Goal: Task Accomplishment & Management: Use online tool/utility

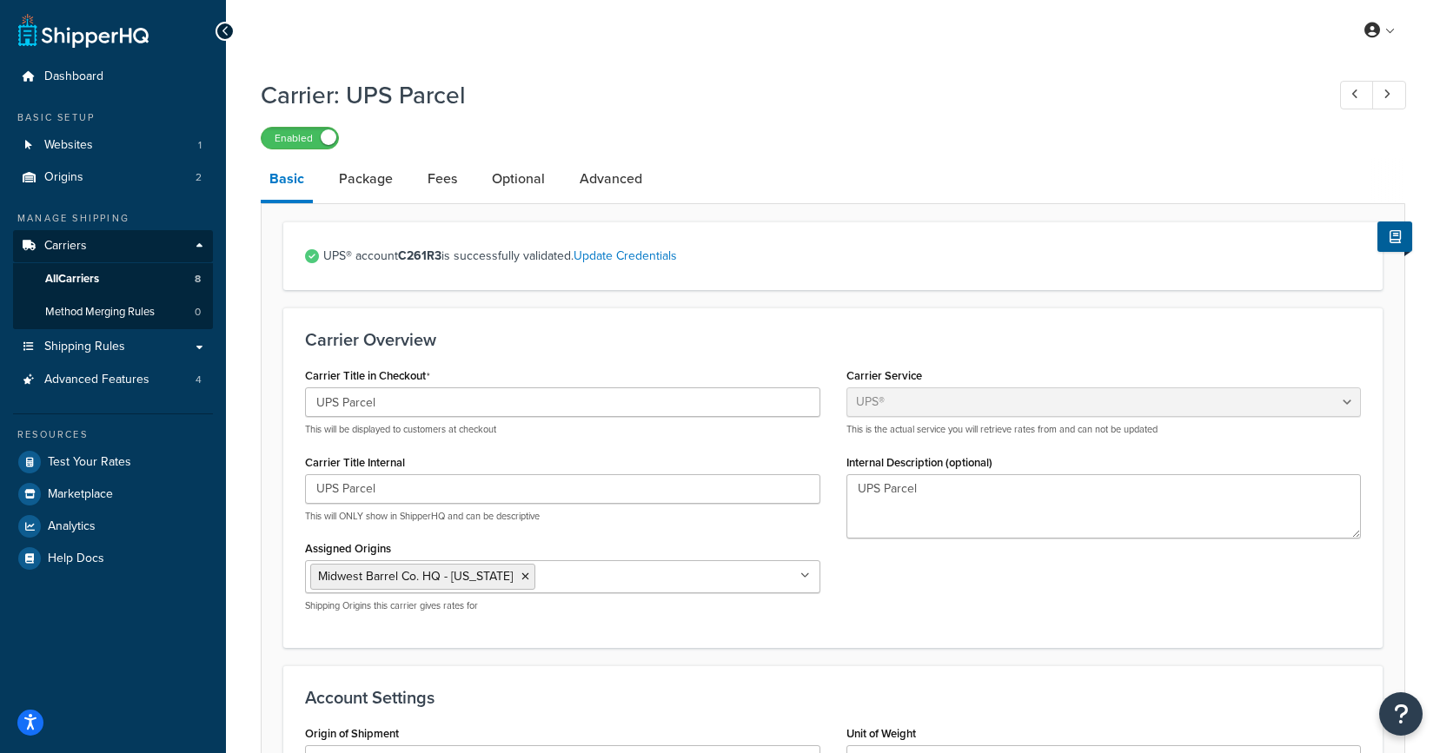
select select "ups"
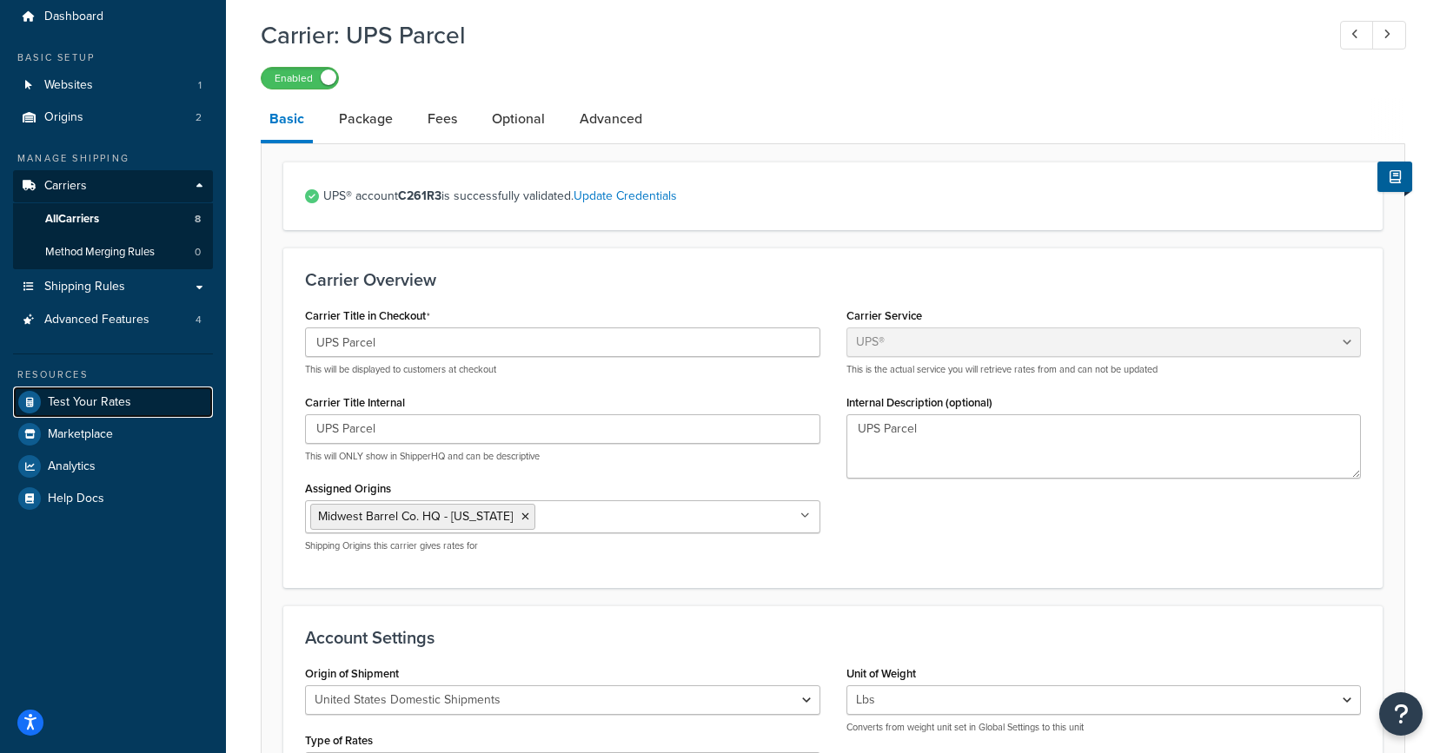
click at [79, 399] on span "Test Your Rates" at bounding box center [89, 402] width 83 height 15
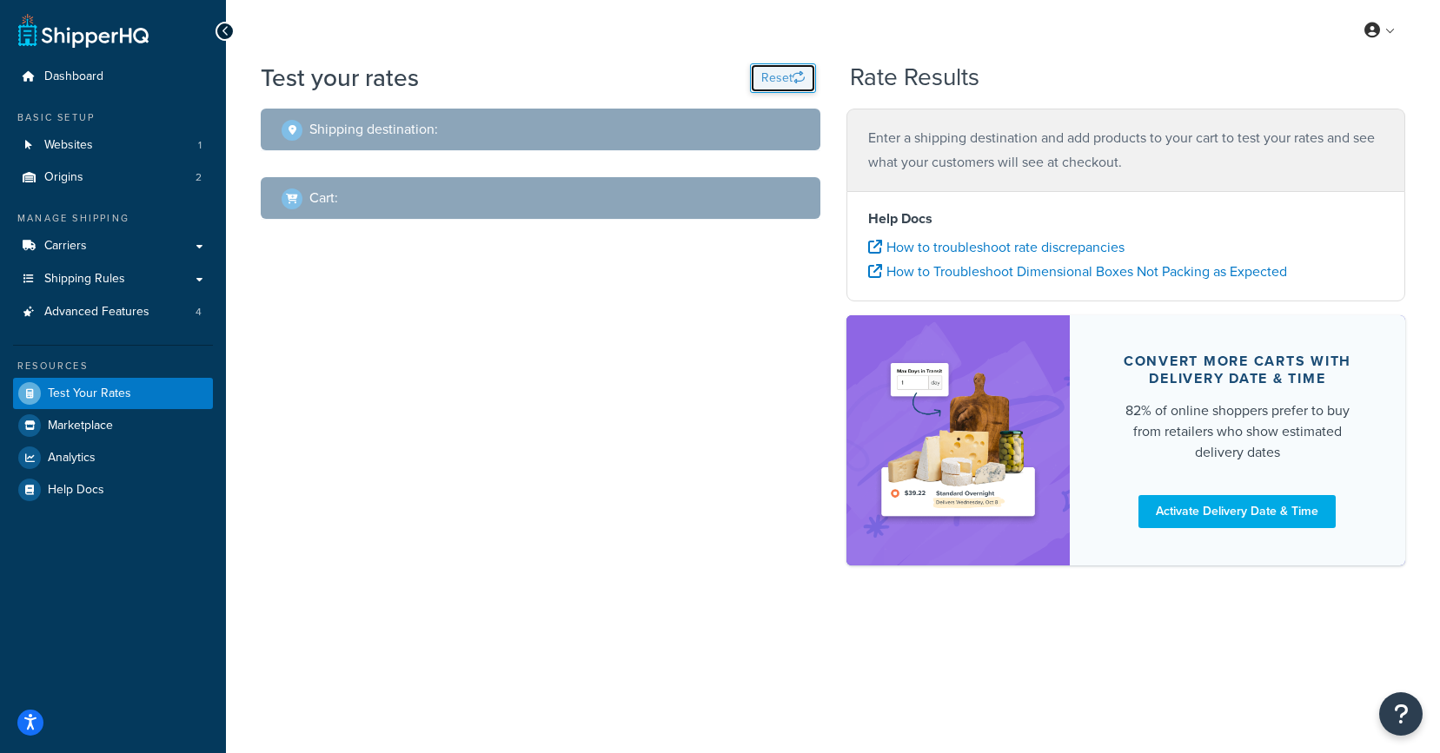
click at [787, 84] on button "Reset" at bounding box center [783, 78] width 66 height 30
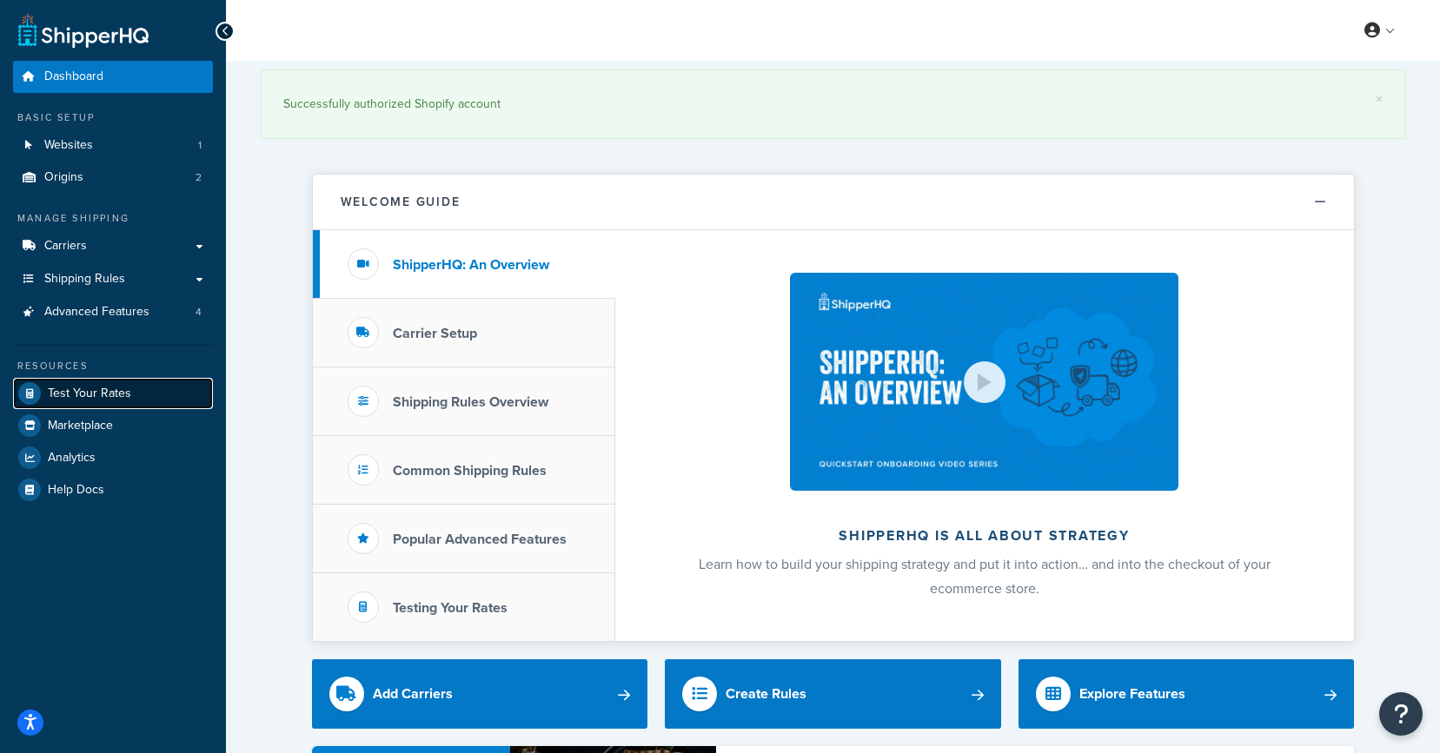
click at [125, 397] on span "Test Your Rates" at bounding box center [89, 394] width 83 height 15
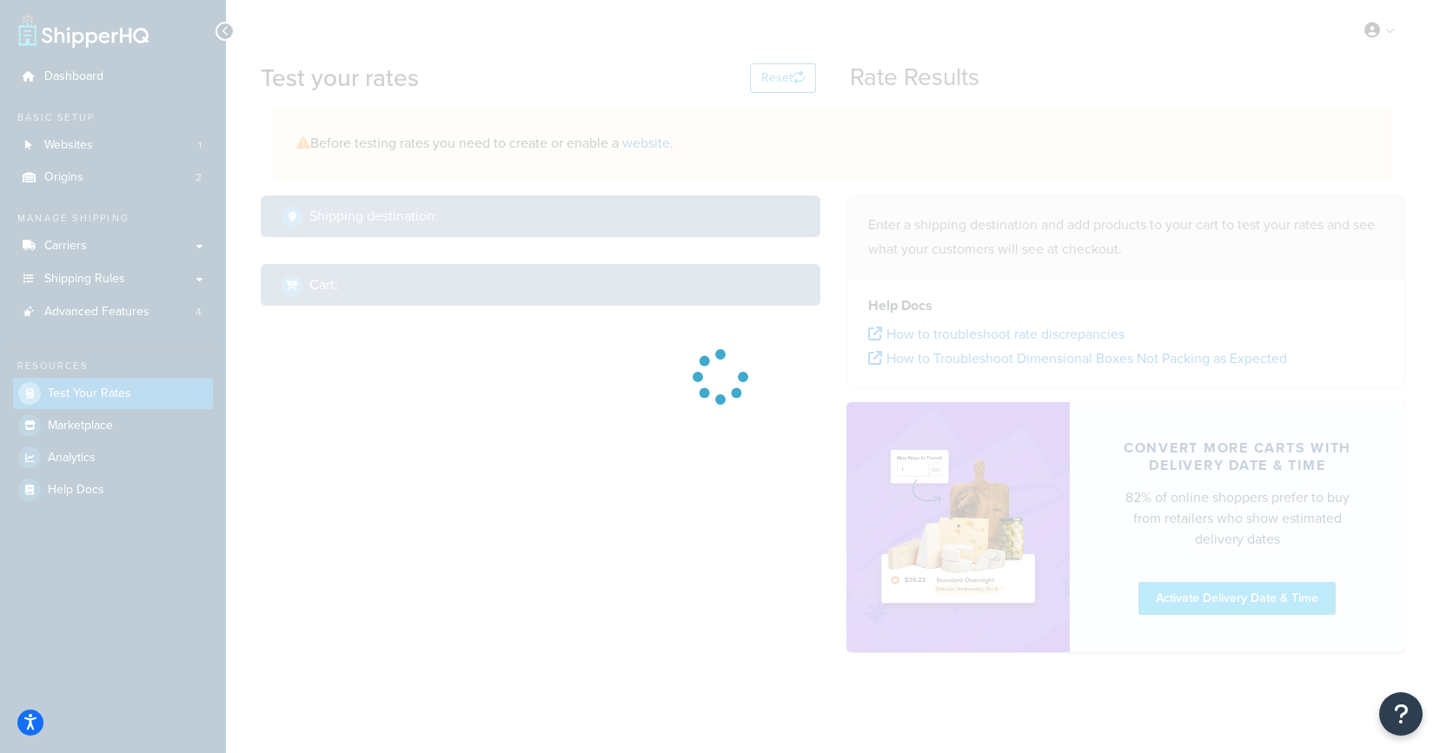
select select "TX"
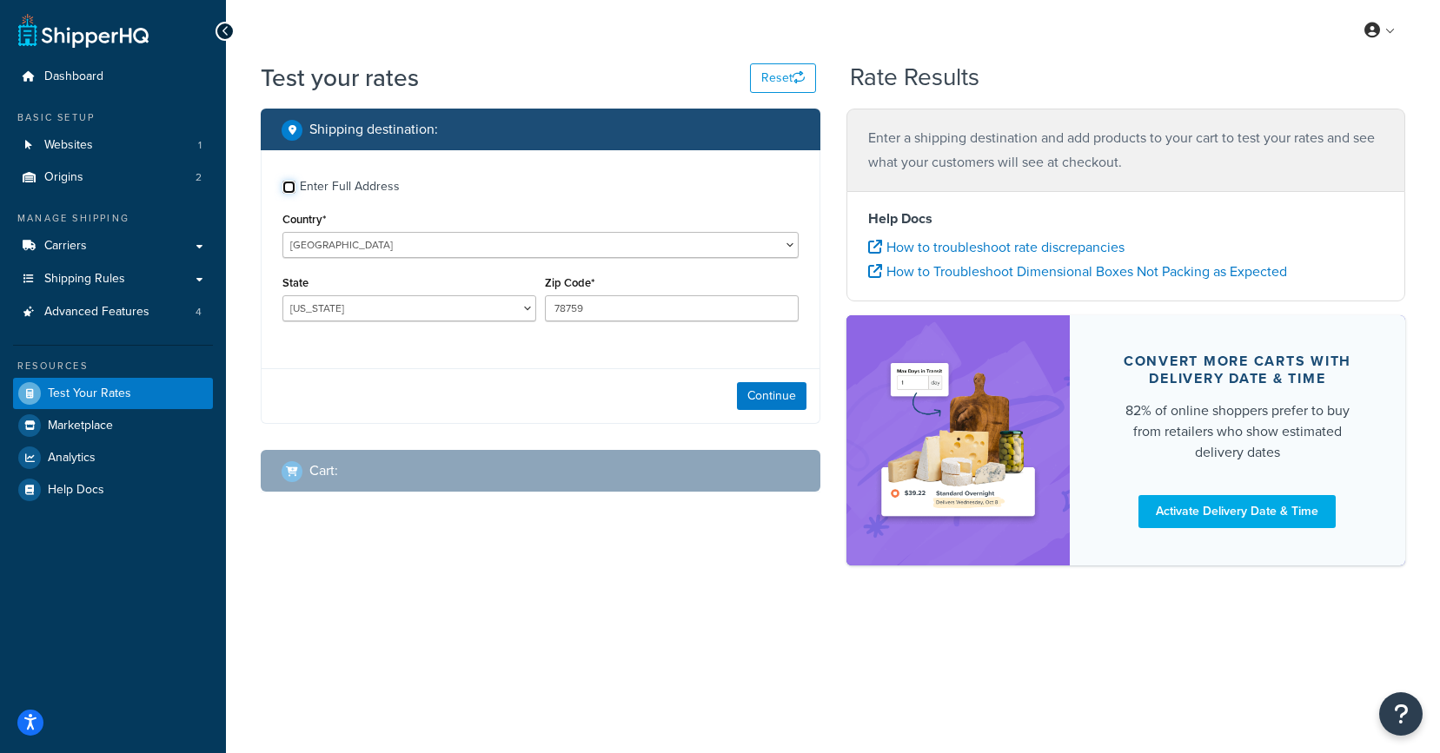
click at [292, 187] on input "Enter Full Address" at bounding box center [288, 187] width 13 height 13
checkbox input "true"
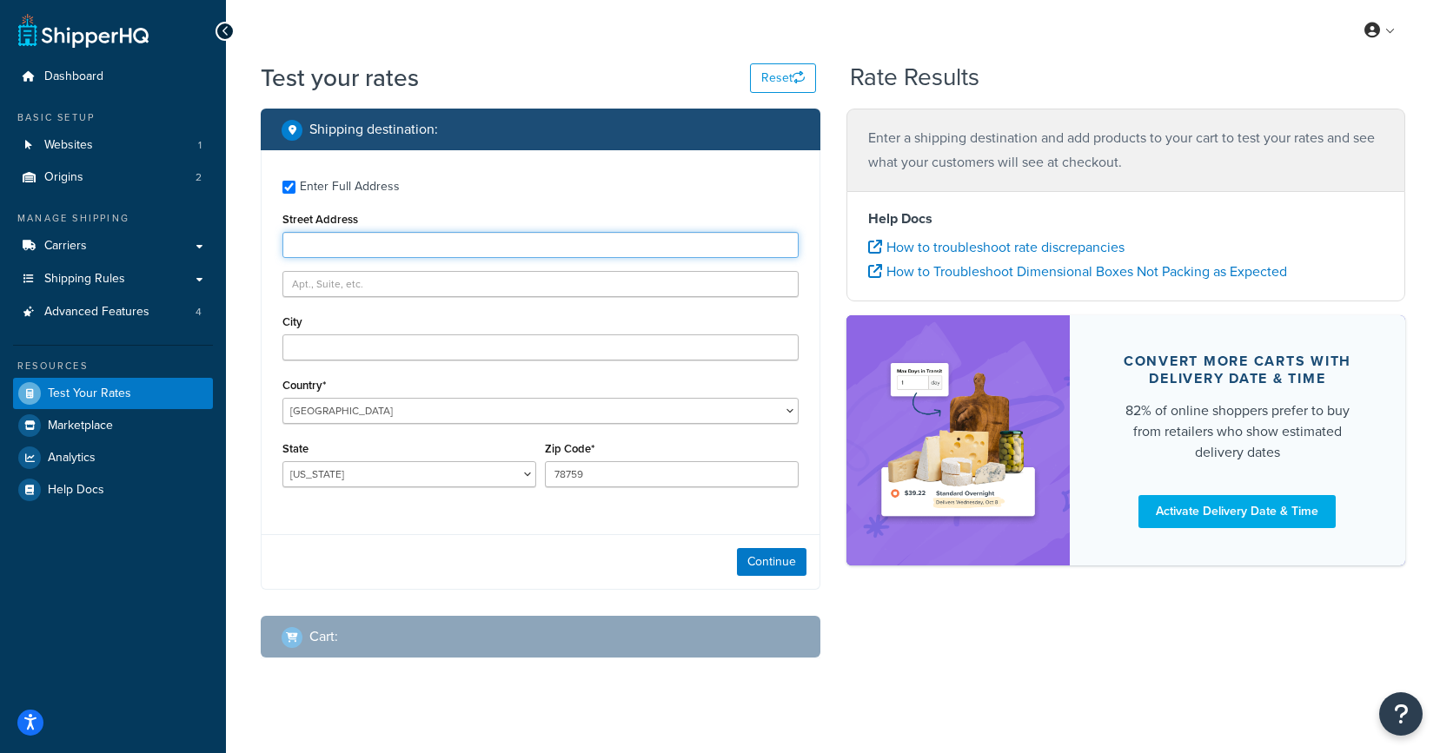
click at [316, 240] on input "Street Address" at bounding box center [540, 245] width 516 height 26
paste input "85 WALNUT ST W MAHWAH, NJ 07430-3143"
drag, startPoint x: 376, startPoint y: 248, endPoint x: 420, endPoint y: 247, distance: 43.5
click at [420, 247] on input "85 WALNUT ST W MAHWAH, NJ 07430-3143" at bounding box center [540, 245] width 516 height 26
drag, startPoint x: 421, startPoint y: 247, endPoint x: 380, endPoint y: 249, distance: 40.9
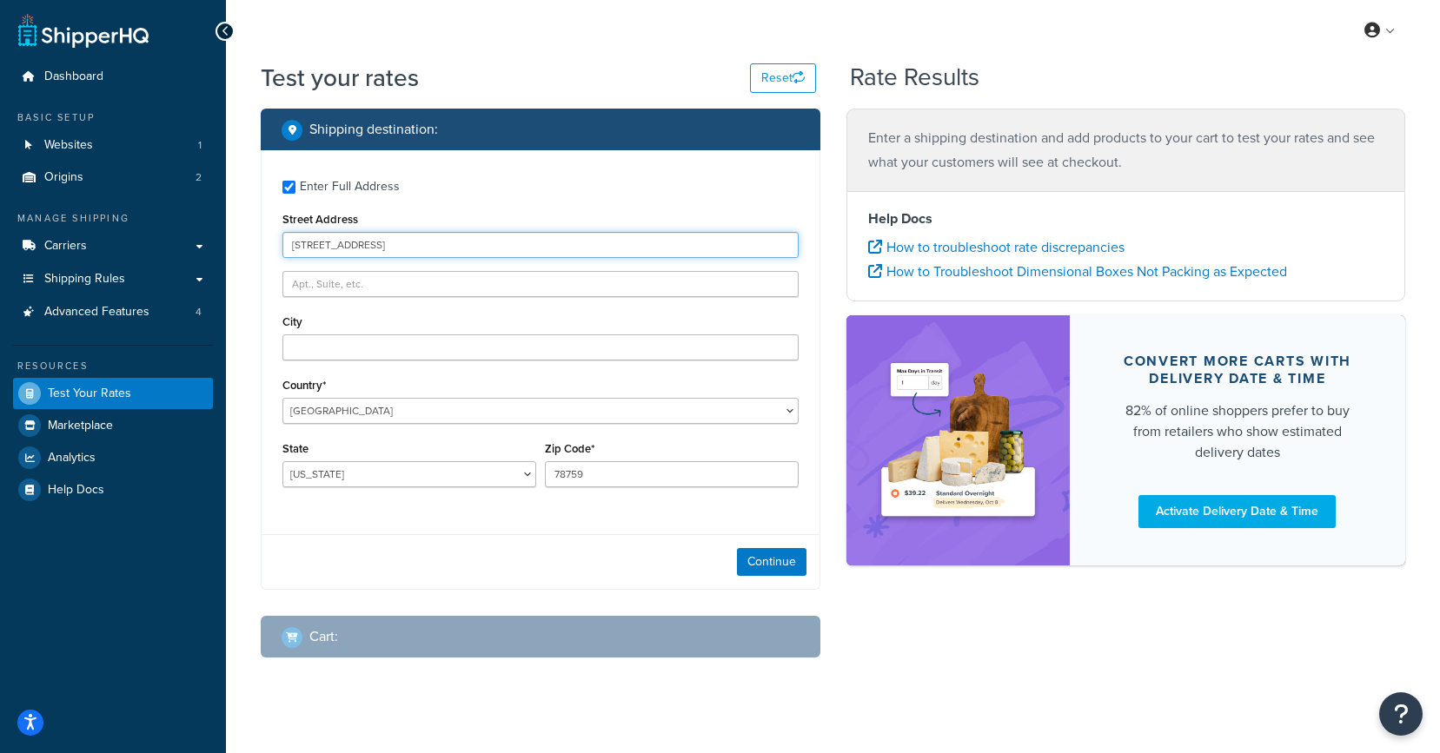
click at [380, 249] on input "85 WALNUT ST W MAHWAH, NJ 07430-3143" at bounding box center [540, 245] width 516 height 26
type input "85 WALNUT ST W MAHWAH, NJ 07430-3143"
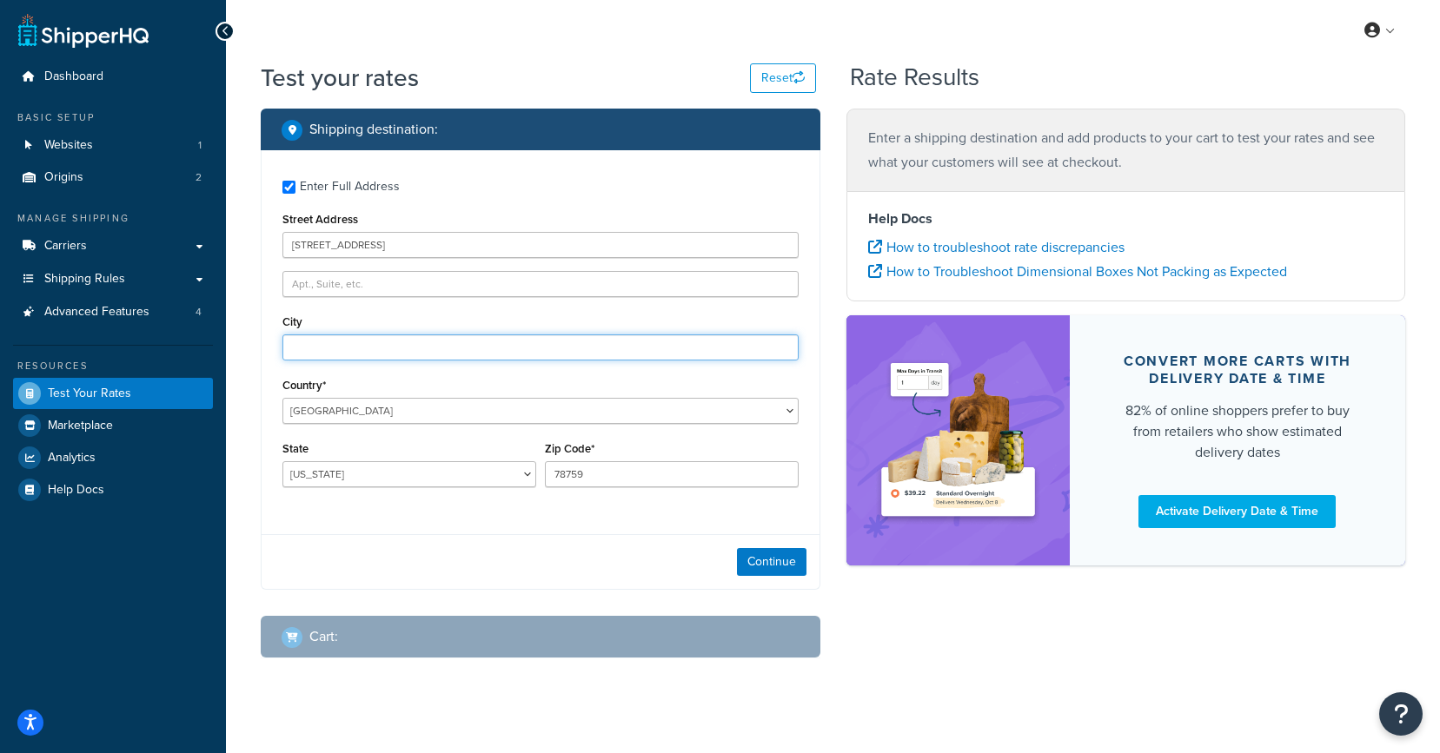
click at [368, 354] on input "City" at bounding box center [540, 348] width 516 height 26
paste input "MAHWAH"
type input "MAHWAH"
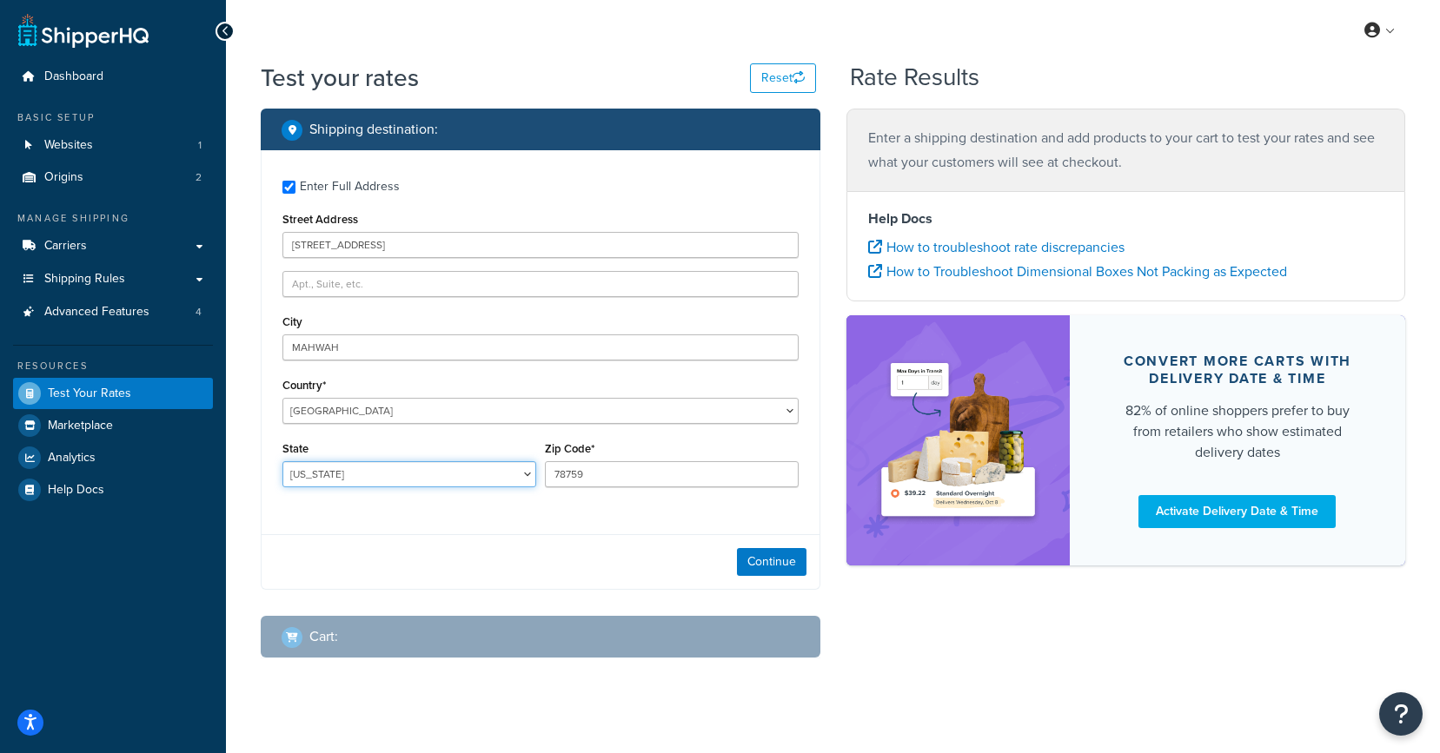
click at [362, 468] on select "Alabama Alaska American Samoa Arizona Arkansas Armed Forces Americas Armed Forc…" at bounding box center [409, 474] width 254 height 26
select select "NJ"
click at [282, 462] on select "Alabama Alaska American Samoa Arizona Arkansas Armed Forces Americas Armed Forc…" at bounding box center [409, 474] width 254 height 26
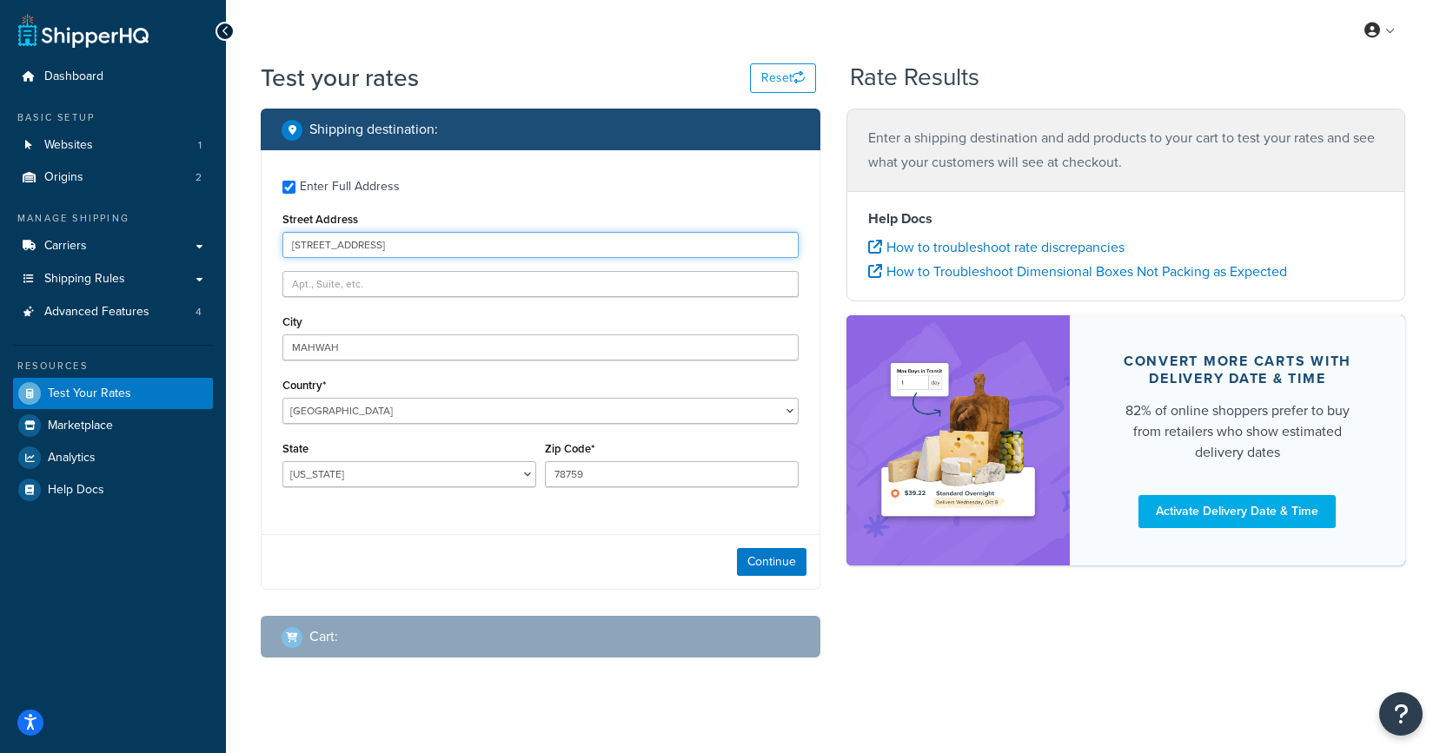
drag, startPoint x: 444, startPoint y: 246, endPoint x: 470, endPoint y: 246, distance: 26.1
click at [470, 246] on input "85 WALNUT ST W MAHWAH, NJ 07430-3143" at bounding box center [540, 245] width 516 height 26
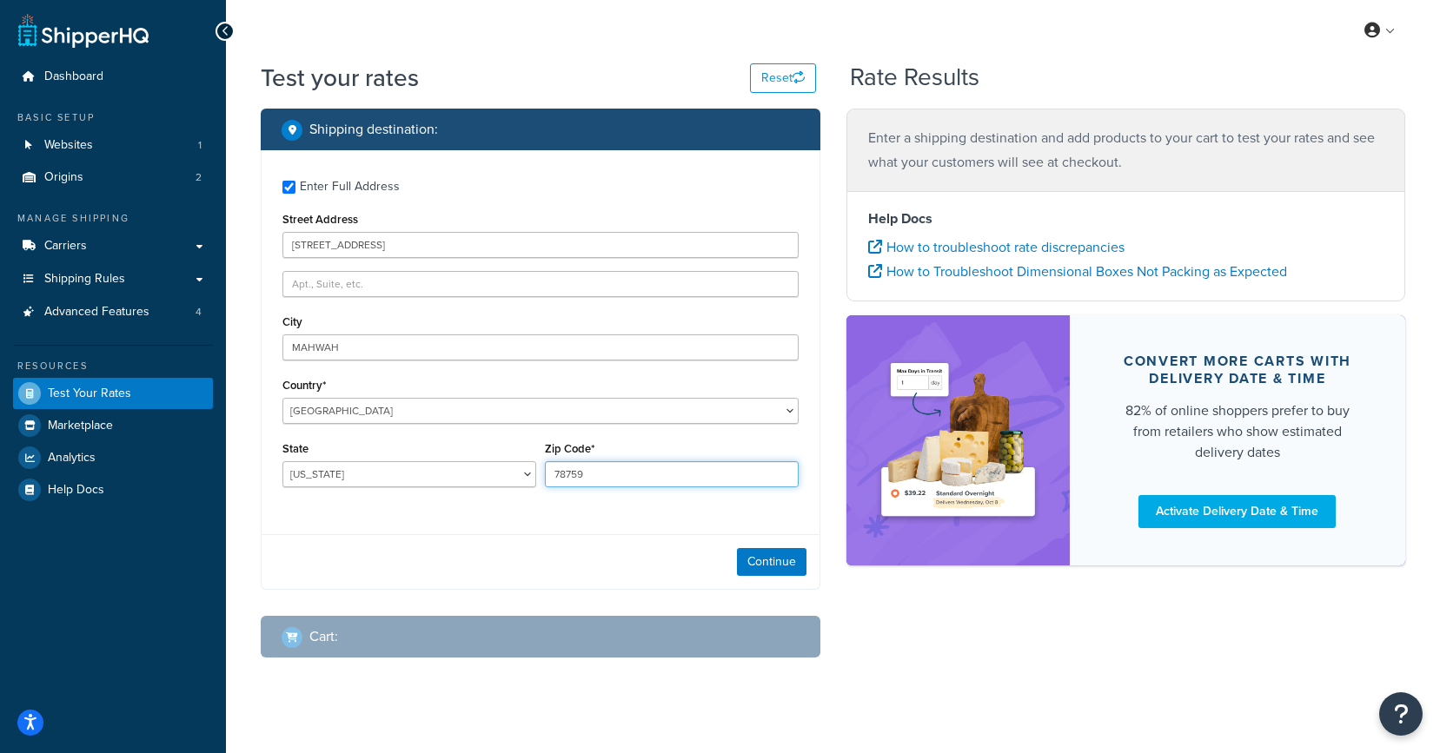
click at [581, 469] on input "78759" at bounding box center [672, 474] width 254 height 26
paste input "07430"
type input "07430"
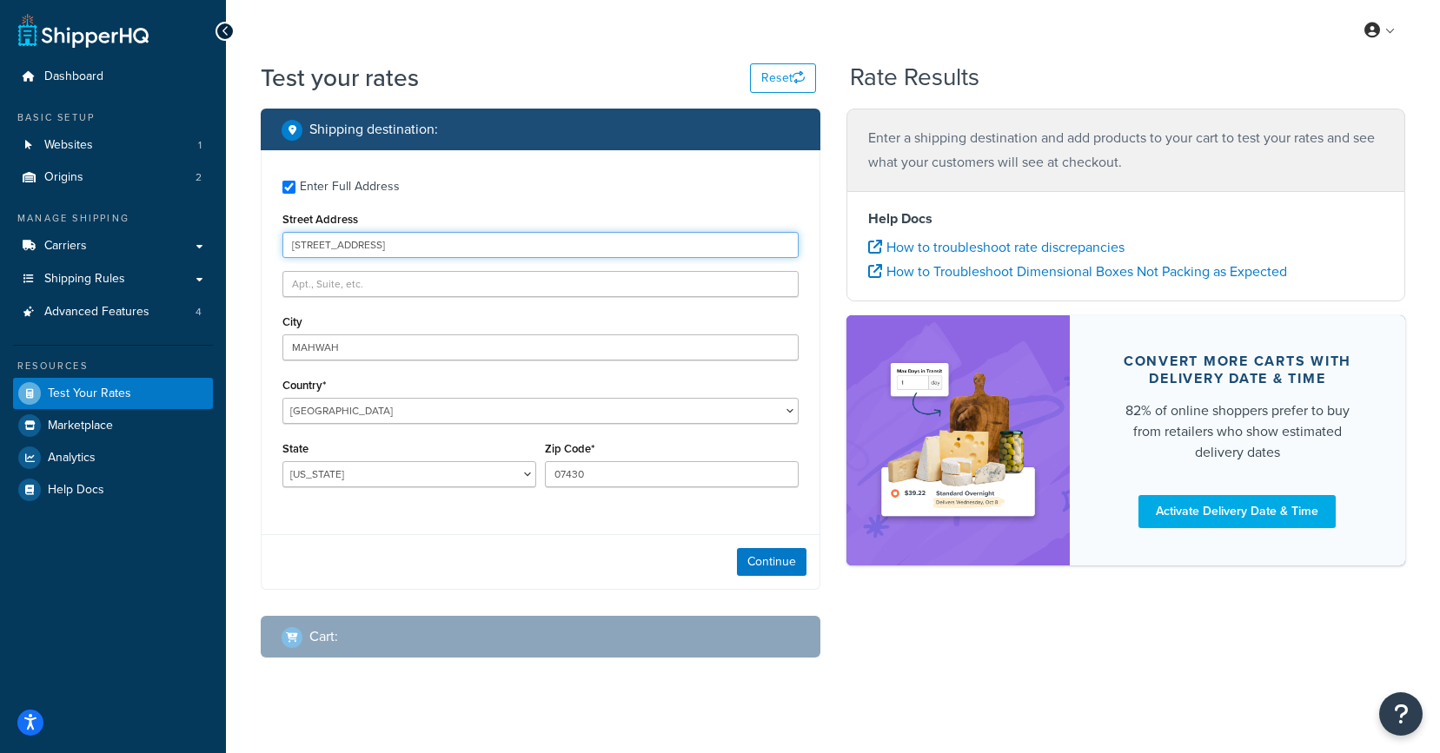
drag, startPoint x: 516, startPoint y: 246, endPoint x: 379, endPoint y: 249, distance: 137.3
click at [379, 249] on input "85 WALNUT ST W MAHWAH, NJ 07430-3143" at bounding box center [540, 245] width 516 height 26
type input "85 WALNUT ST W"
click at [466, 204] on div "Enter Full Address Street Address 85 WALNUT ST W City MAHWAH Country* United St…" at bounding box center [541, 335] width 558 height 371
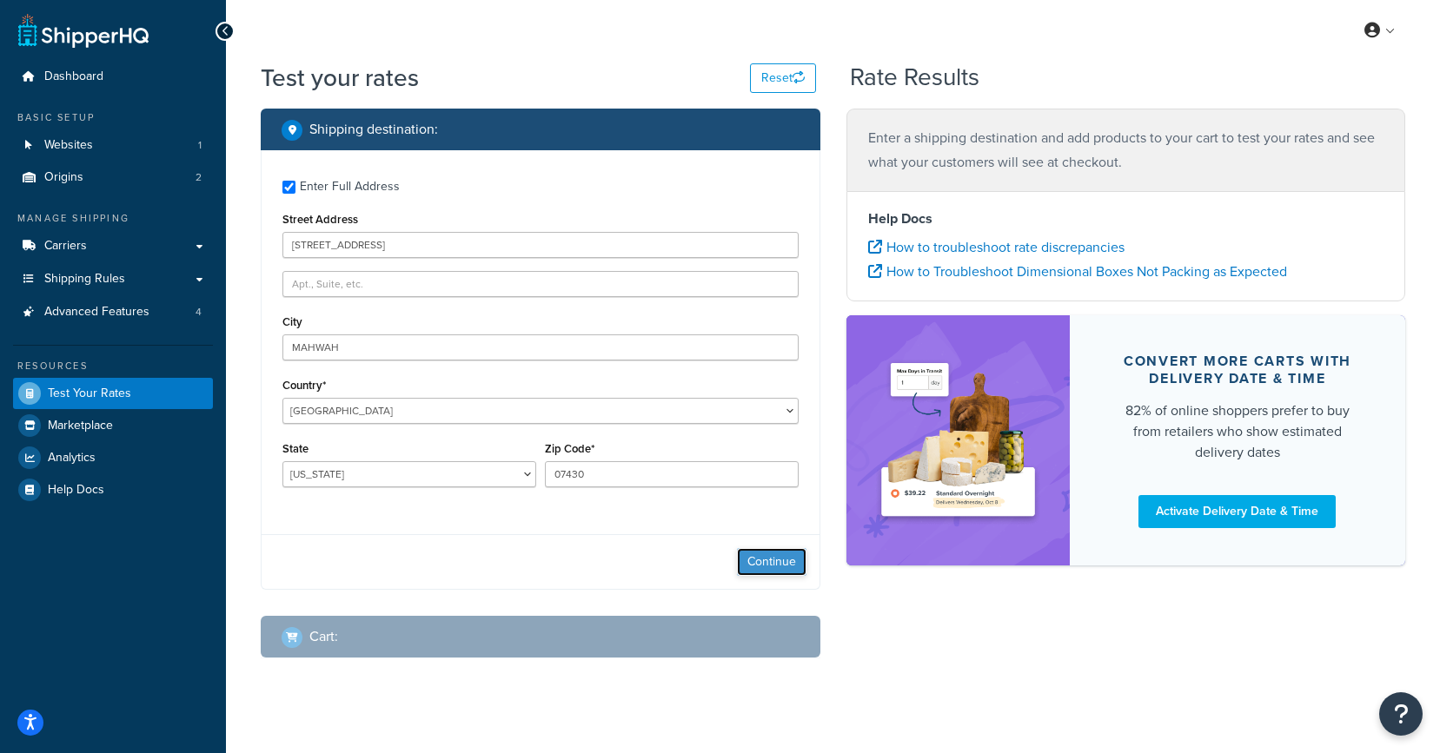
click at [754, 562] on button "Continue" at bounding box center [772, 562] width 70 height 28
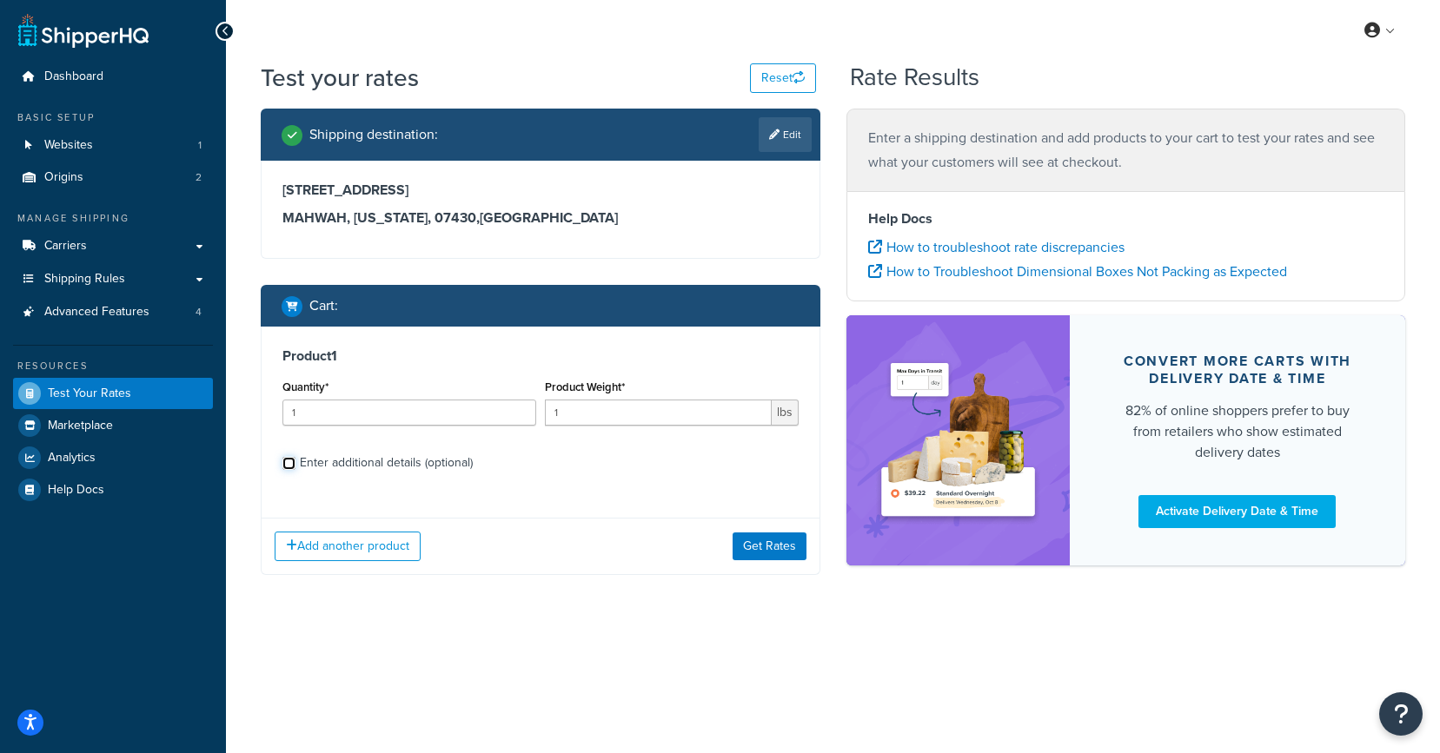
click at [291, 465] on input "Enter additional details (optional)" at bounding box center [288, 463] width 13 height 13
checkbox input "true"
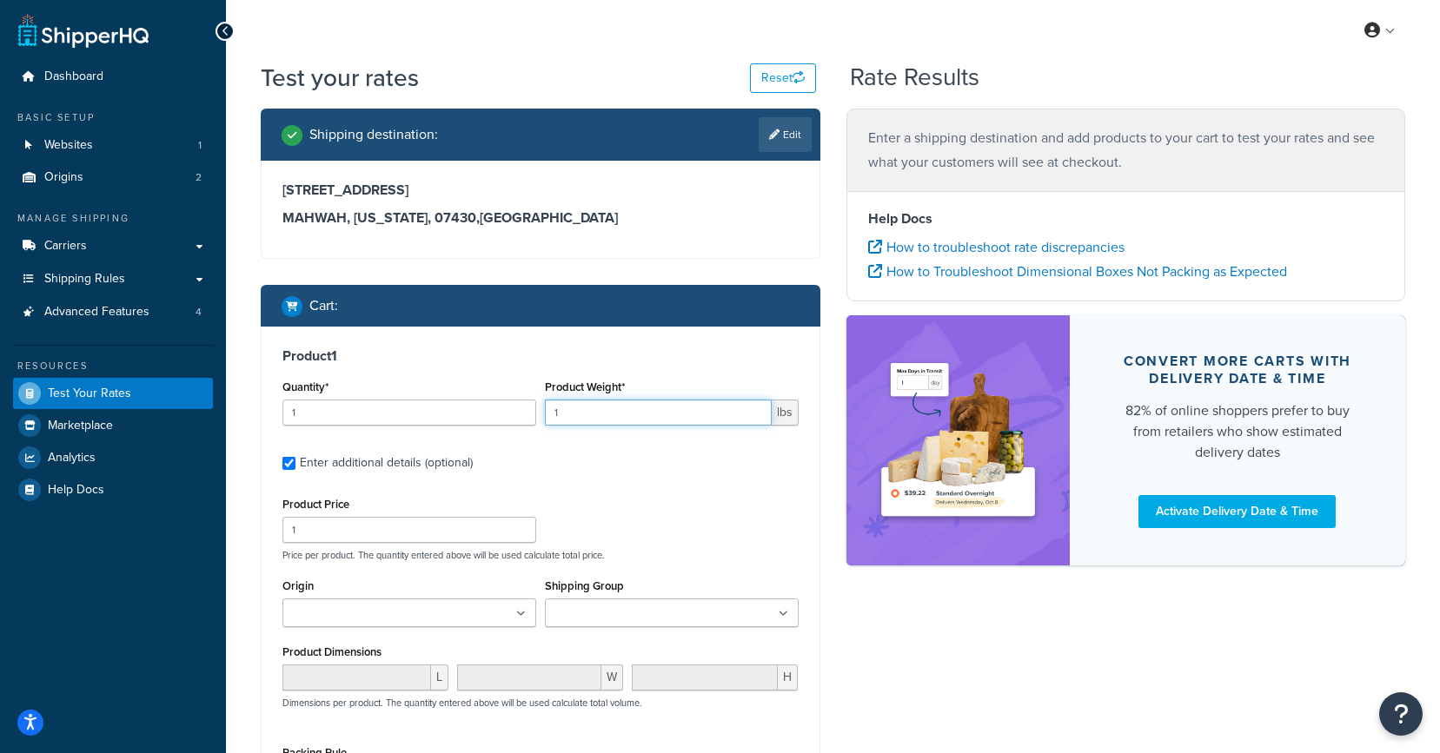
drag, startPoint x: 587, startPoint y: 416, endPoint x: 544, endPoint y: 416, distance: 42.6
click at [545, 416] on input "1" at bounding box center [658, 413] width 227 height 26
type input "140"
click at [477, 368] on div "Product 1 Quantity* 1 Product Weight* 140 lbs Enter additional details (optiona…" at bounding box center [541, 631] width 558 height 609
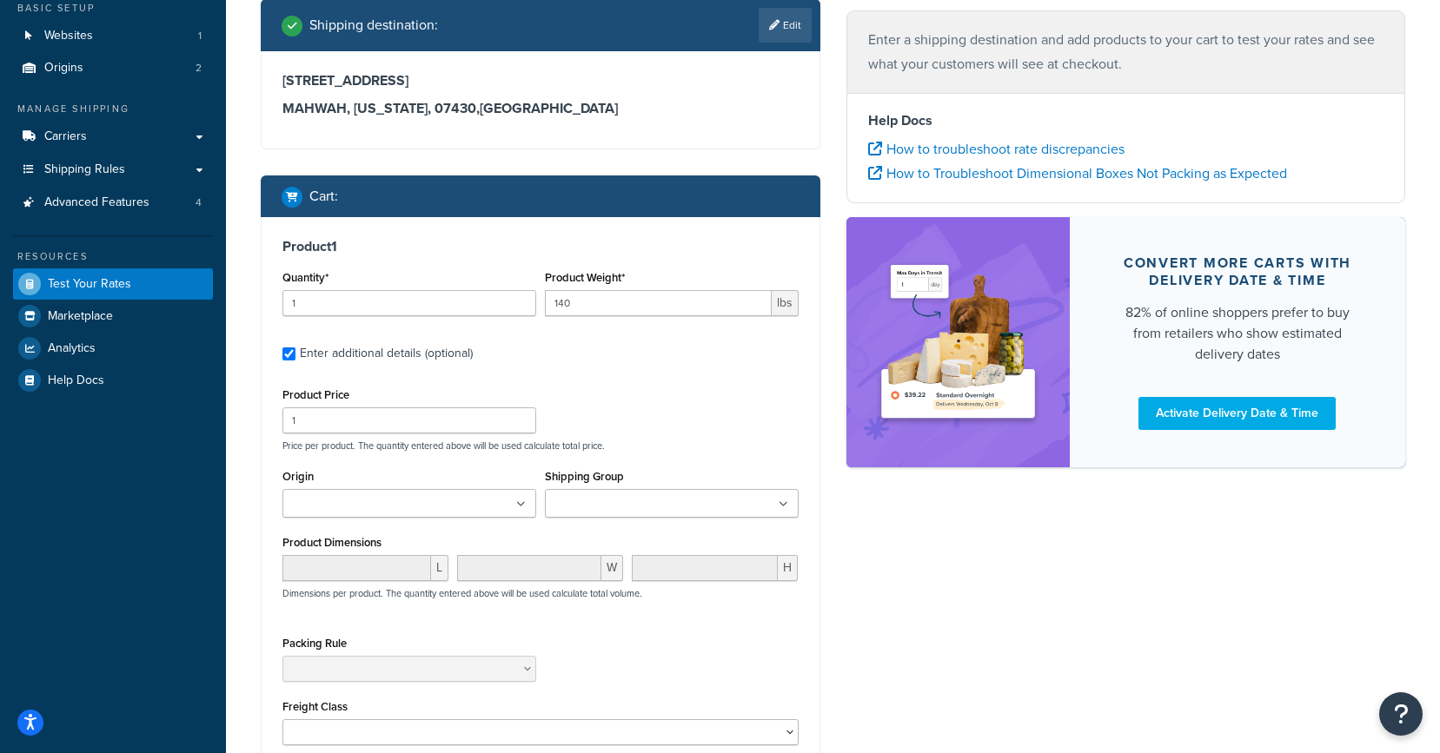
scroll to position [112, 0]
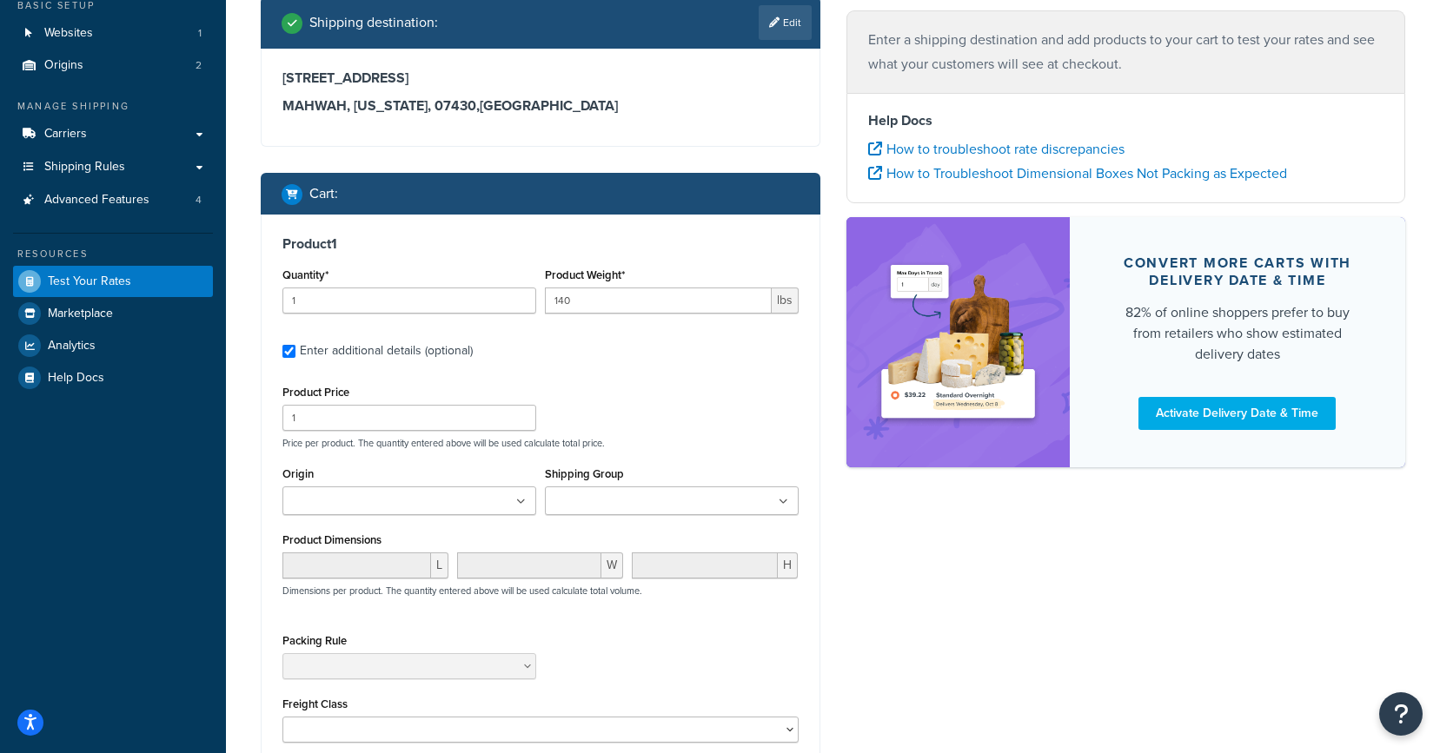
click at [475, 502] on ul at bounding box center [409, 501] width 254 height 29
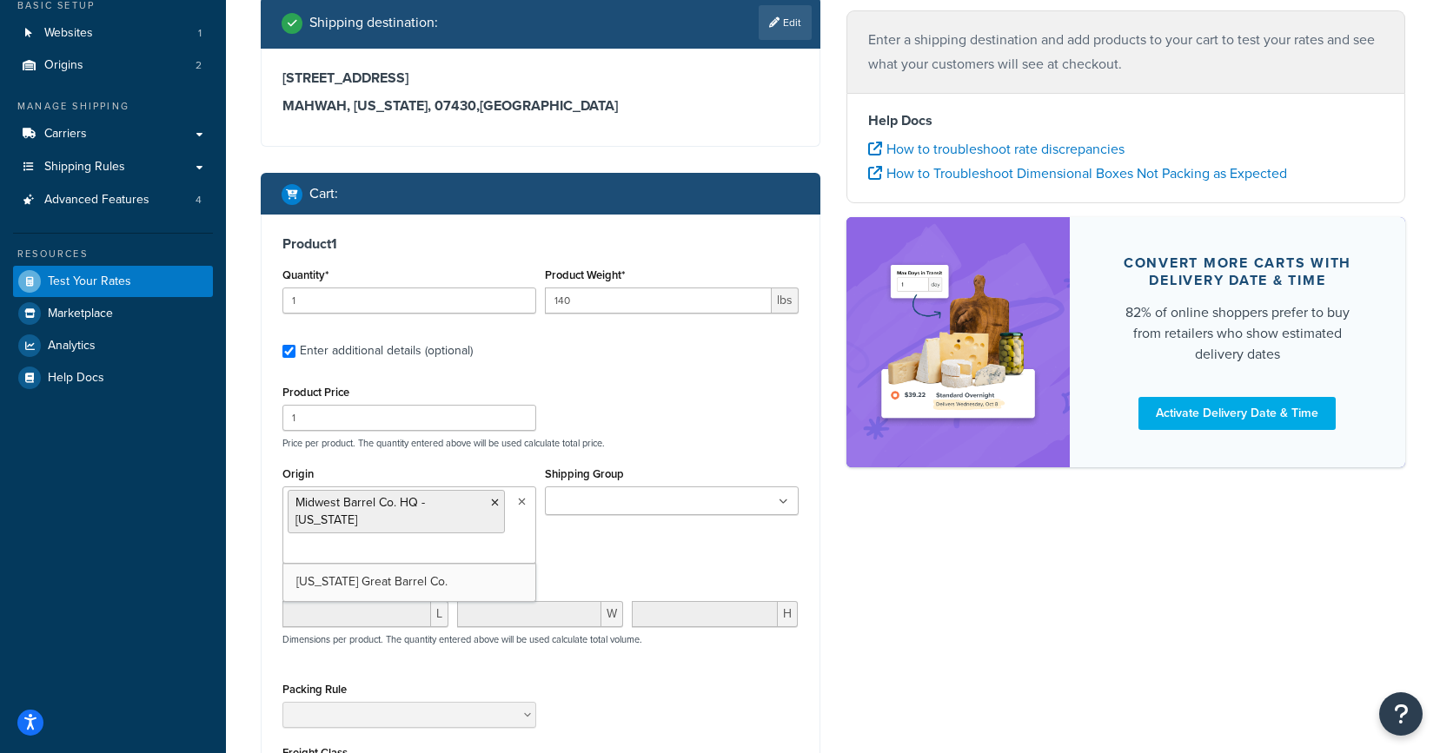
click at [583, 501] on input "Shipping Group" at bounding box center [627, 502] width 154 height 19
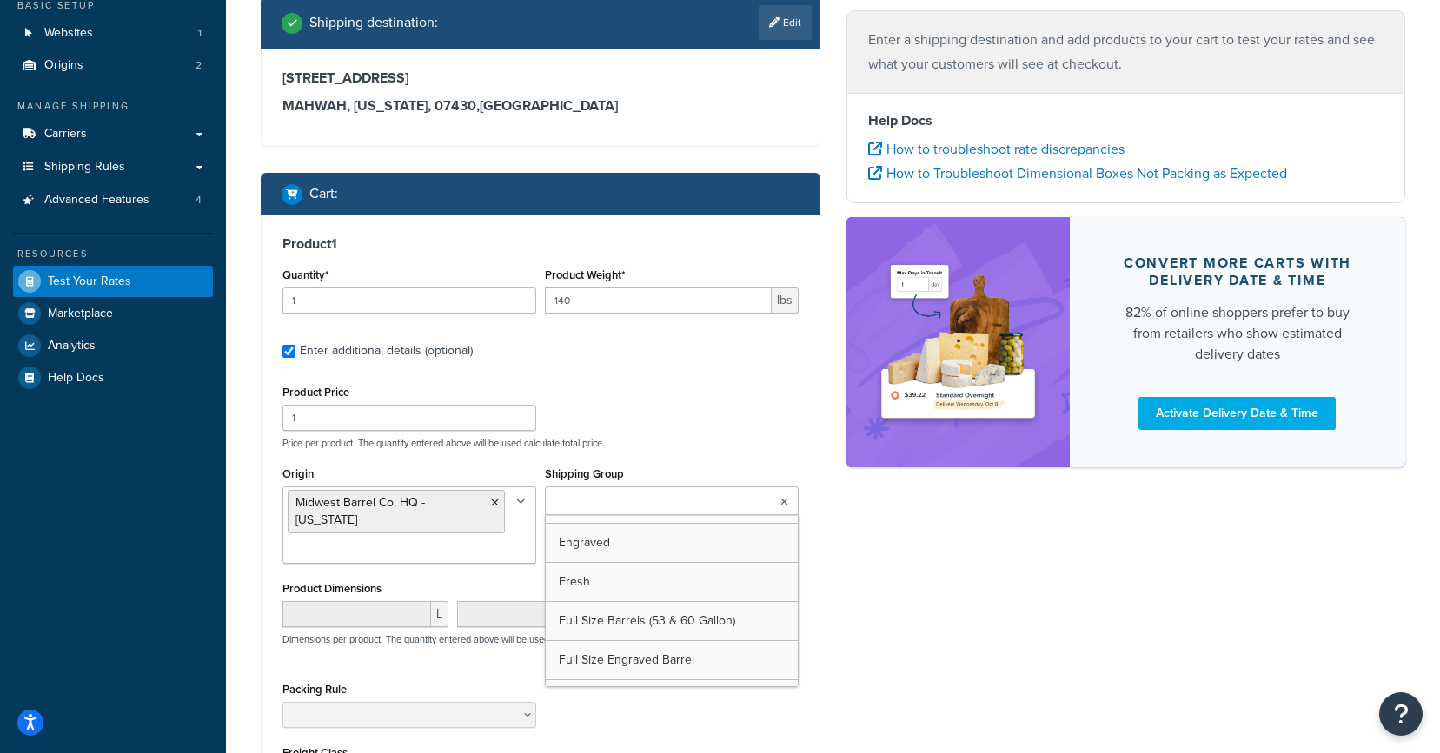
scroll to position [149, 0]
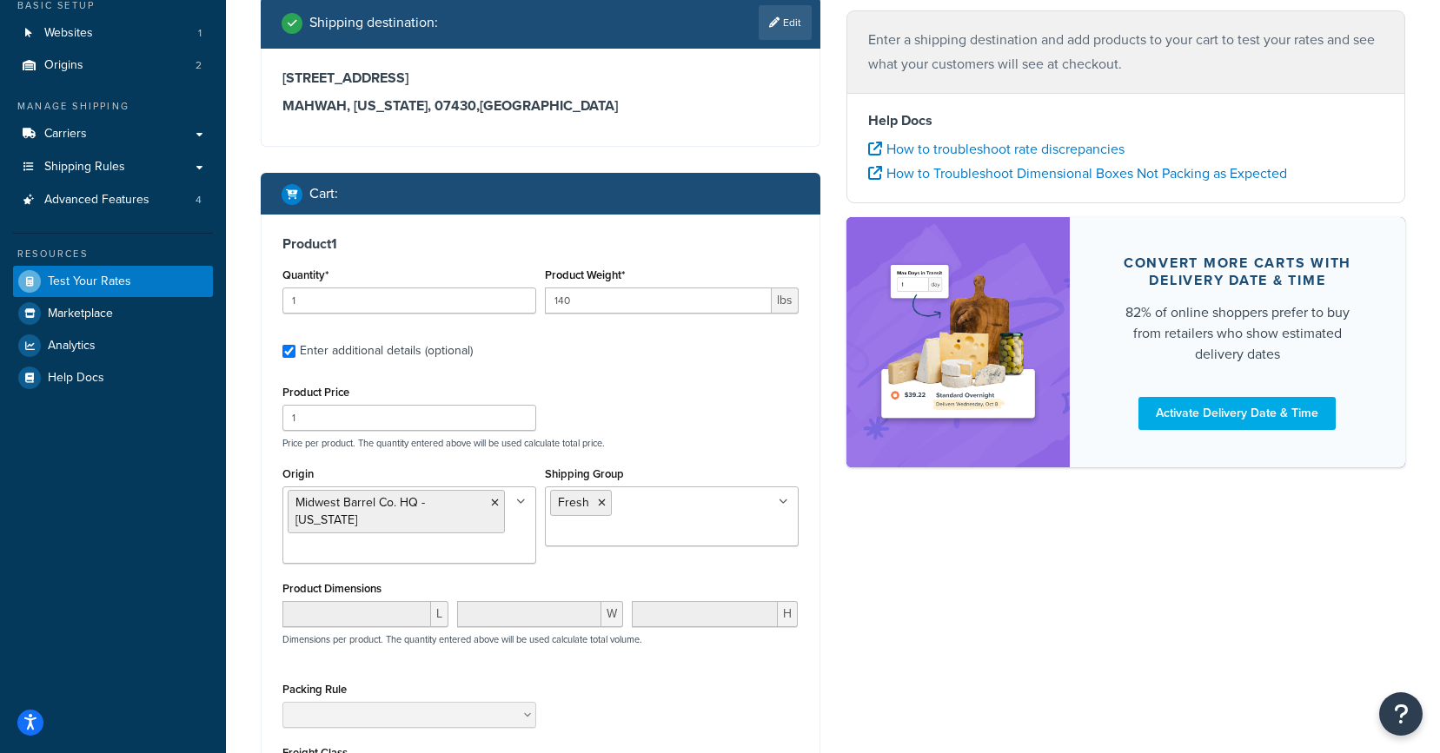
click at [623, 434] on div "Product Price 1 Price per product. The quantity entered above will be used calc…" at bounding box center [540, 415] width 525 height 69
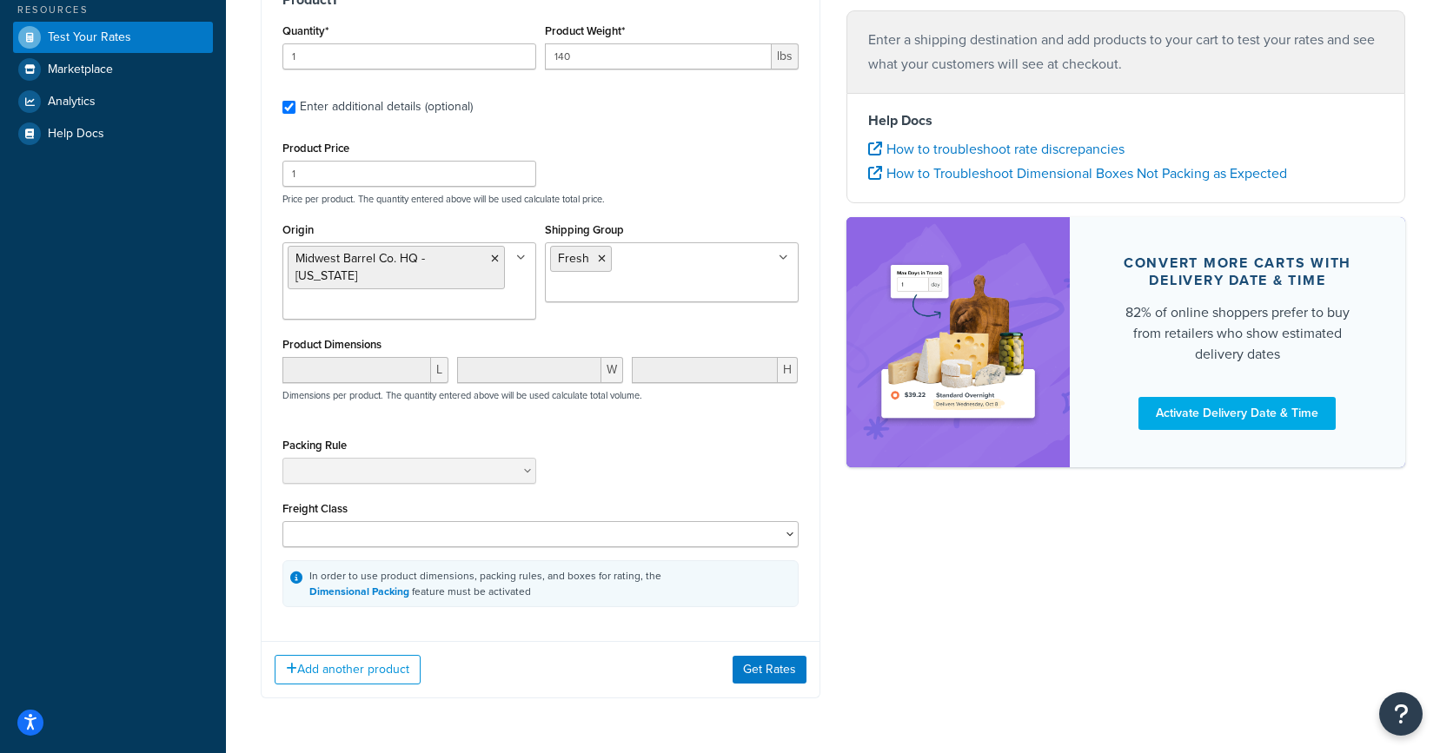
scroll to position [358, 0]
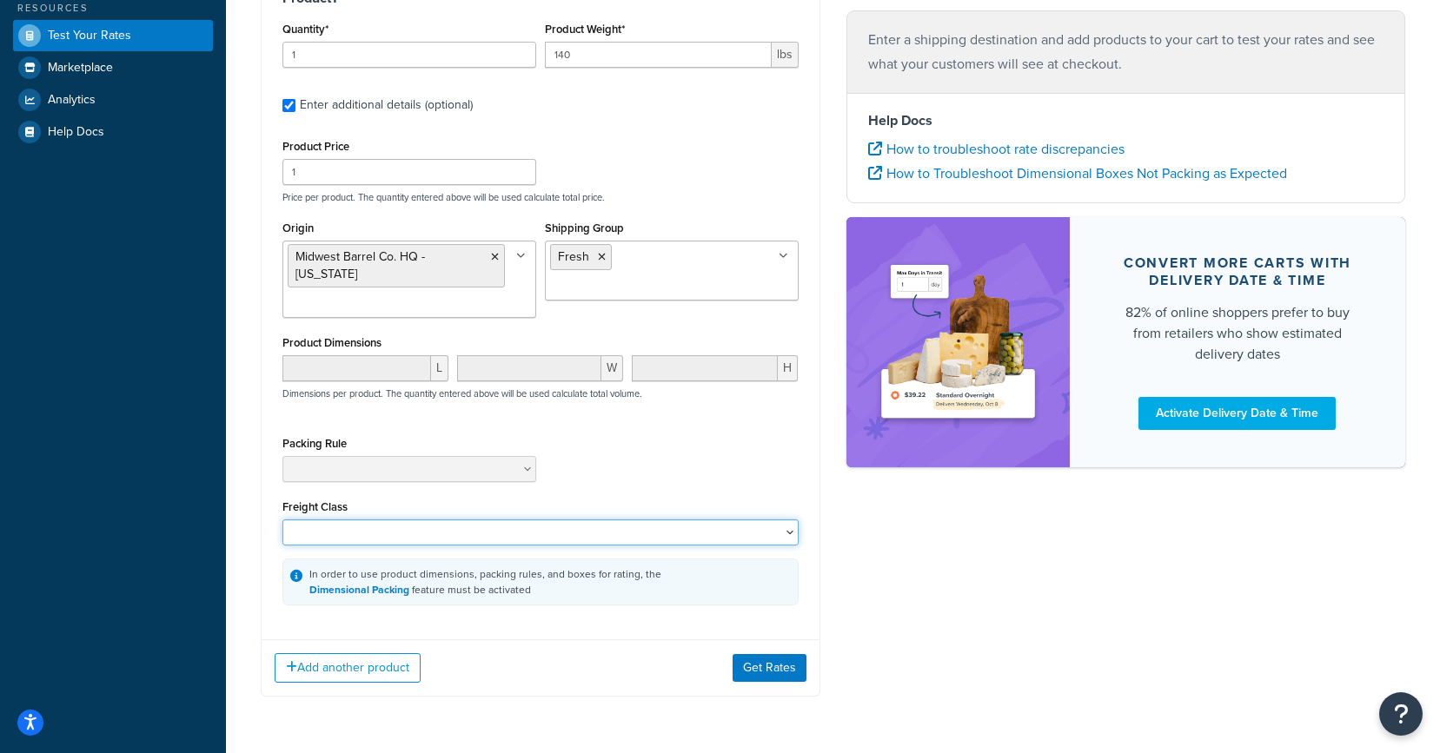
click at [452, 540] on select "50 55 60 65 70 77.5 85 92.5 100 110 125 150 175 200 250 300 400 500" at bounding box center [540, 533] width 516 height 26
select select "125"
click at [282, 521] on select "50 55 60 65 70 77.5 85 92.5 100 110 125 150 175 200 250 300 400 500" at bounding box center [540, 533] width 516 height 26
click at [576, 458] on div "Packing Rule" at bounding box center [540, 463] width 525 height 63
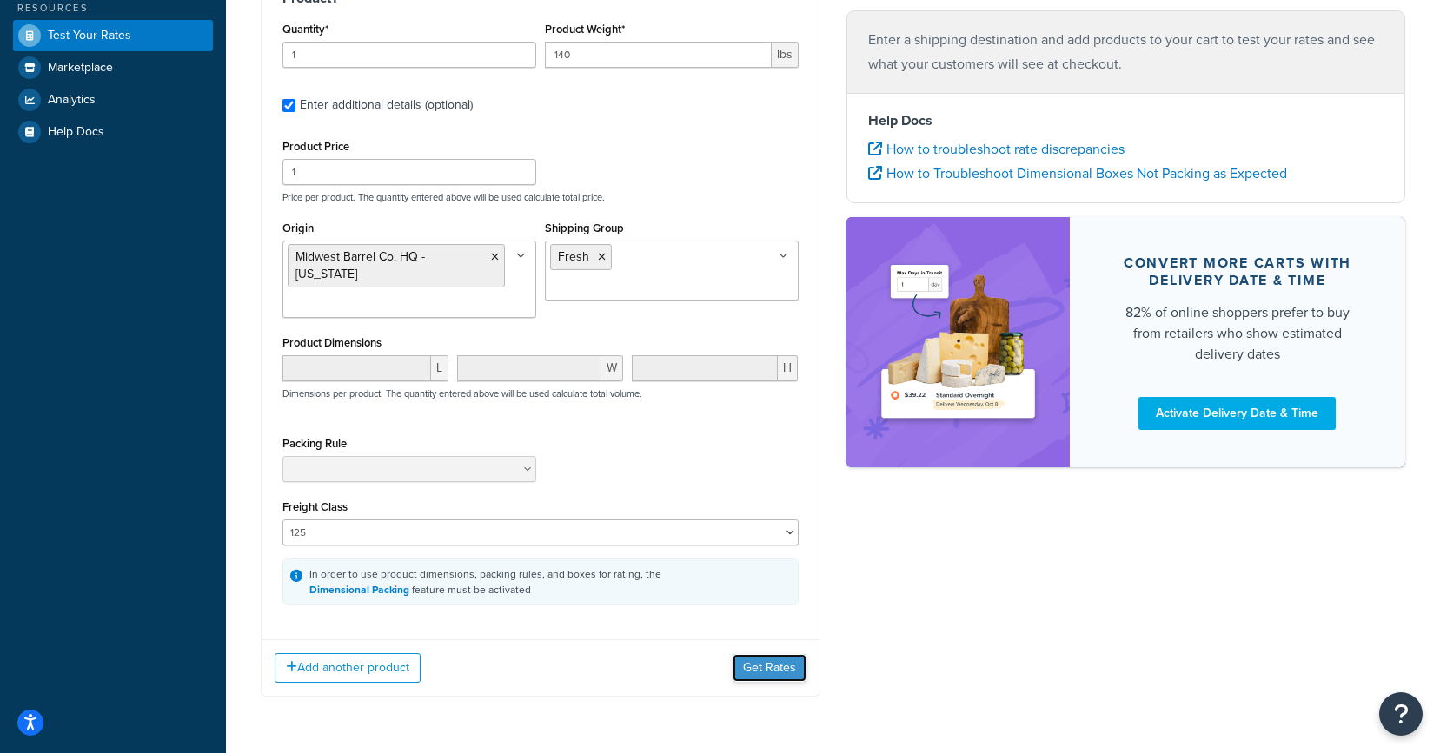
click at [769, 667] on button "Get Rates" at bounding box center [770, 668] width 74 height 28
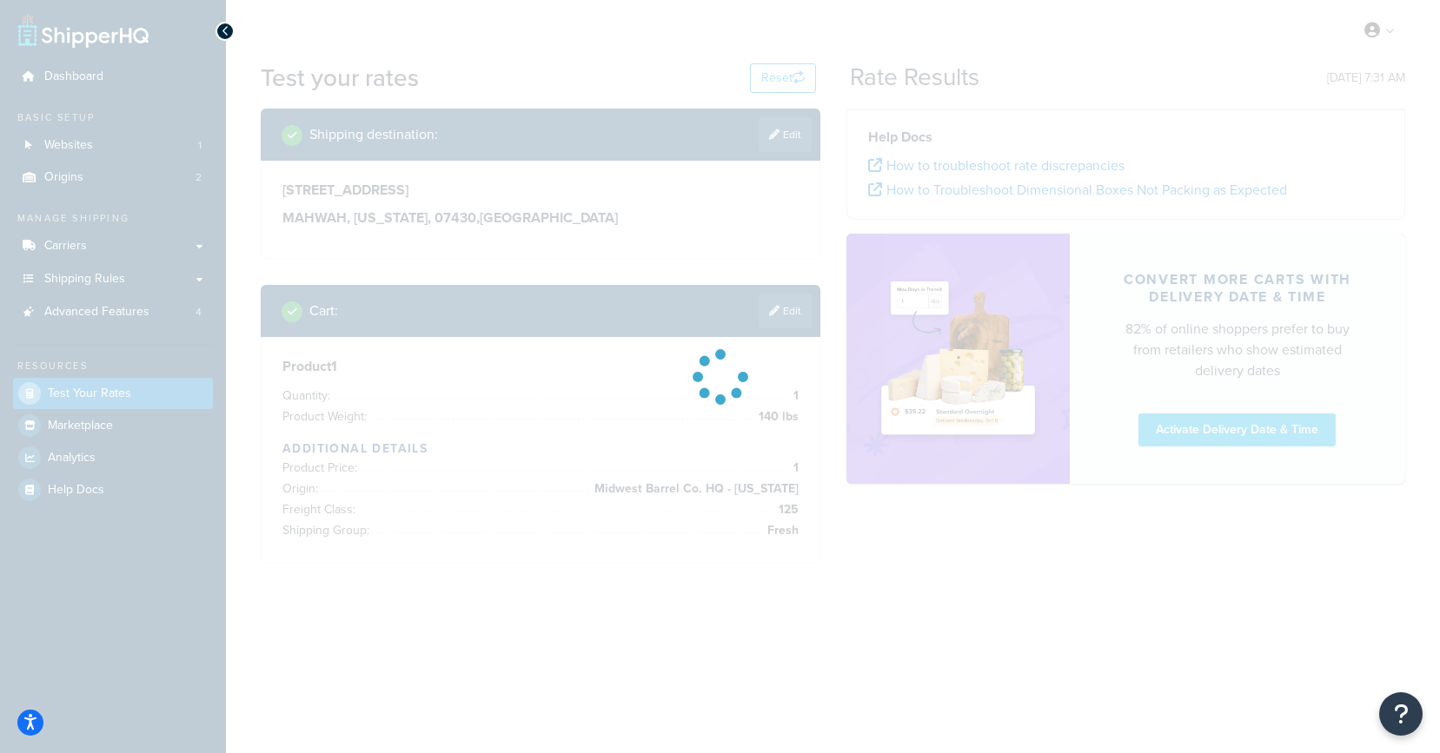
scroll to position [0, 0]
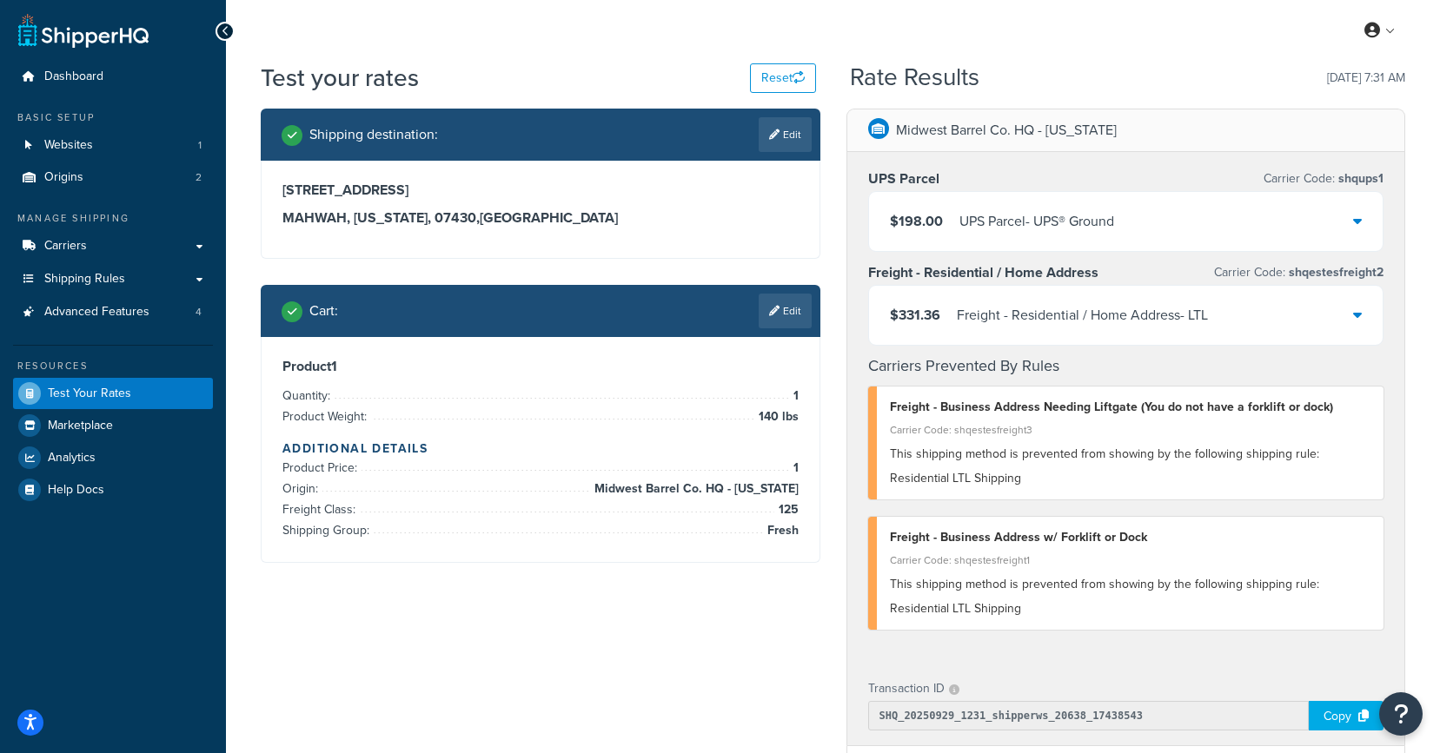
click at [1351, 222] on div "$198.00 UPS Parcel - UPS® Ground" at bounding box center [1126, 221] width 514 height 59
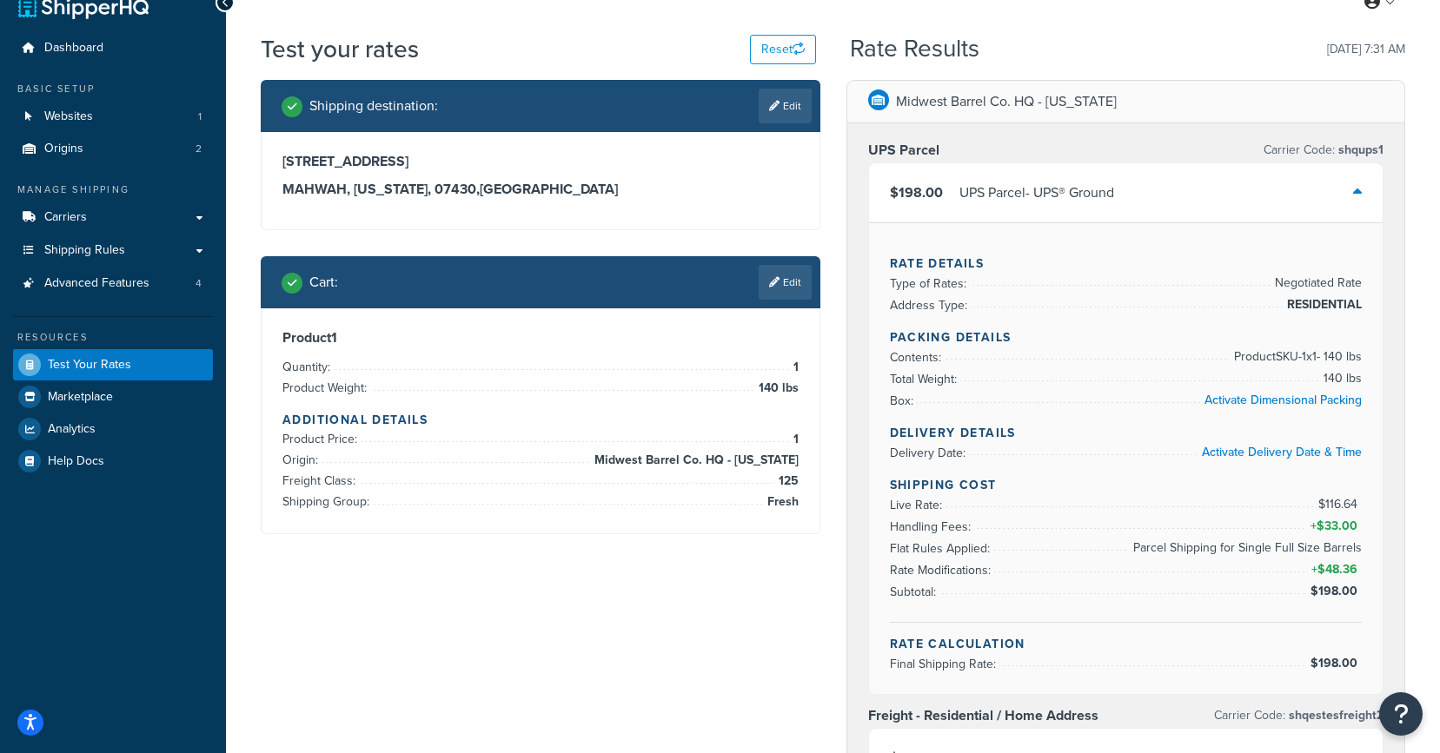
scroll to position [30, 0]
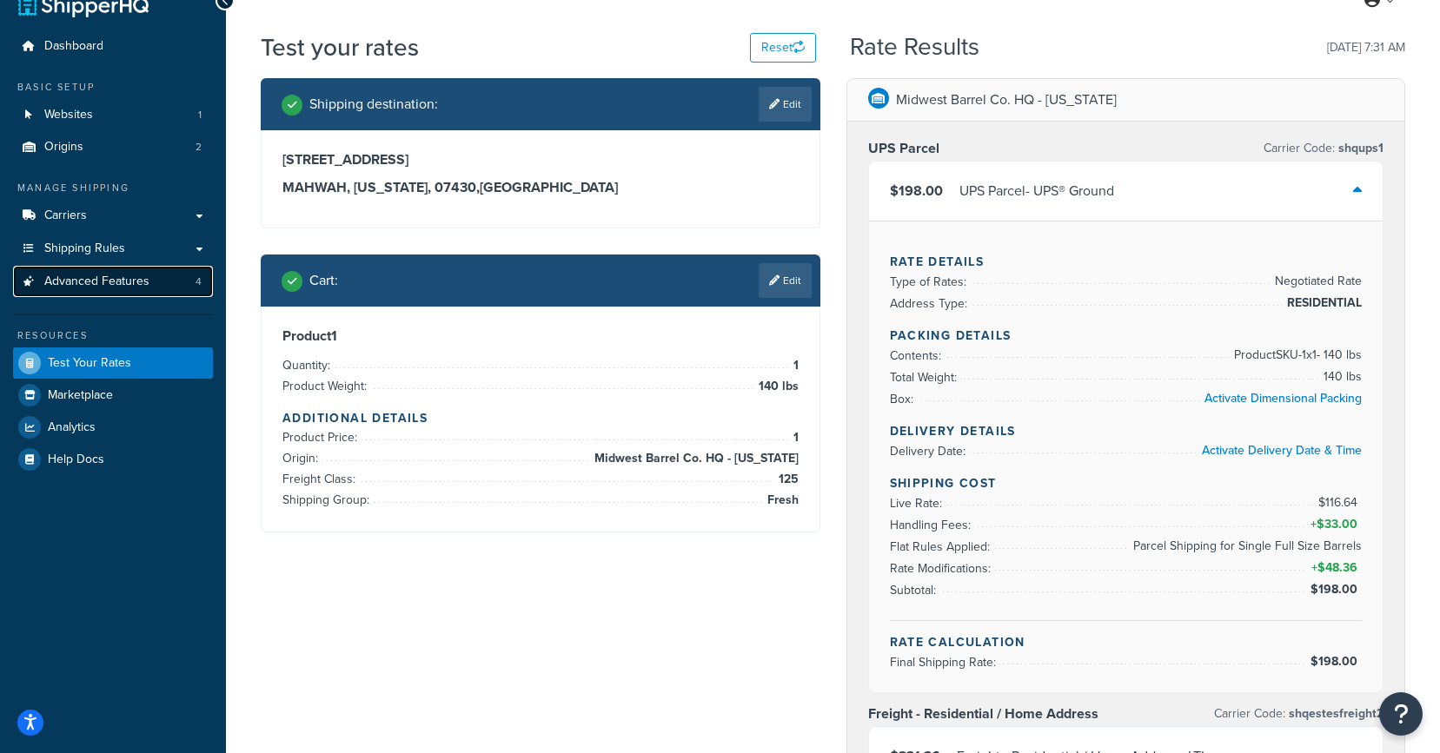
click at [97, 280] on span "Advanced Features" at bounding box center [96, 282] width 105 height 15
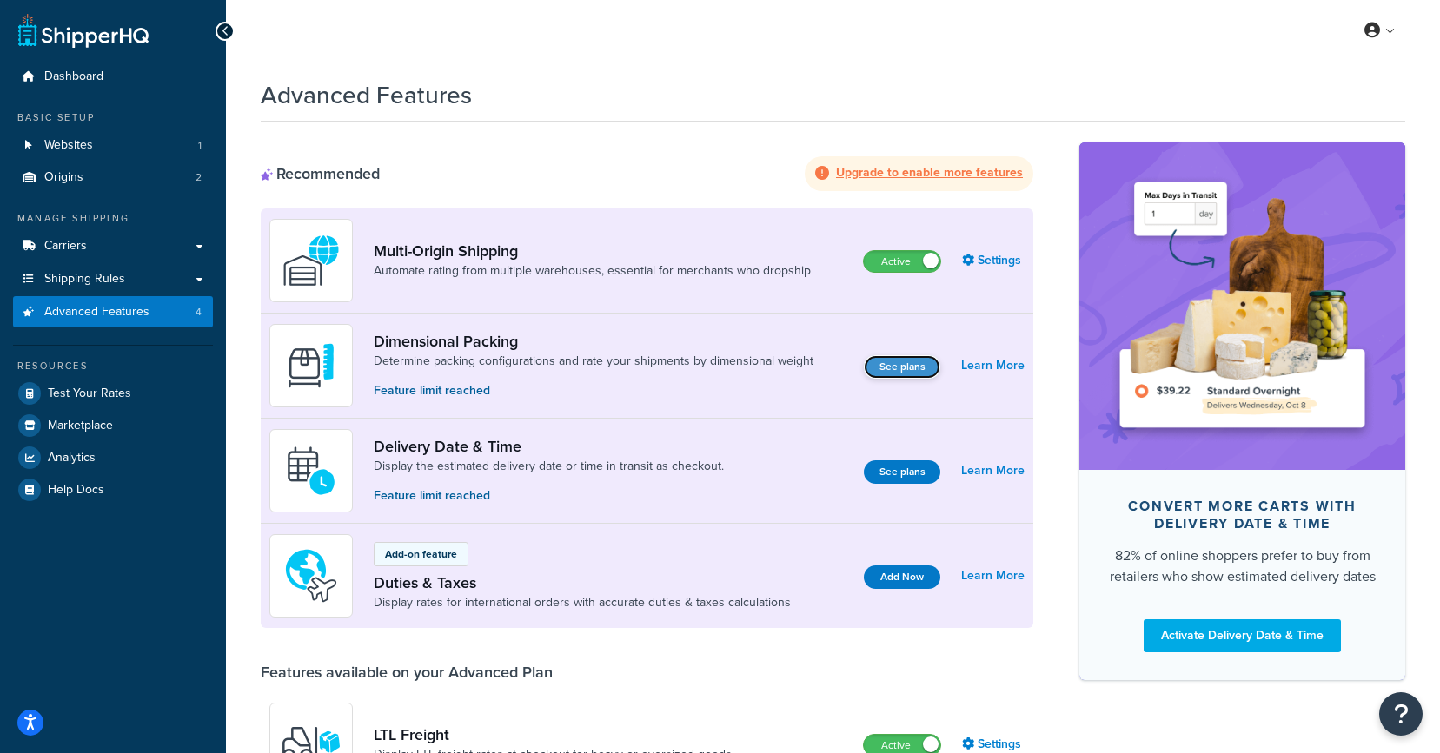
click at [904, 365] on button "See plans" at bounding box center [902, 366] width 76 height 23
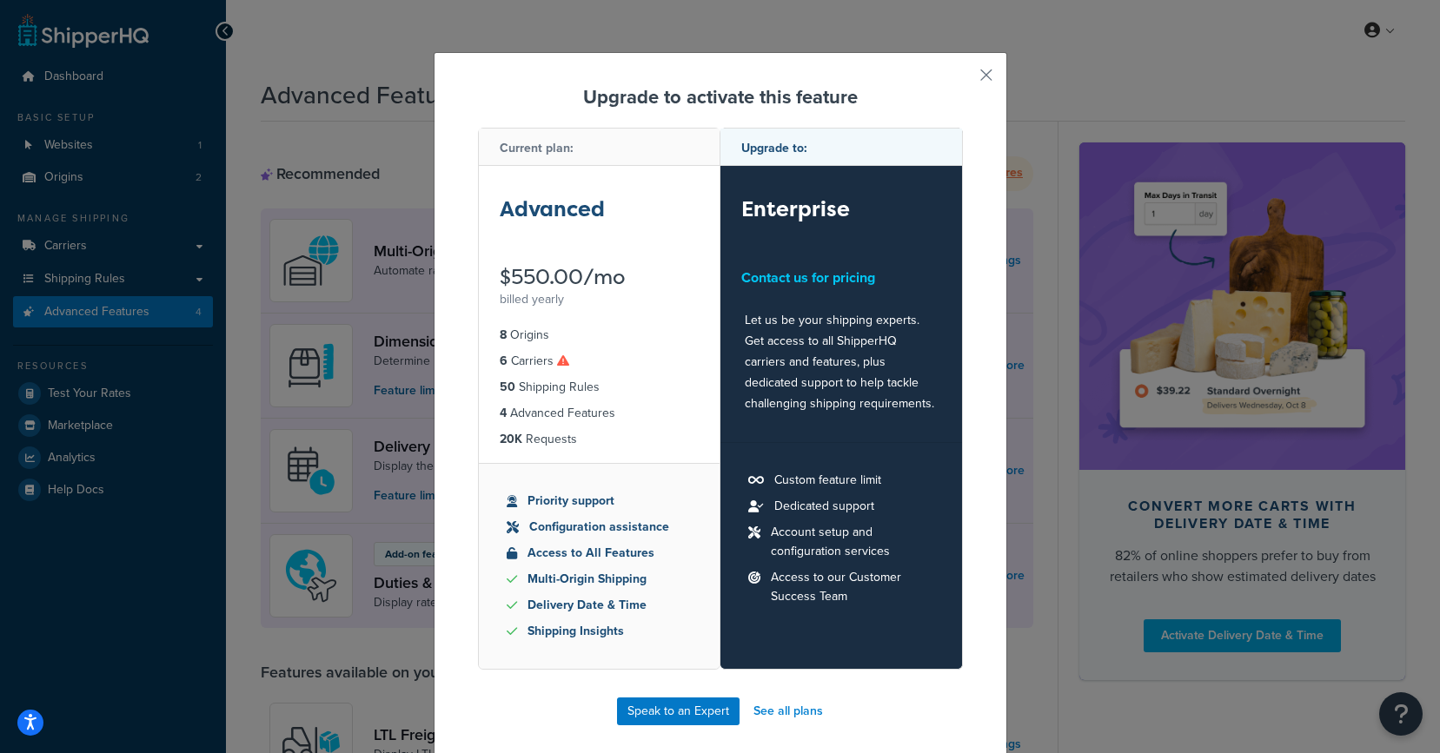
scroll to position [8, 0]
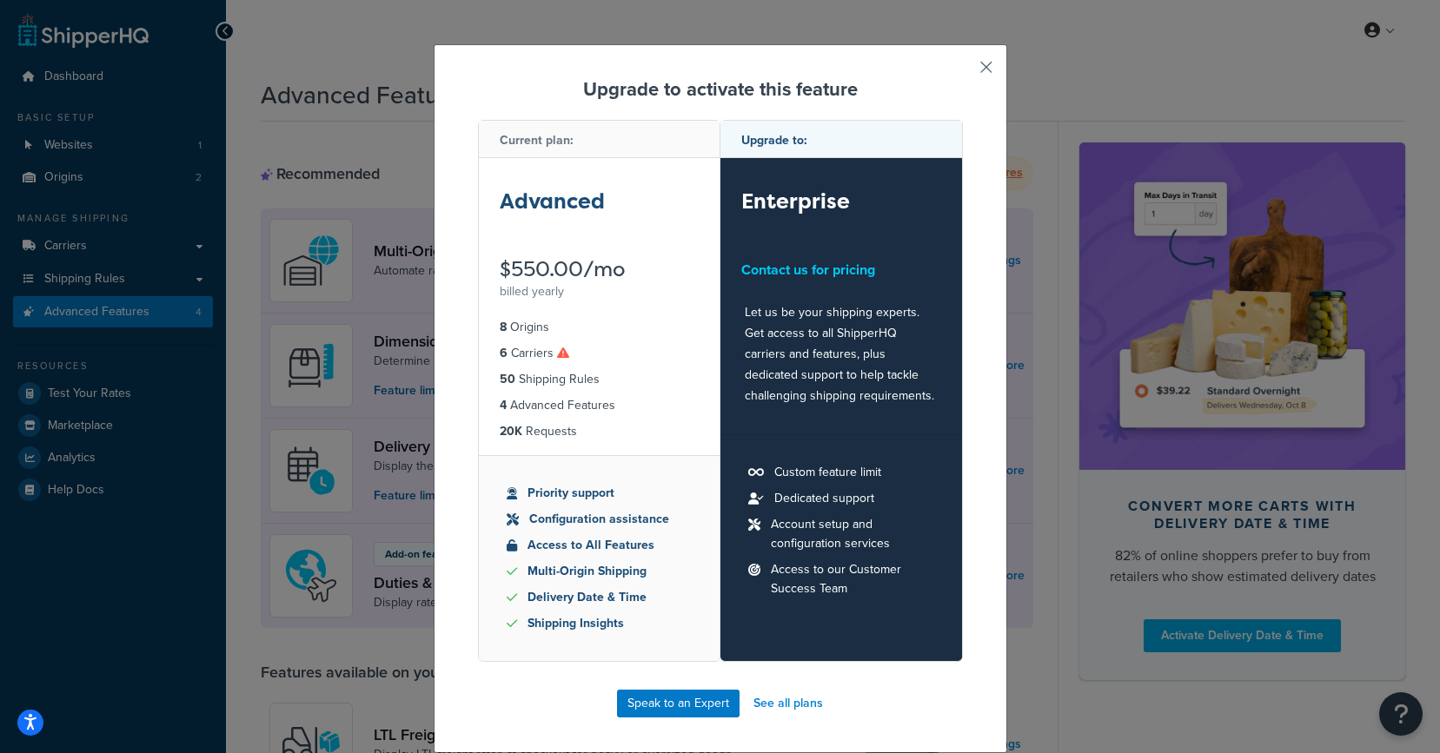
click at [963, 71] on button "button" at bounding box center [961, 73] width 4 height 4
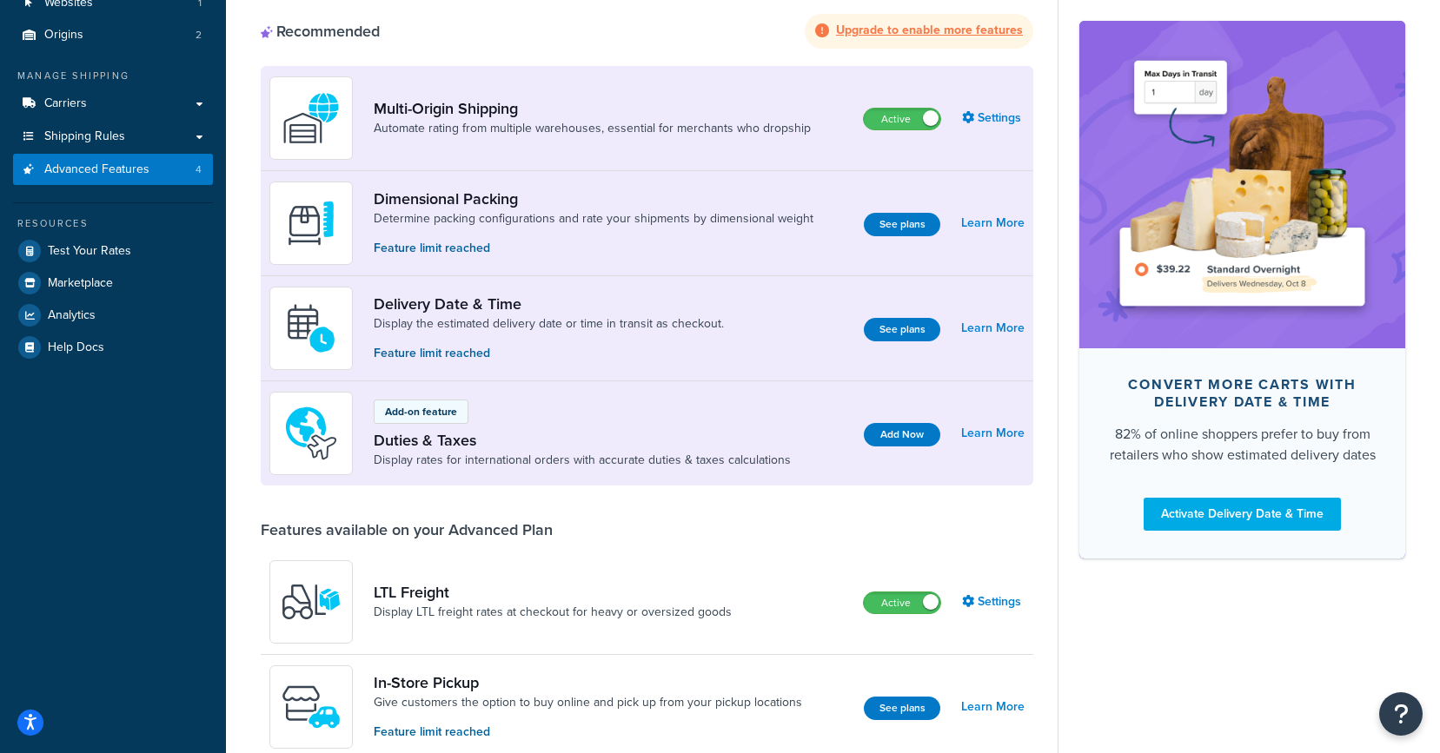
scroll to position [137, 0]
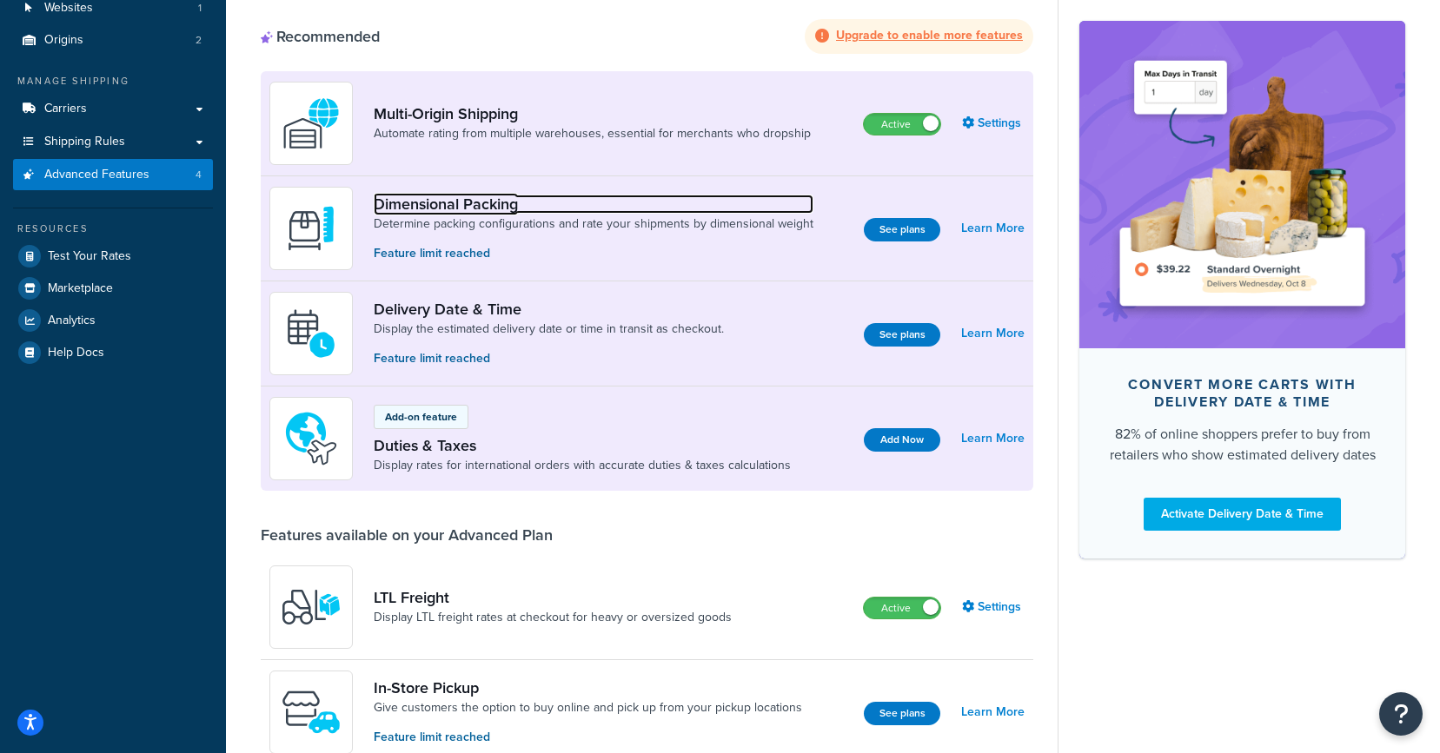
click at [488, 212] on link "Dimensional Packing" at bounding box center [594, 204] width 440 height 19
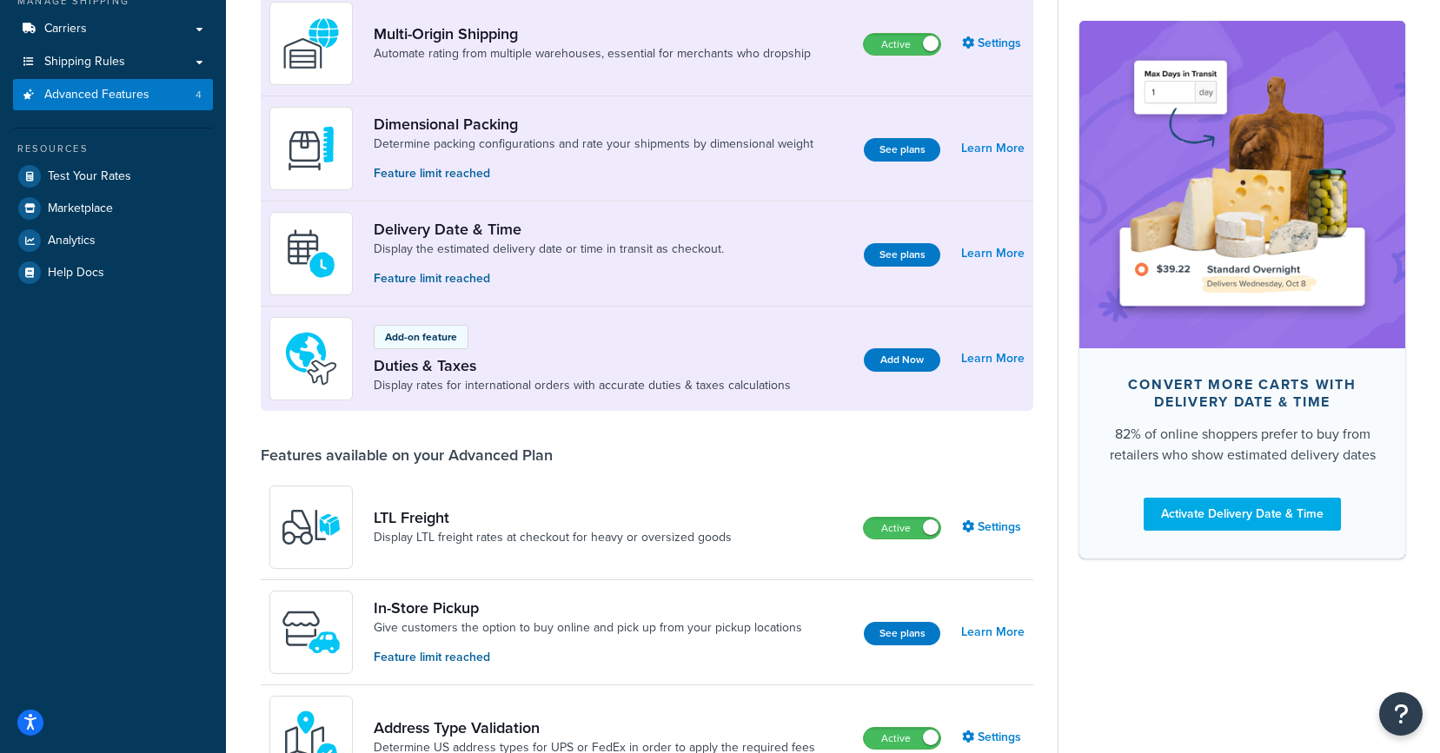
scroll to position [222, 0]
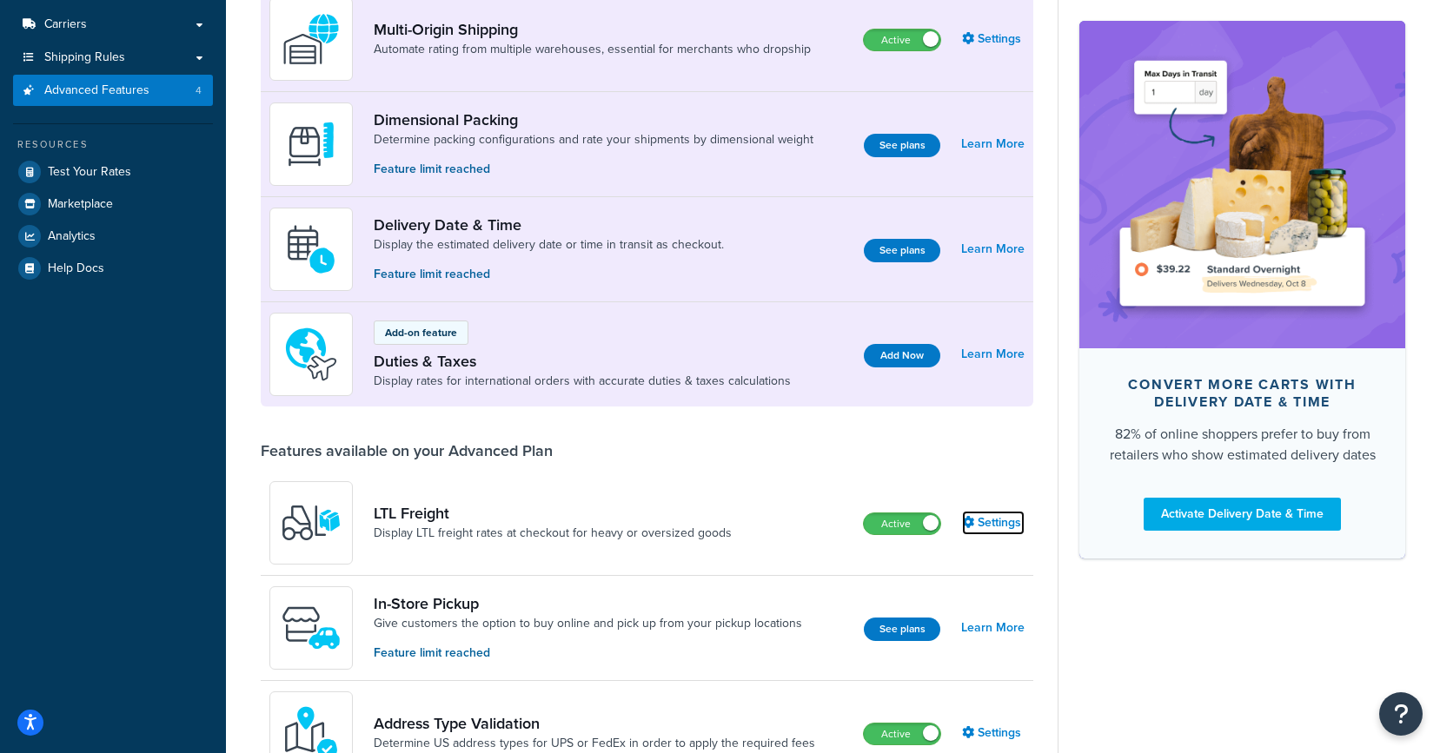
click at [998, 528] on link "Settings" at bounding box center [993, 523] width 63 height 24
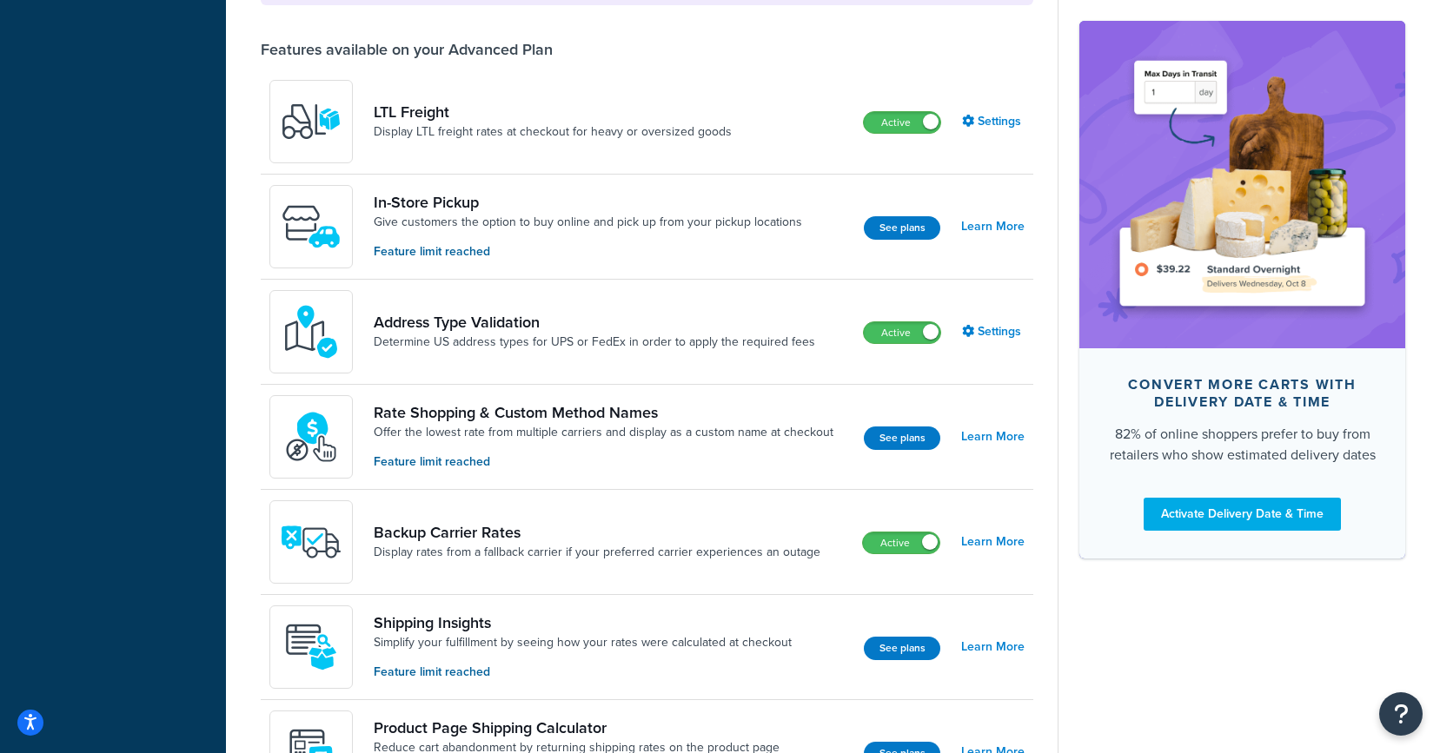
scroll to position [663, 0]
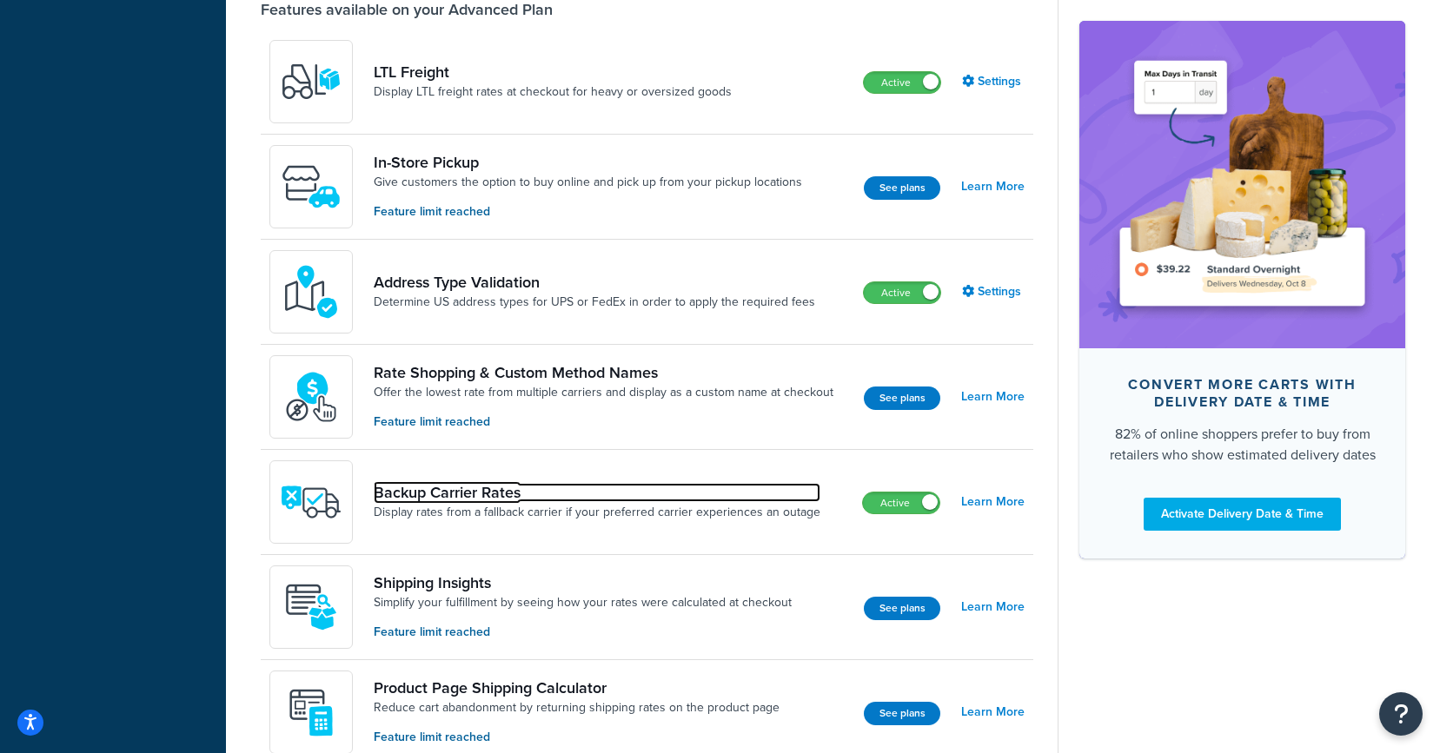
click at [526, 493] on link "Backup Carrier Rates" at bounding box center [597, 492] width 447 height 19
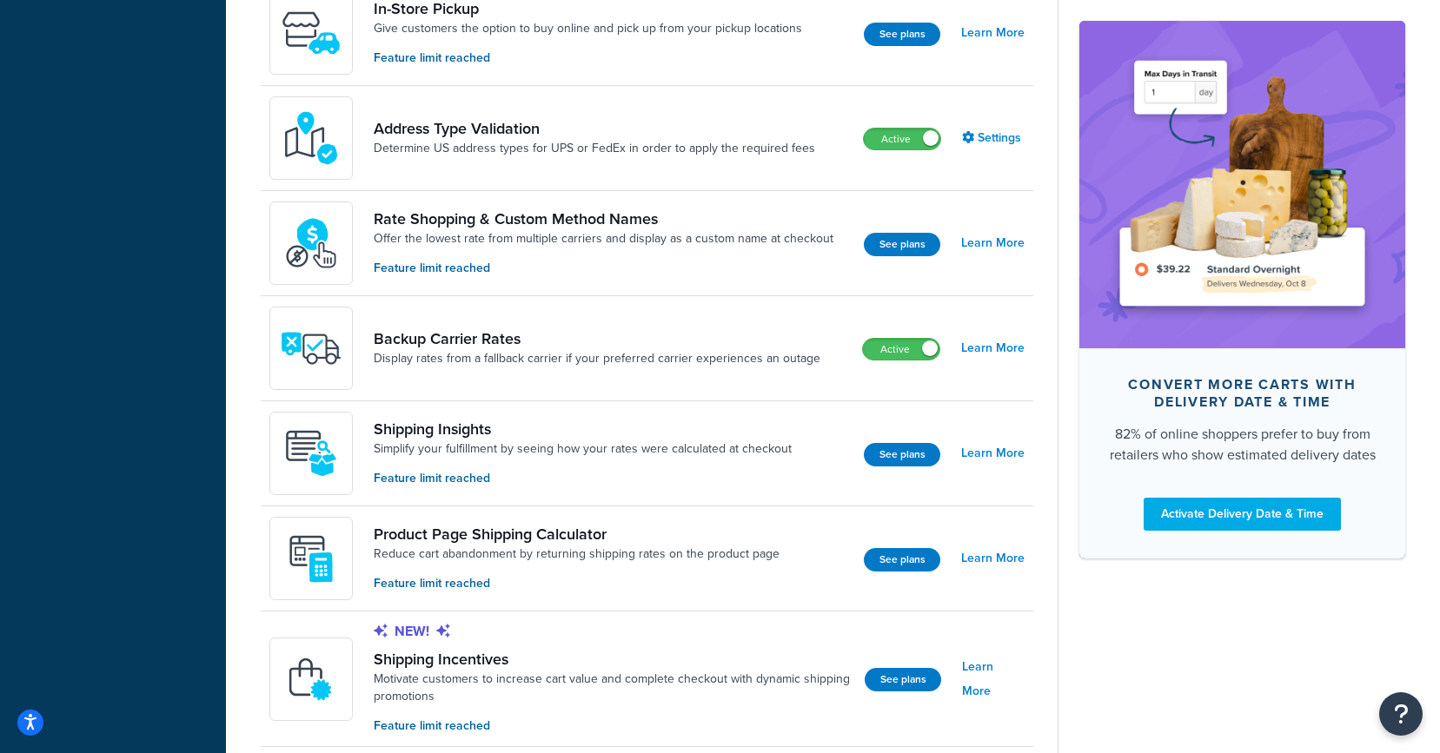
scroll to position [819, 0]
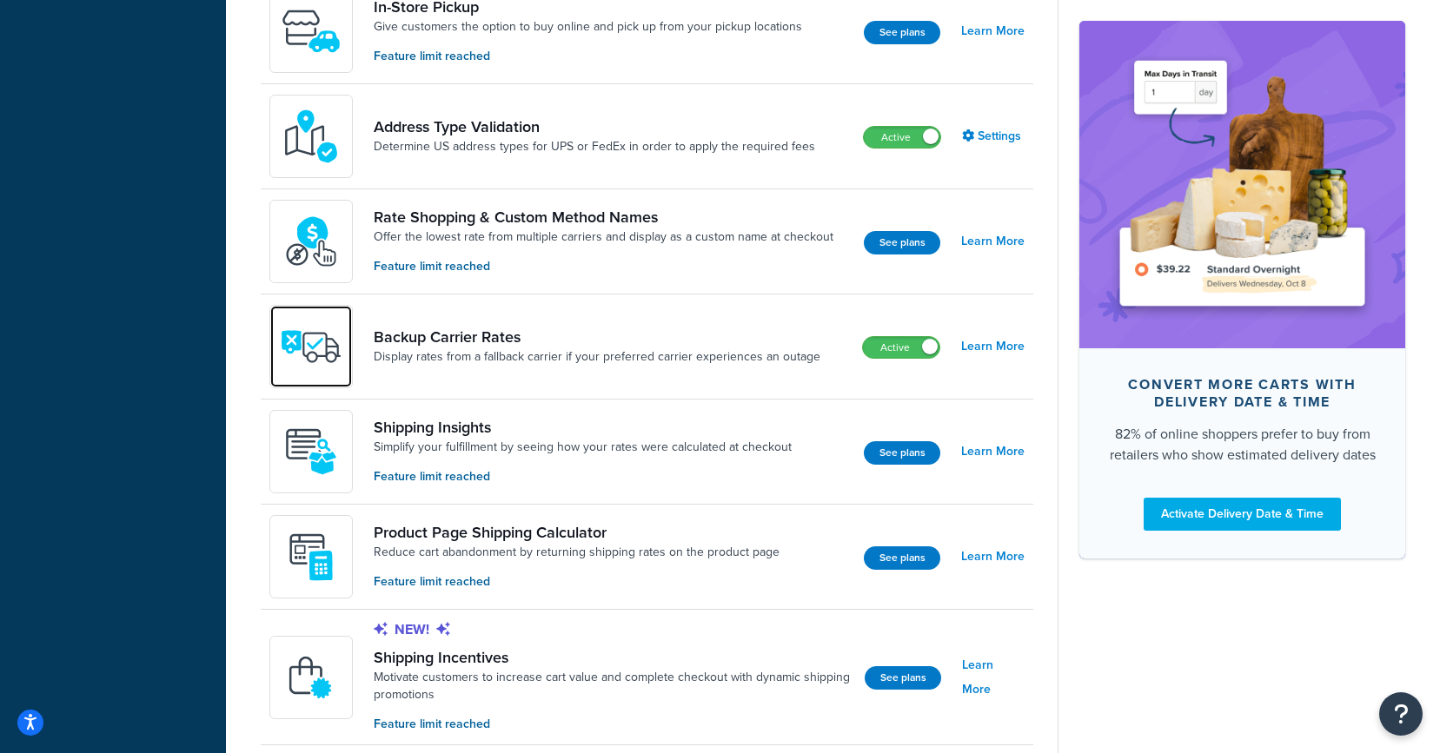
click at [324, 337] on img at bounding box center [311, 346] width 61 height 61
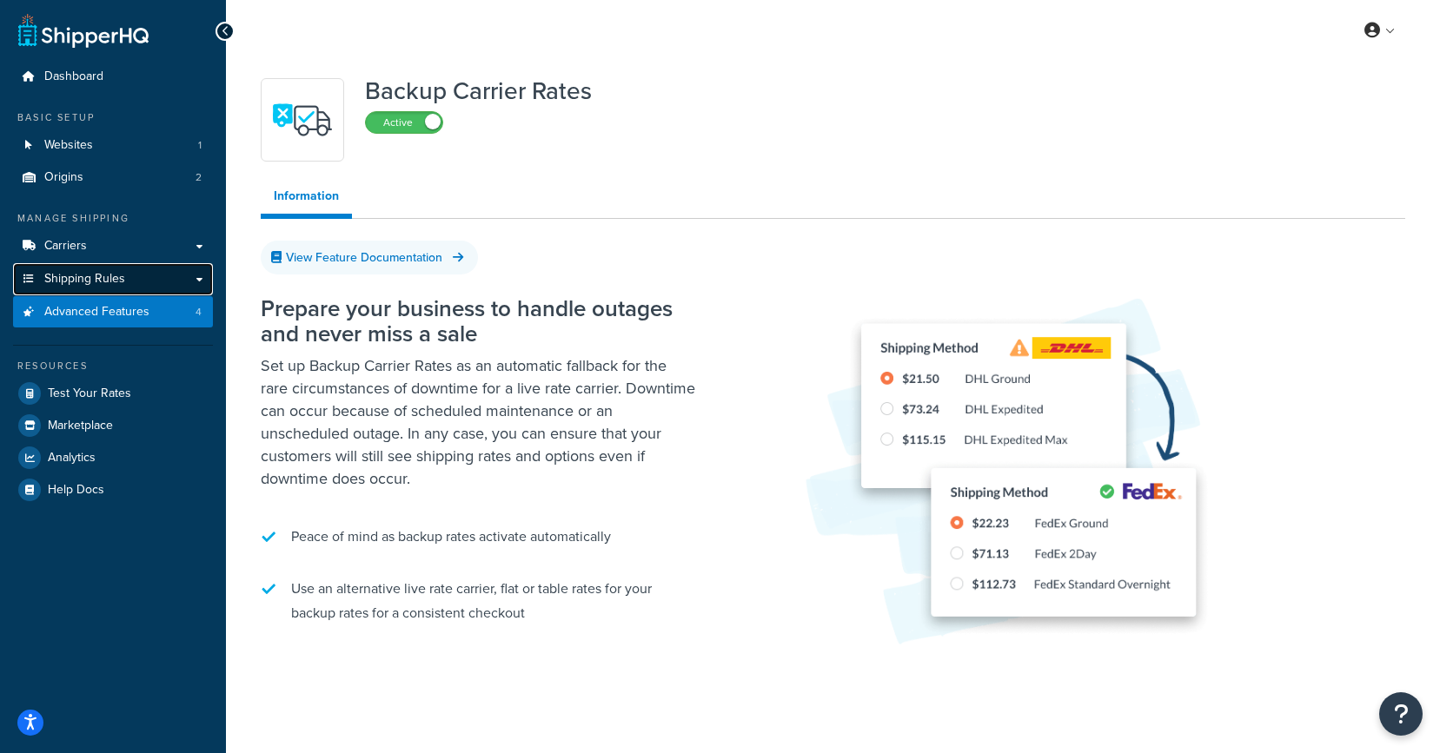
click at [164, 282] on link "Shipping Rules" at bounding box center [113, 279] width 200 height 32
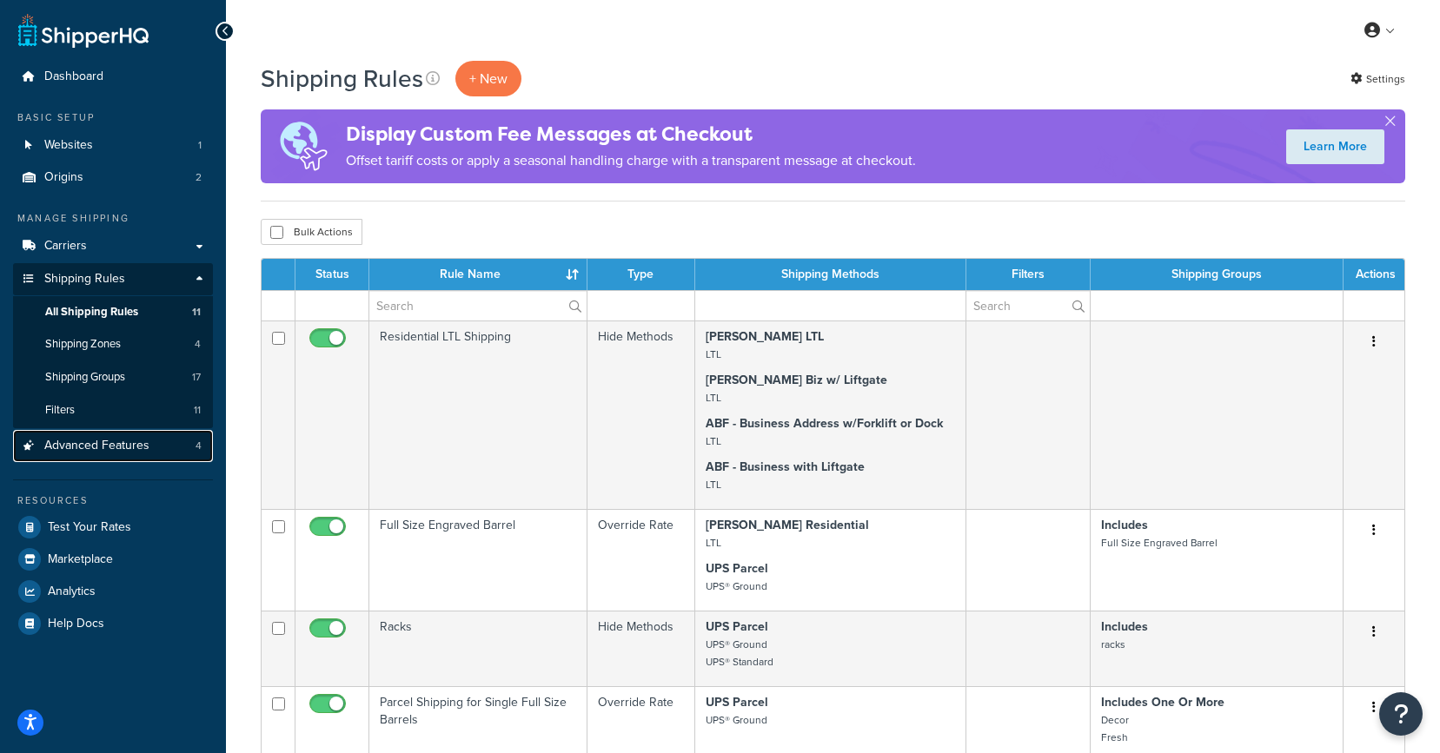
click at [104, 433] on link "Advanced Features 4" at bounding box center [113, 446] width 200 height 32
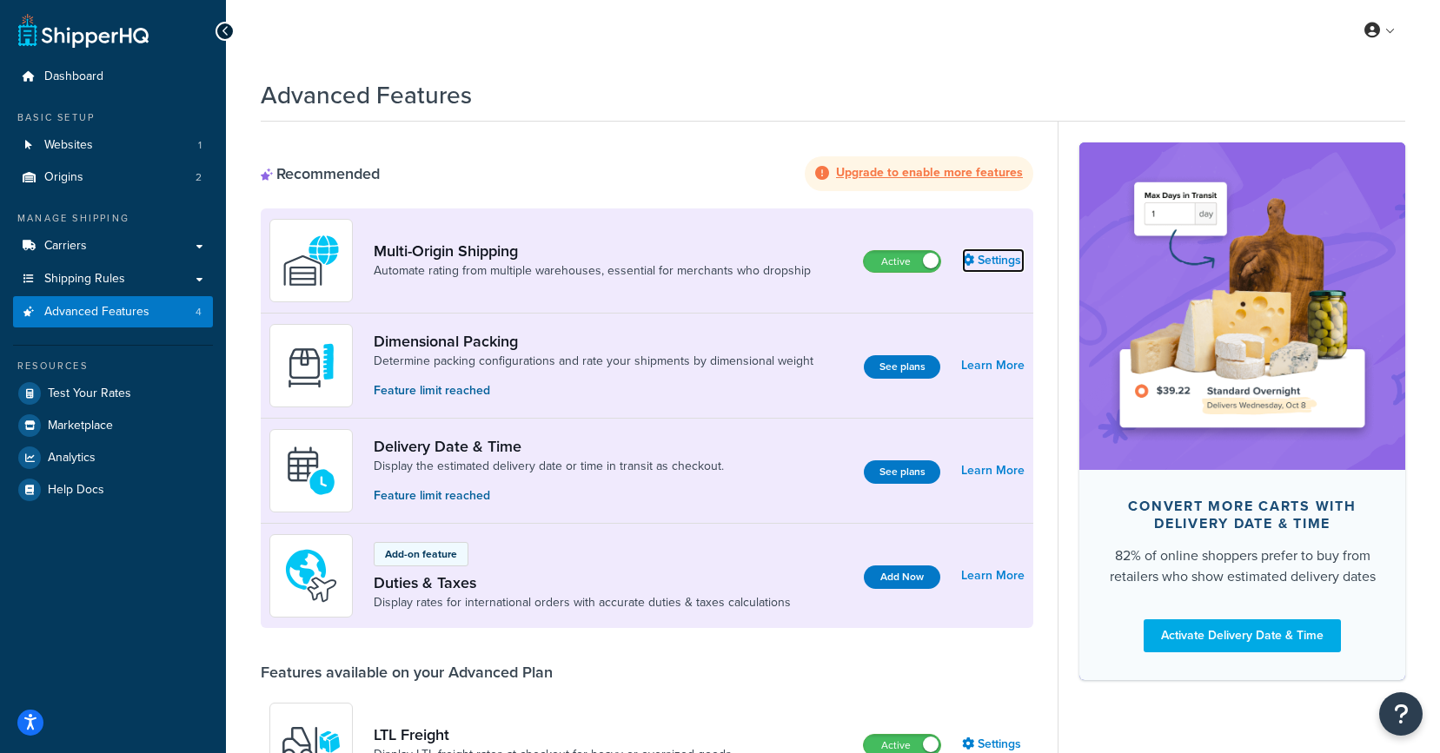
click at [978, 261] on link "Settings" at bounding box center [993, 261] width 63 height 24
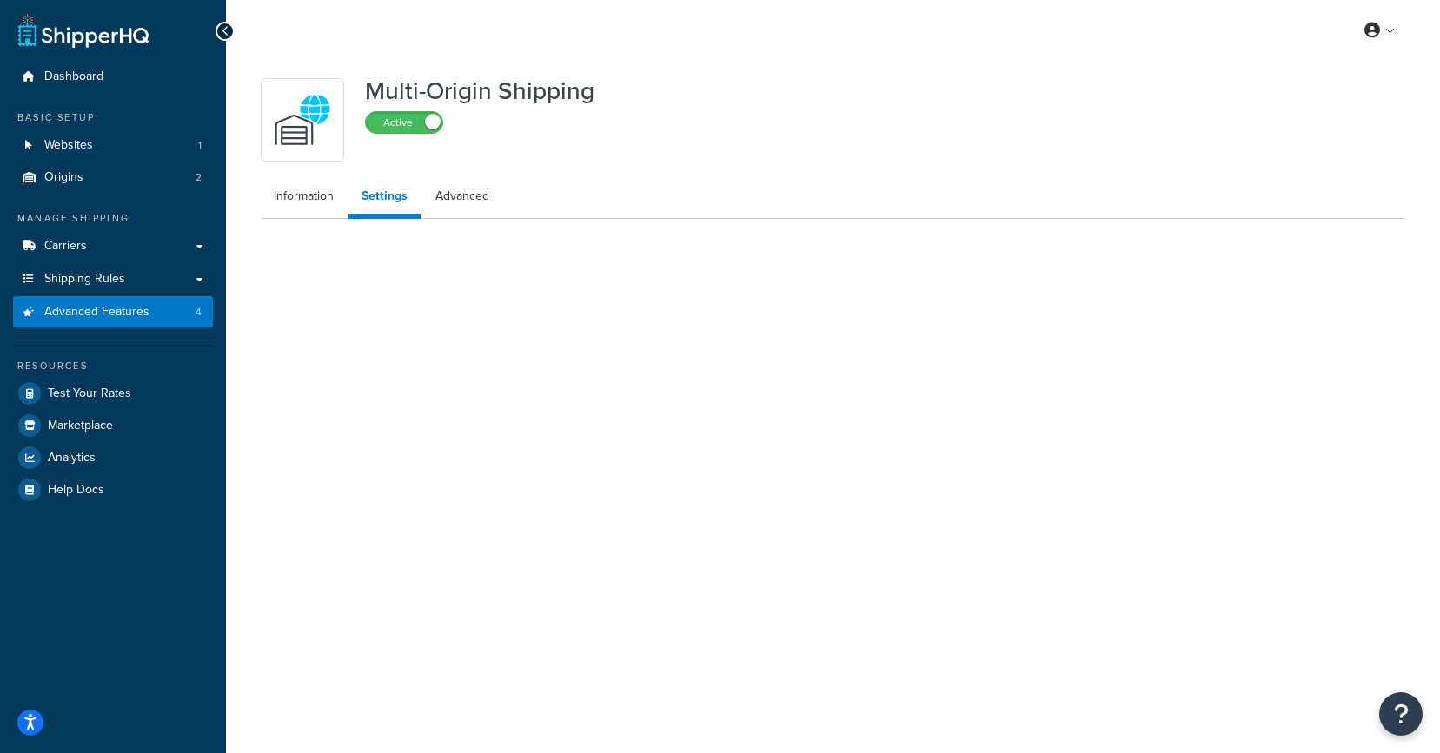
select select "false"
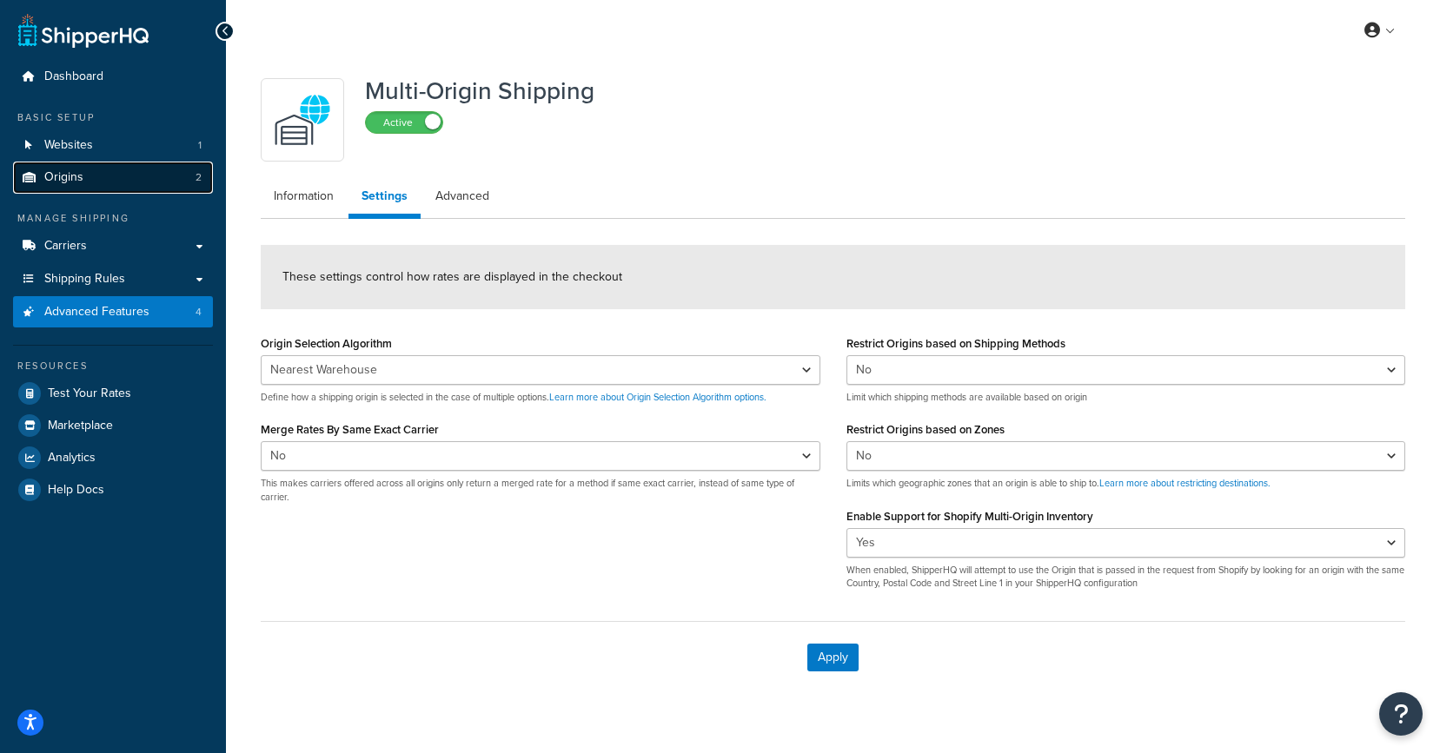
click at [97, 175] on link "Origins 2" at bounding box center [113, 178] width 200 height 32
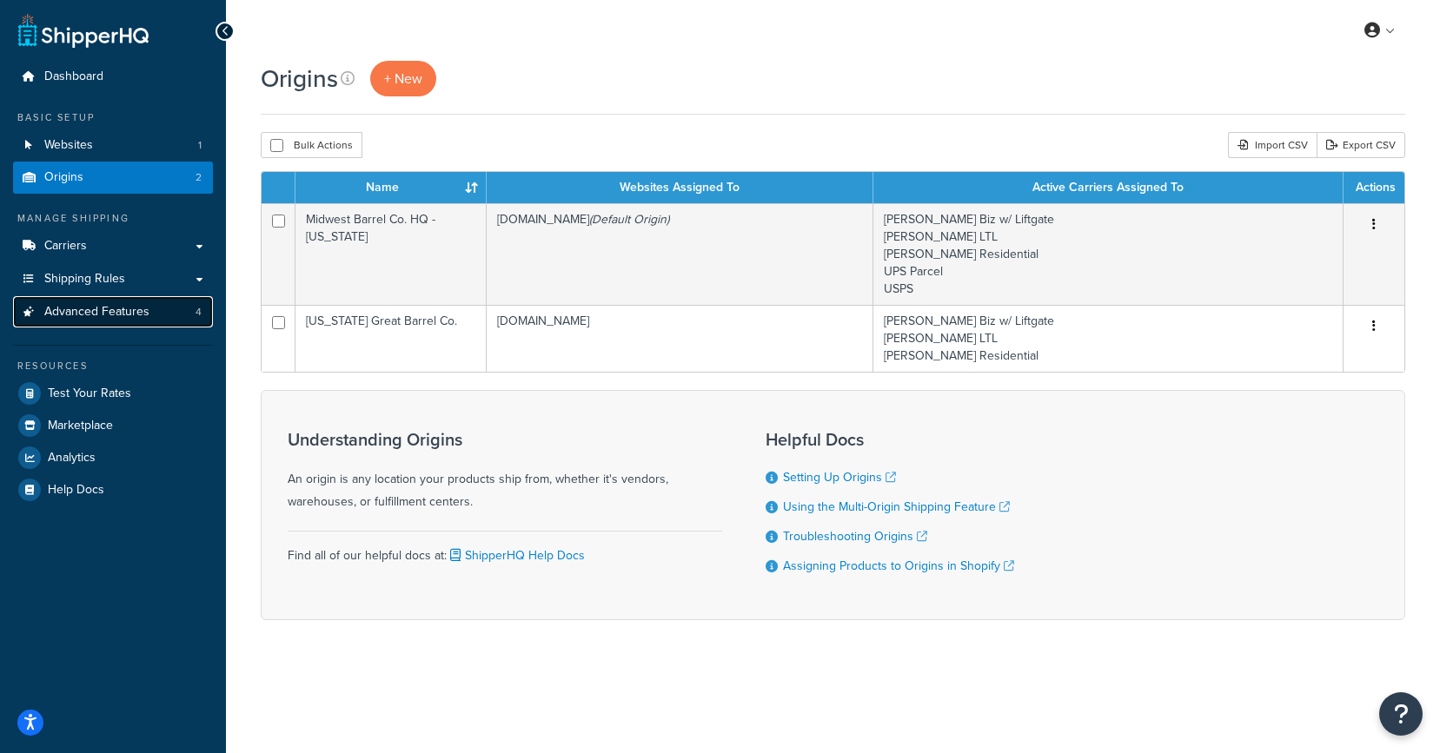
click at [116, 319] on span "Advanced Features" at bounding box center [96, 312] width 105 height 15
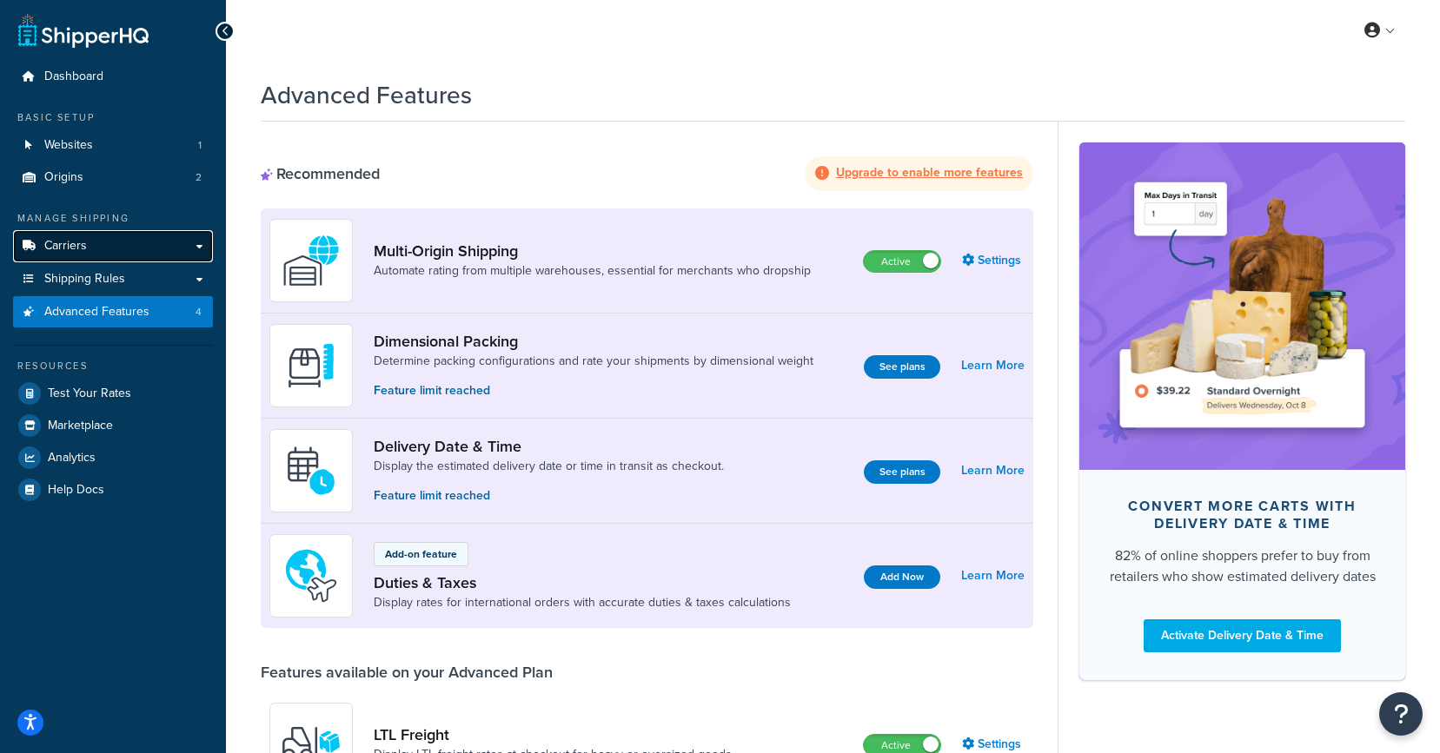
click at [101, 249] on link "Carriers" at bounding box center [113, 246] width 200 height 32
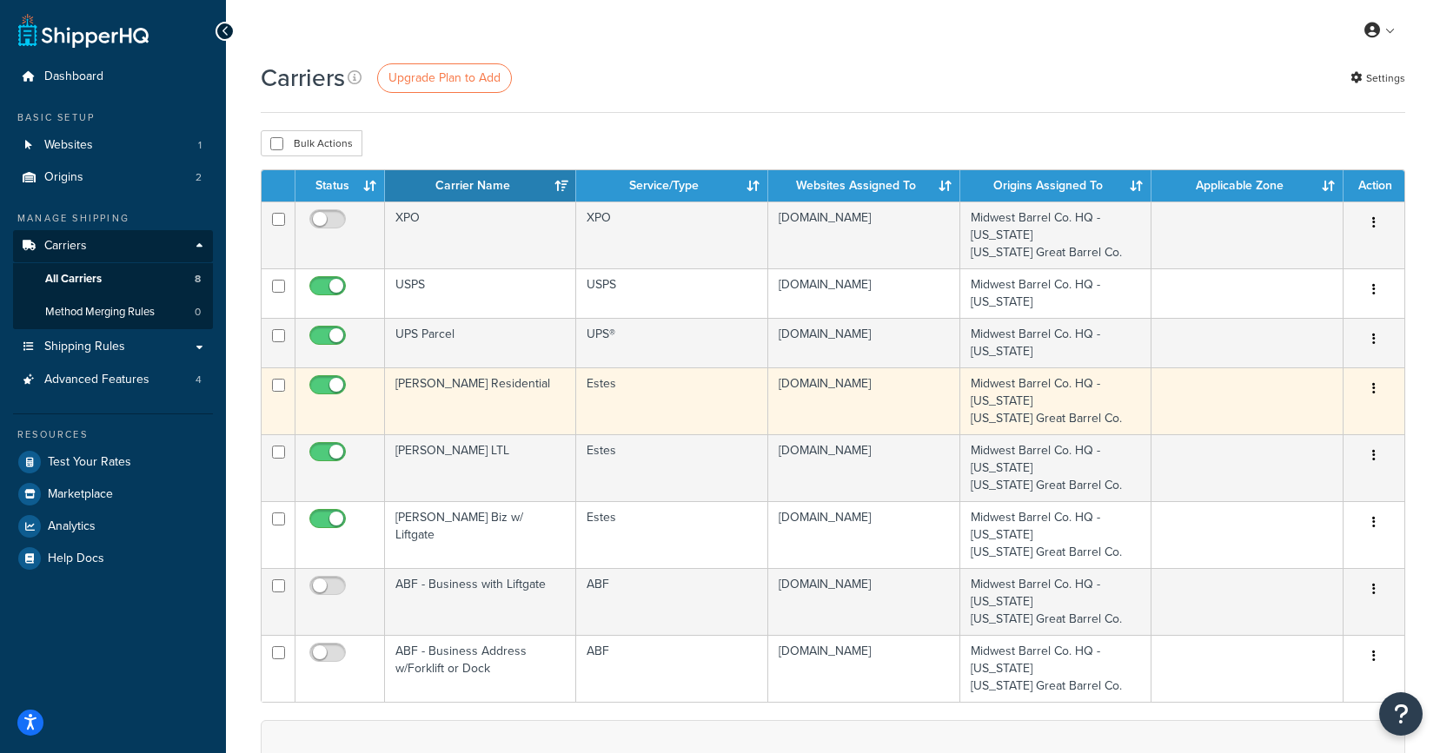
click at [430, 400] on td "[PERSON_NAME] Residential" at bounding box center [480, 401] width 191 height 67
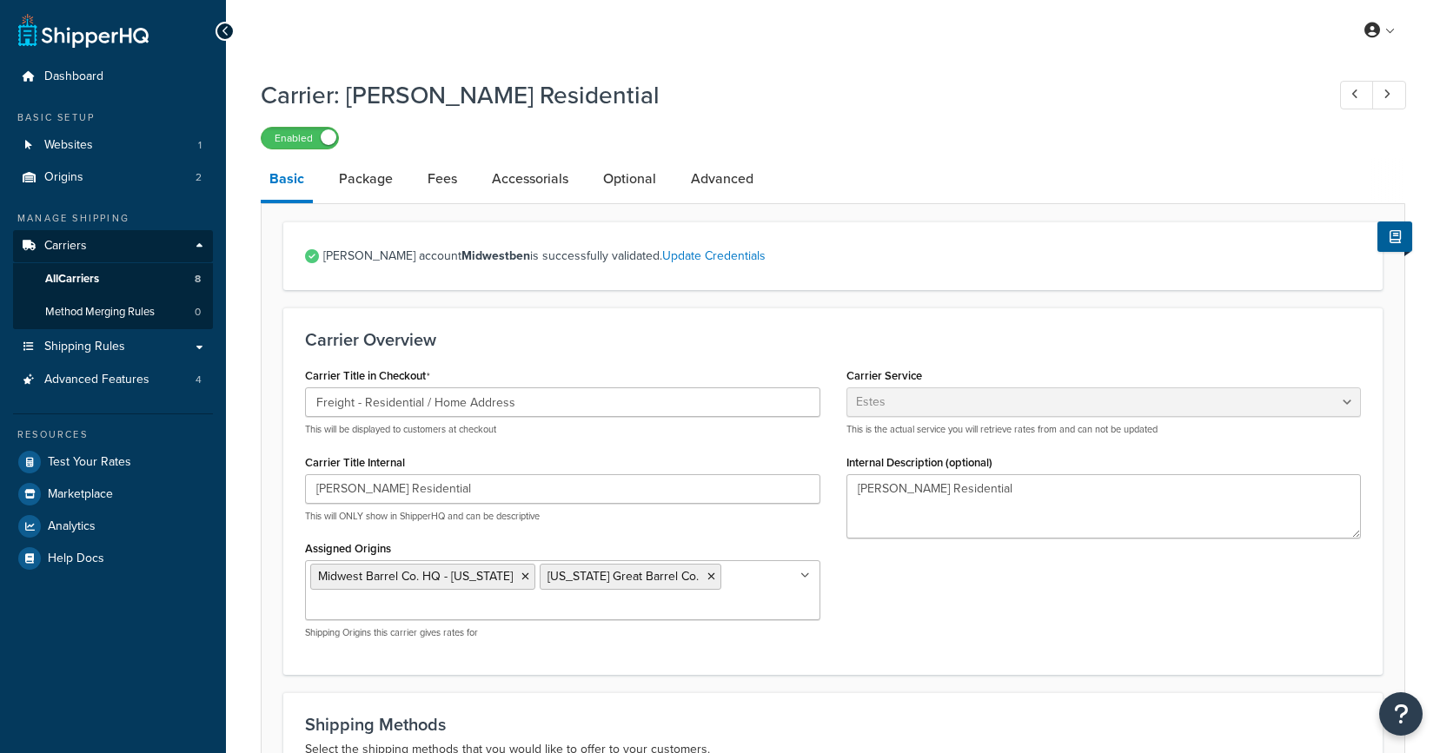
select select "estesFreight"
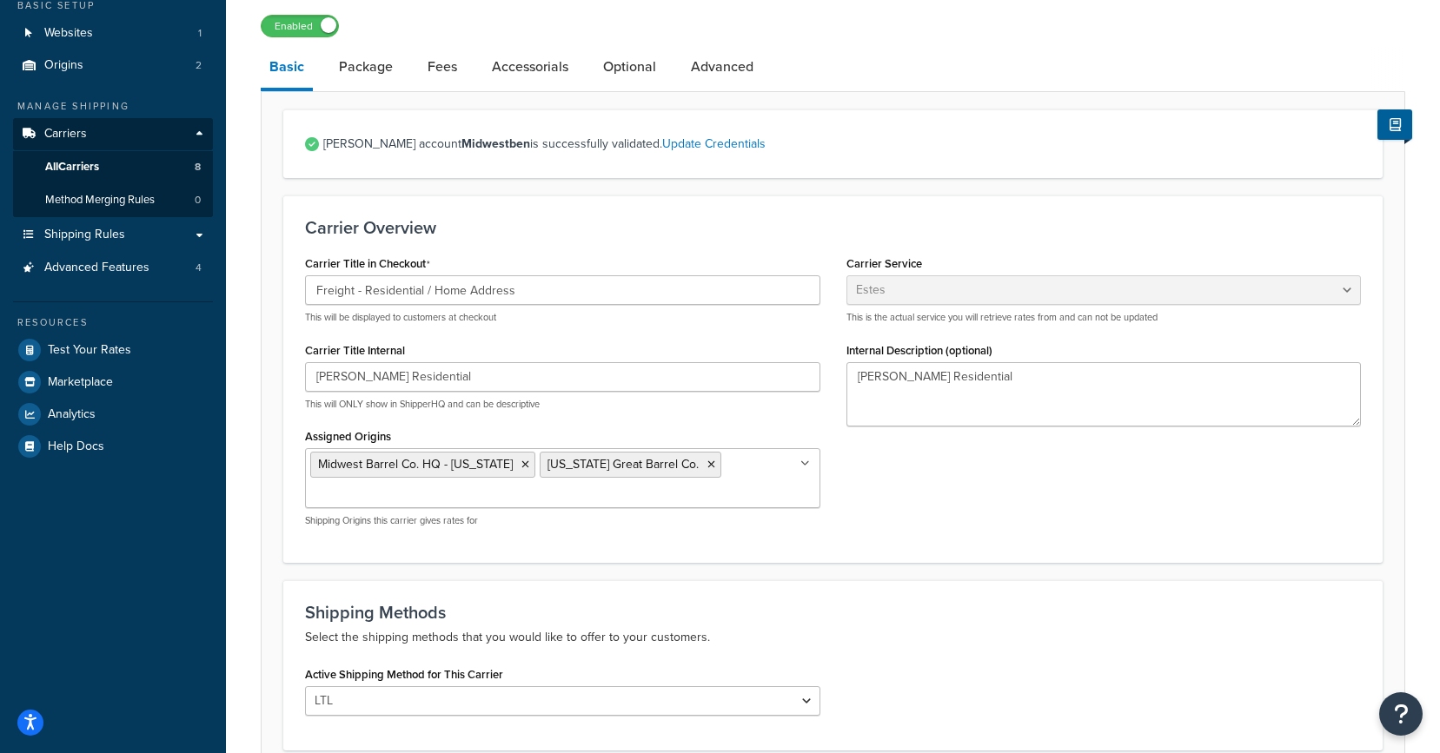
scroll to position [83, 0]
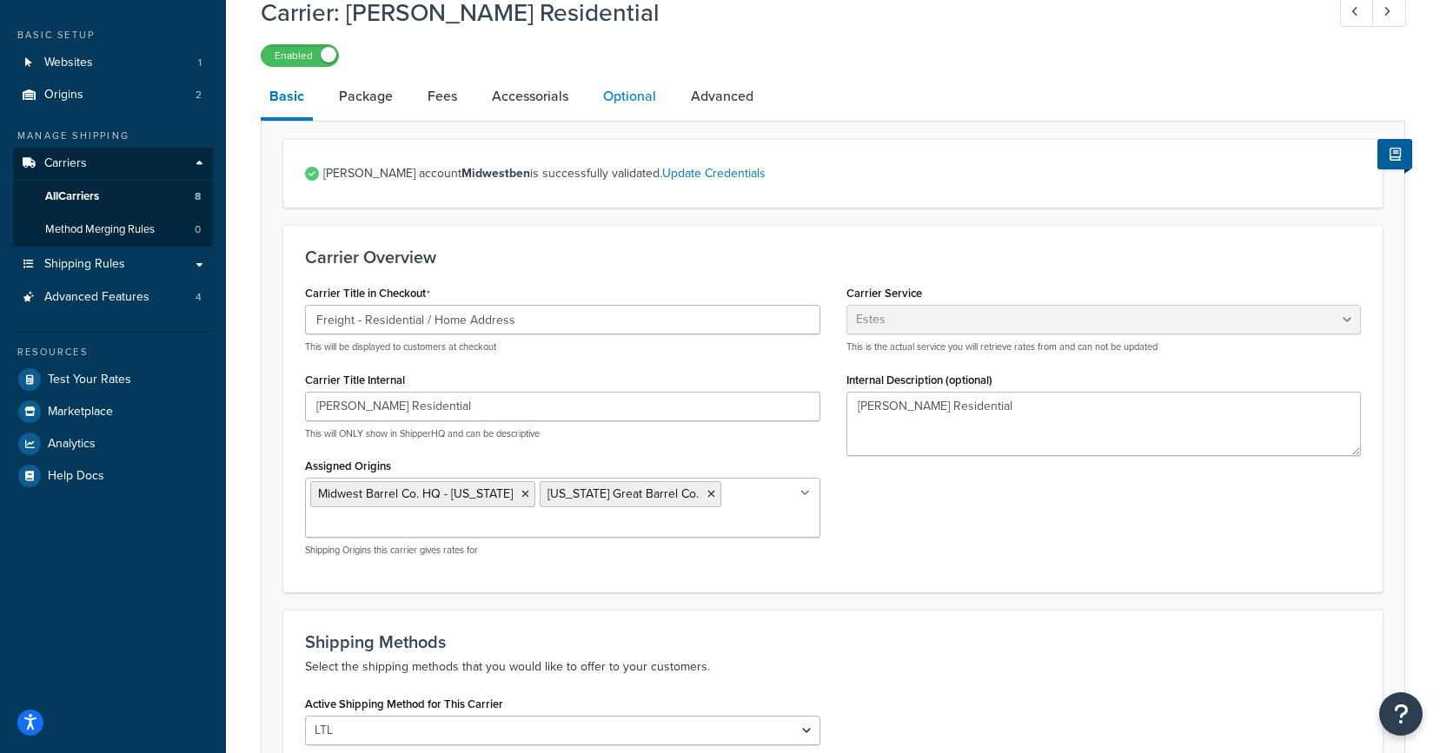
click at [621, 114] on link "Optional" at bounding box center [629, 97] width 70 height 42
select select "125"
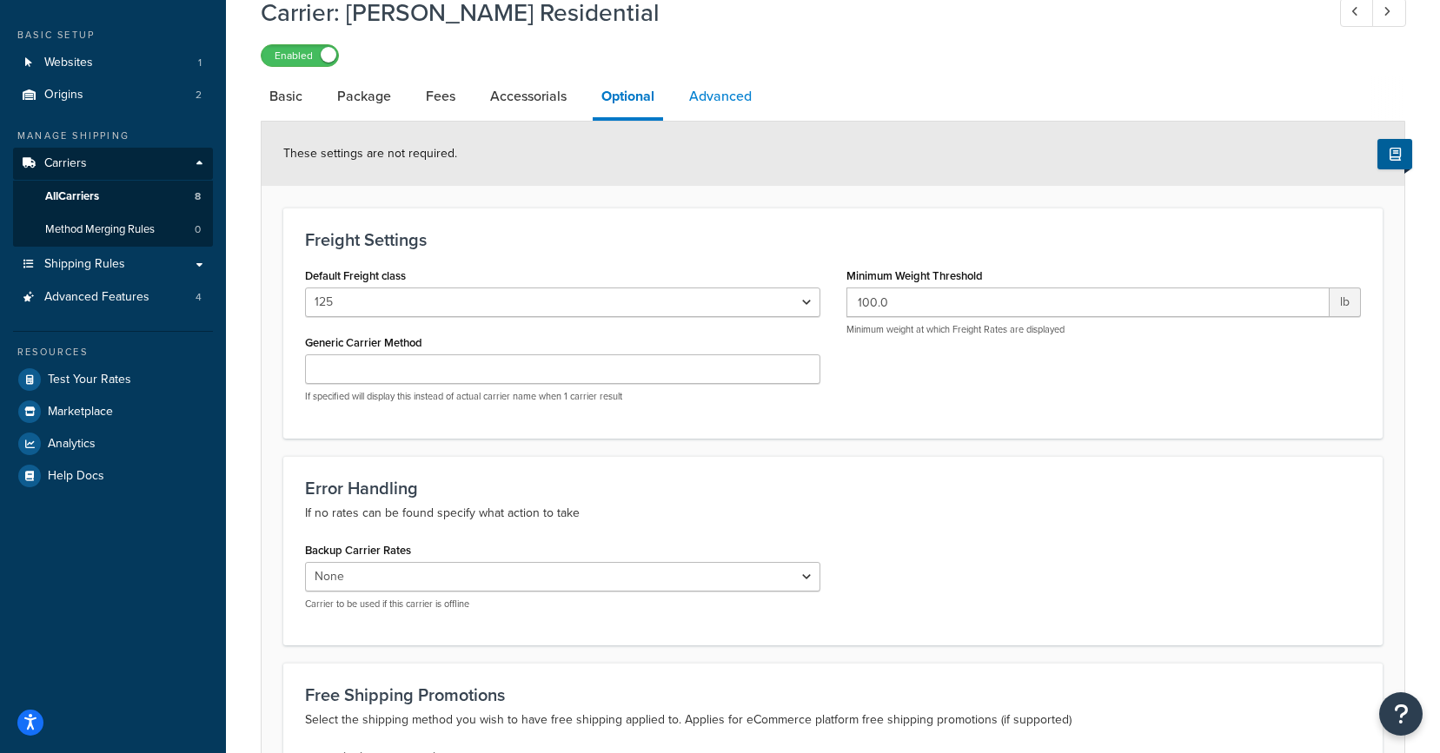
click at [716, 107] on link "Advanced" at bounding box center [720, 97] width 80 height 42
select select "false"
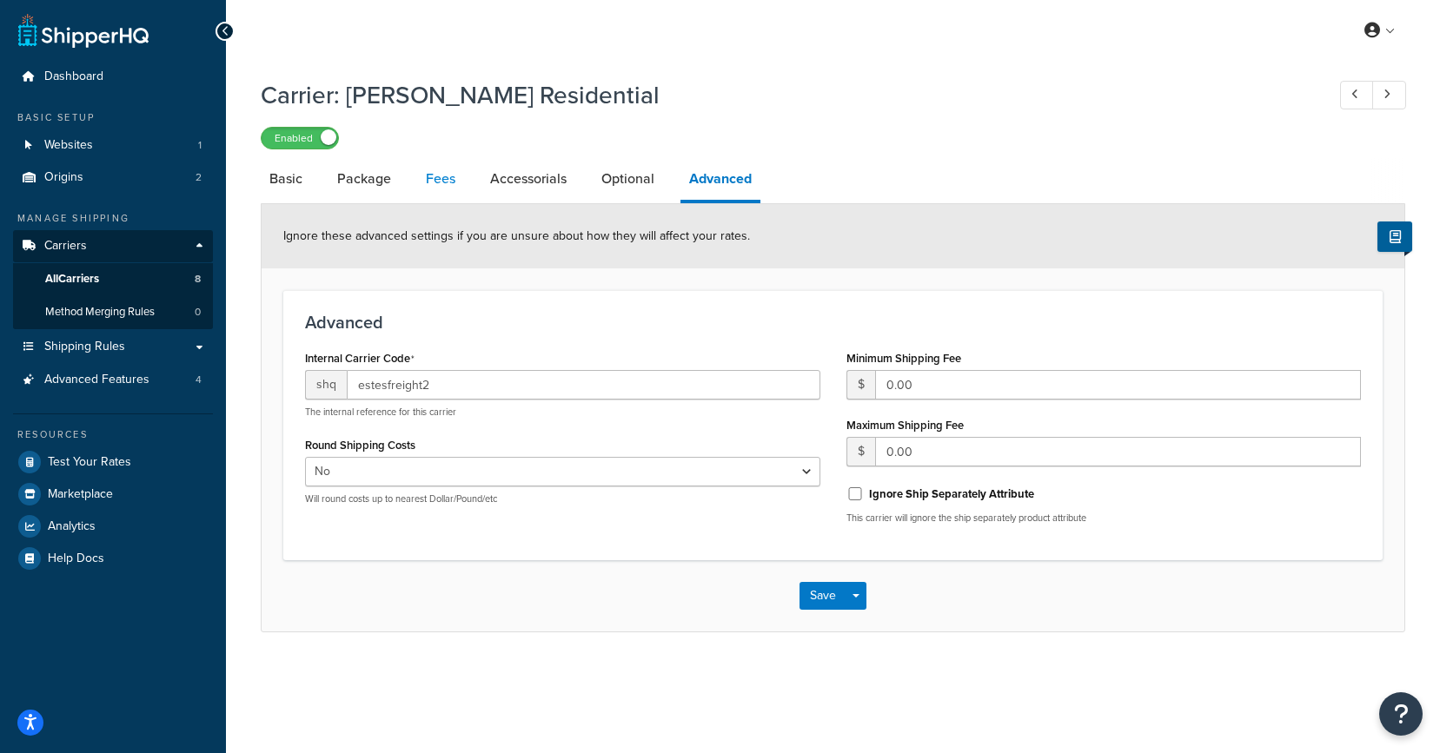
click at [445, 178] on link "Fees" at bounding box center [440, 179] width 47 height 42
select select "AFTER"
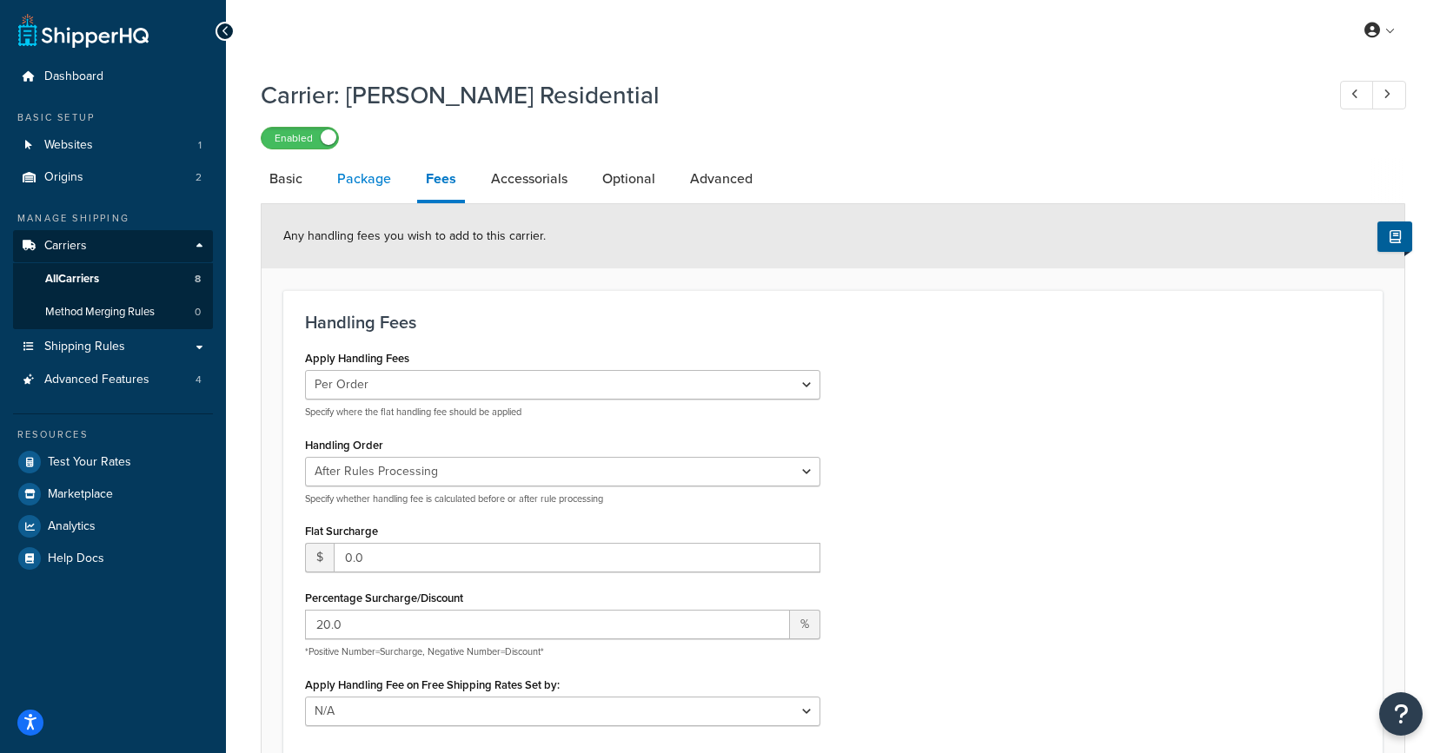
click at [362, 184] on link "Package" at bounding box center [364, 179] width 71 height 42
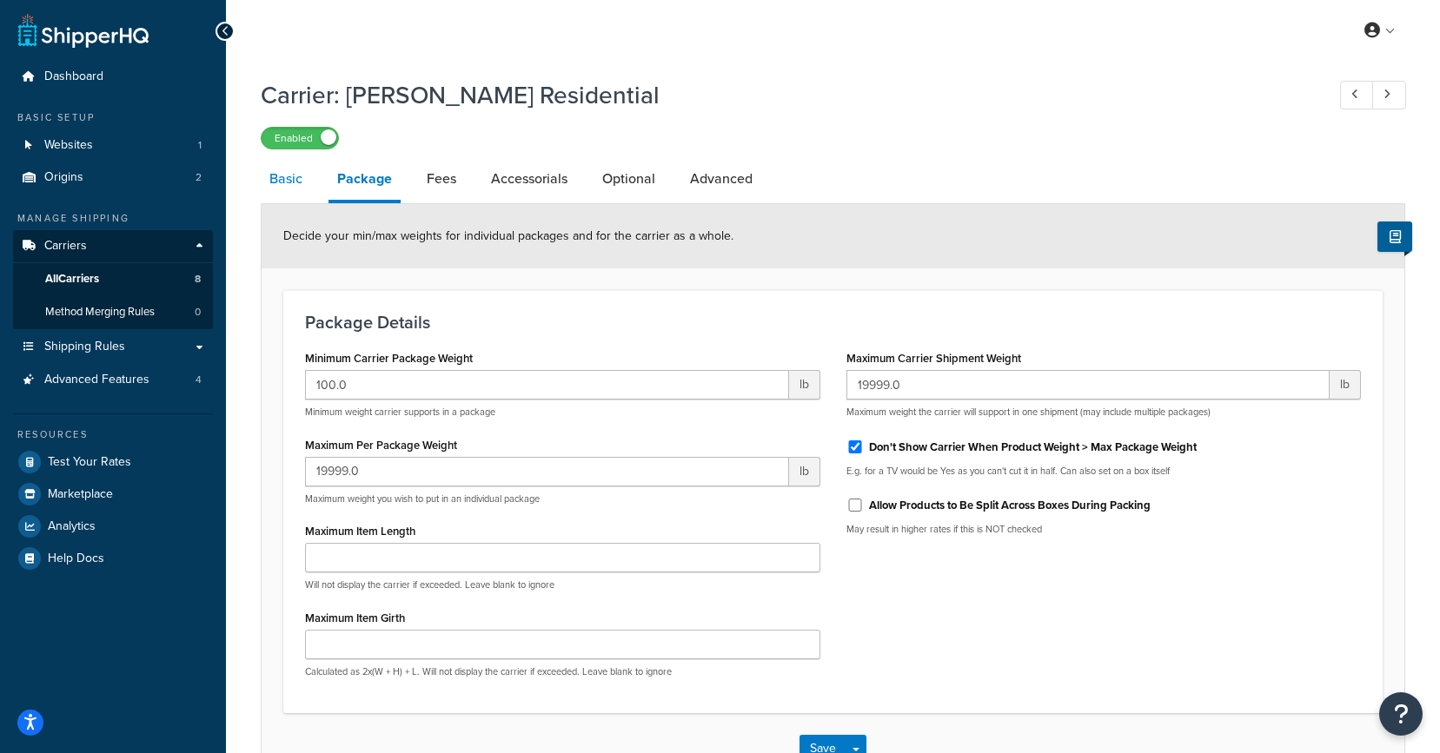
click at [309, 188] on link "Basic" at bounding box center [286, 179] width 50 height 42
select select "estesFreight"
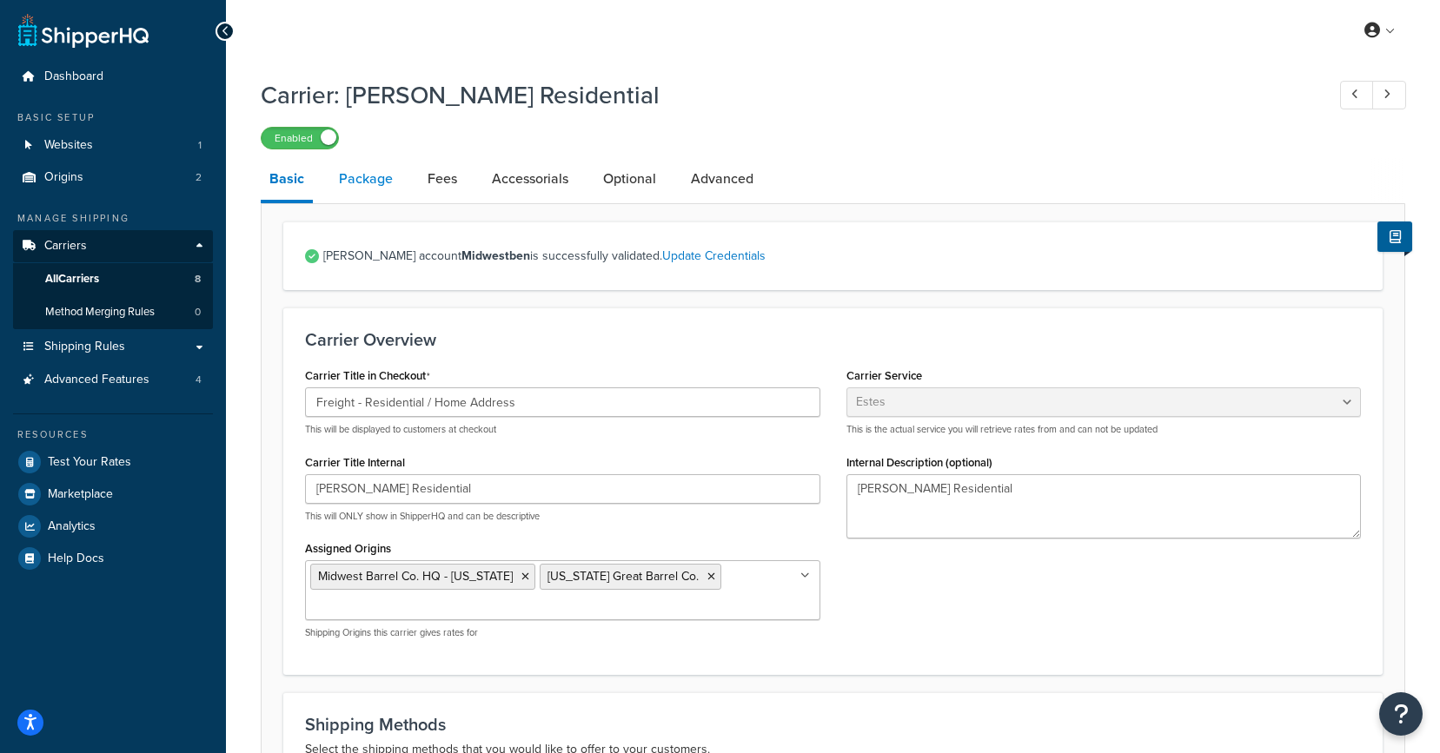
click at [355, 176] on link "Package" at bounding box center [365, 179] width 71 height 42
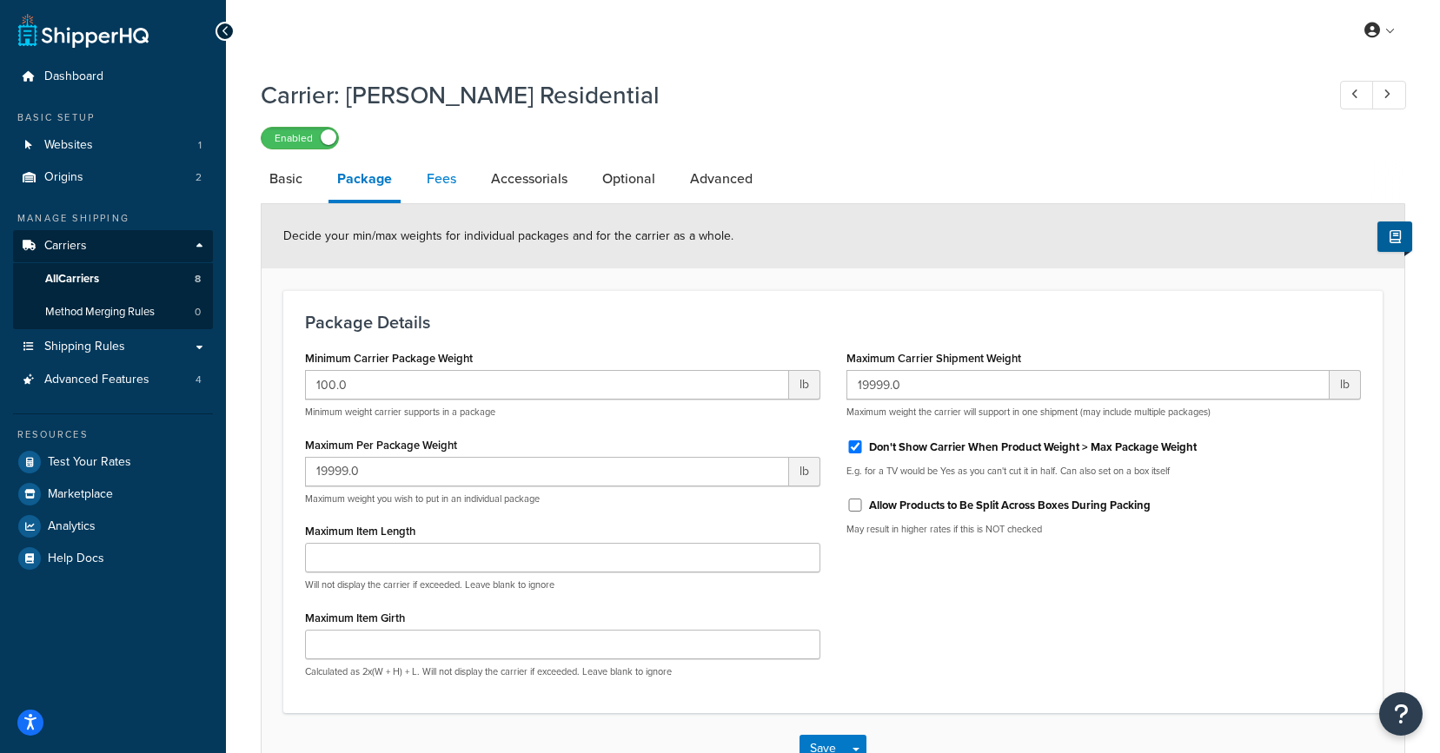
click at [437, 187] on link "Fees" at bounding box center [441, 179] width 47 height 42
select select "AFTER"
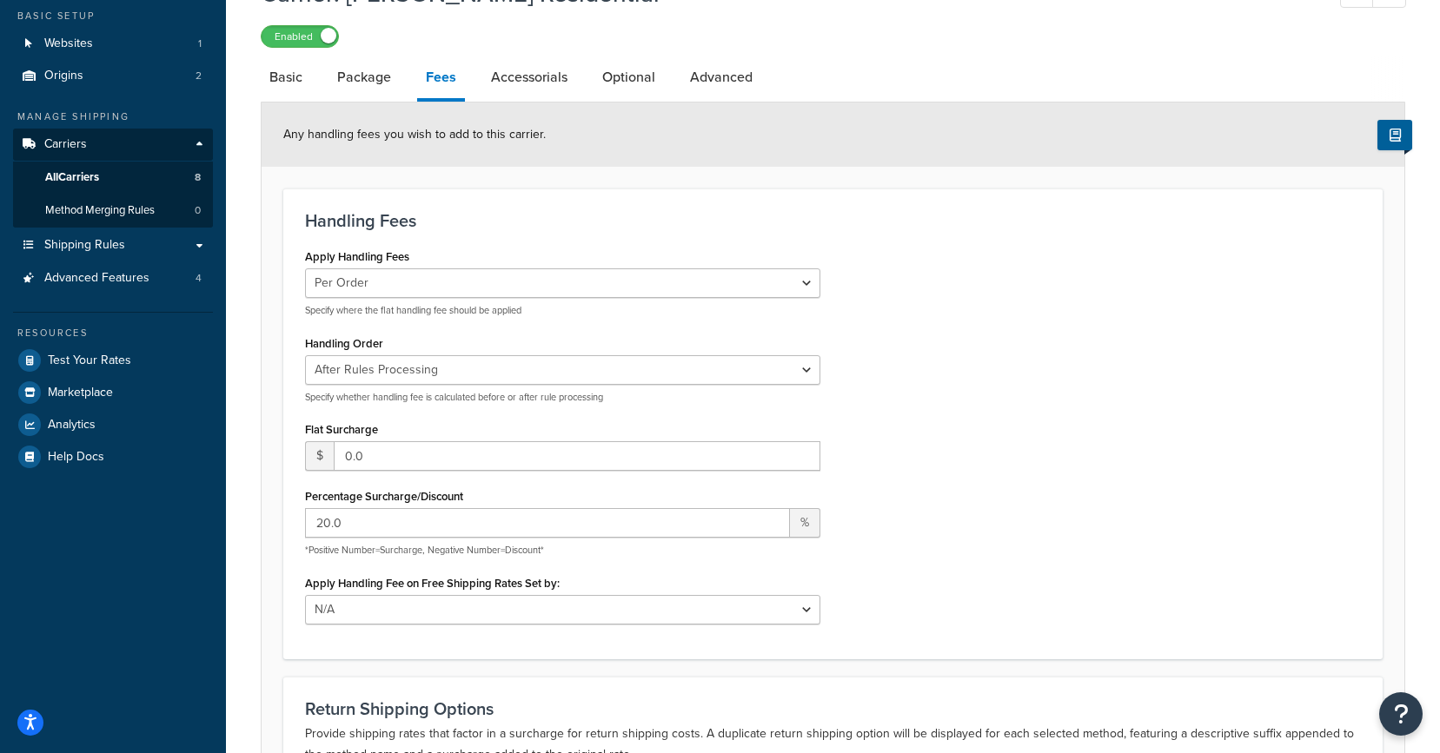
scroll to position [99, 0]
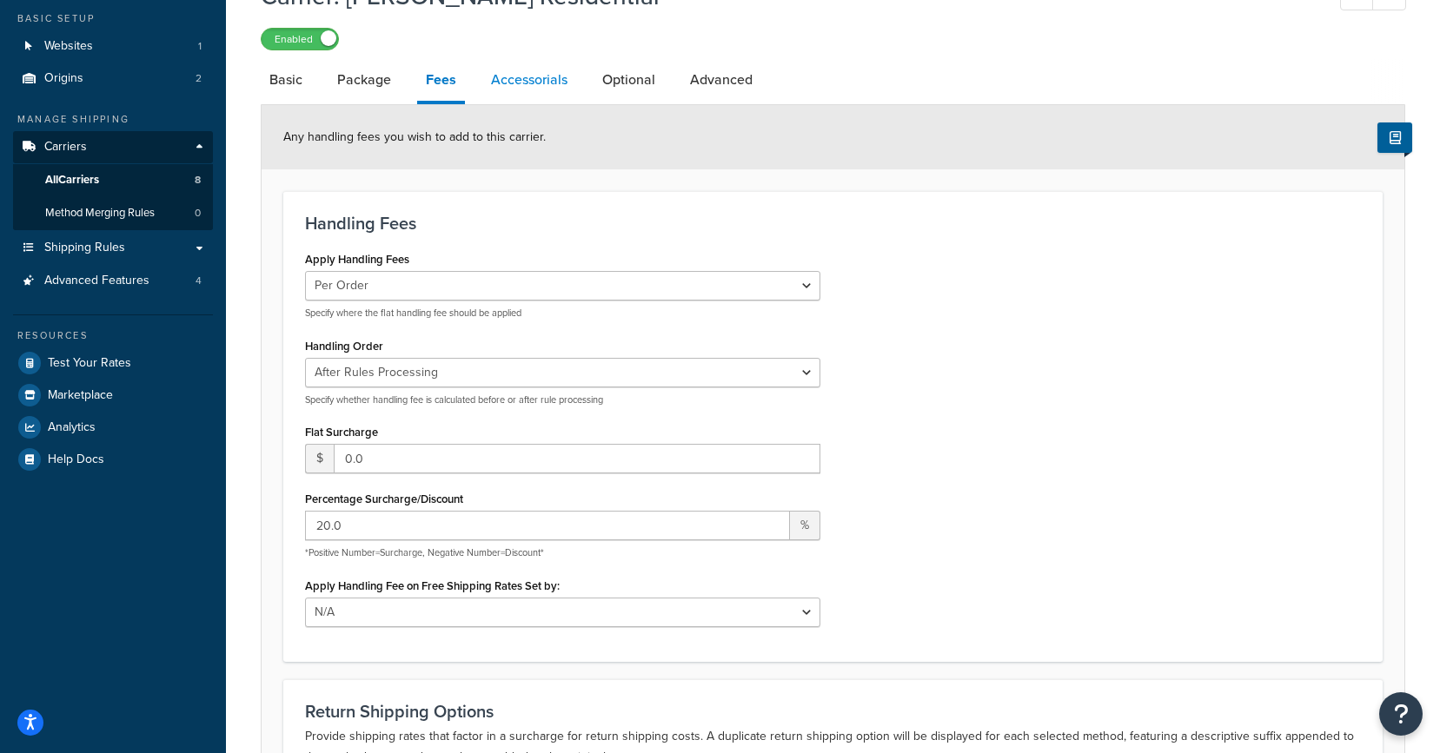
click at [538, 81] on link "Accessorials" at bounding box center [529, 80] width 94 height 42
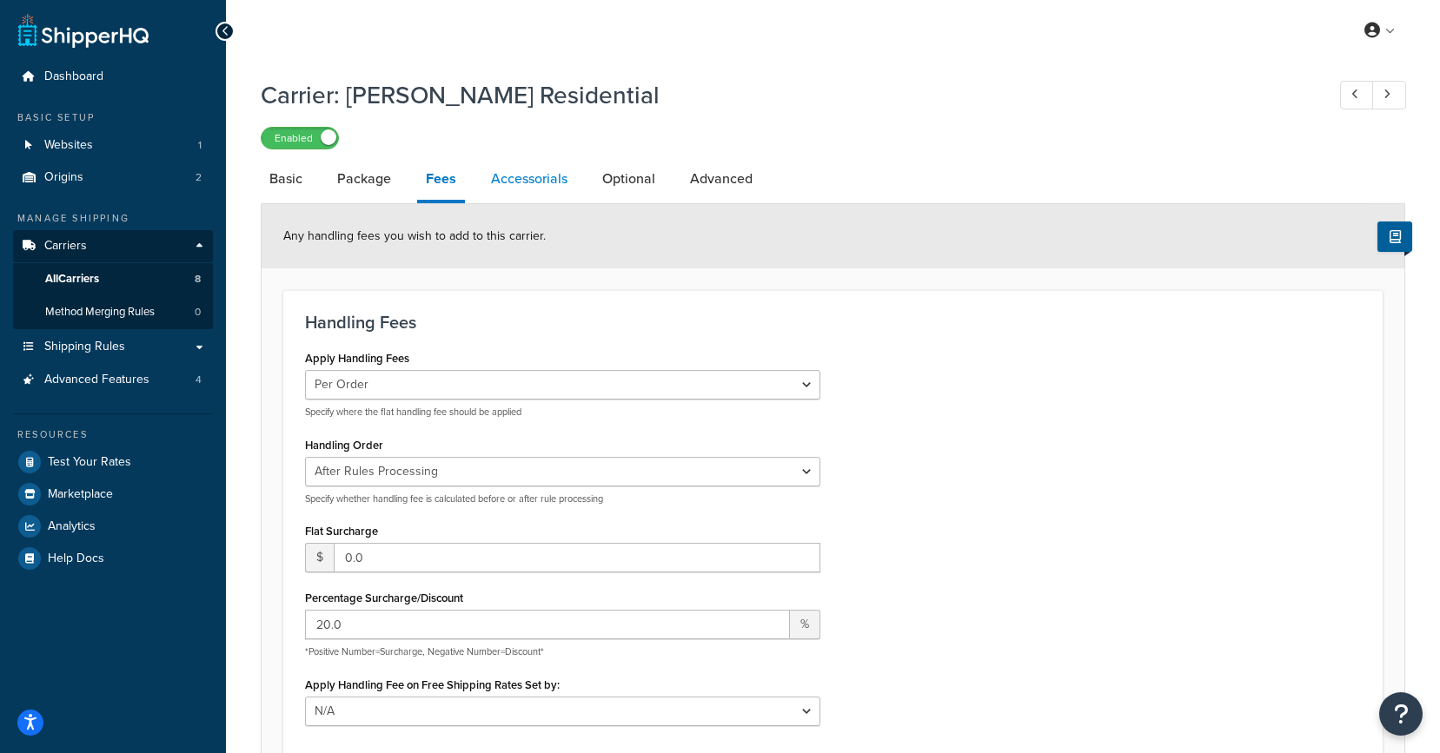
select select "residential"
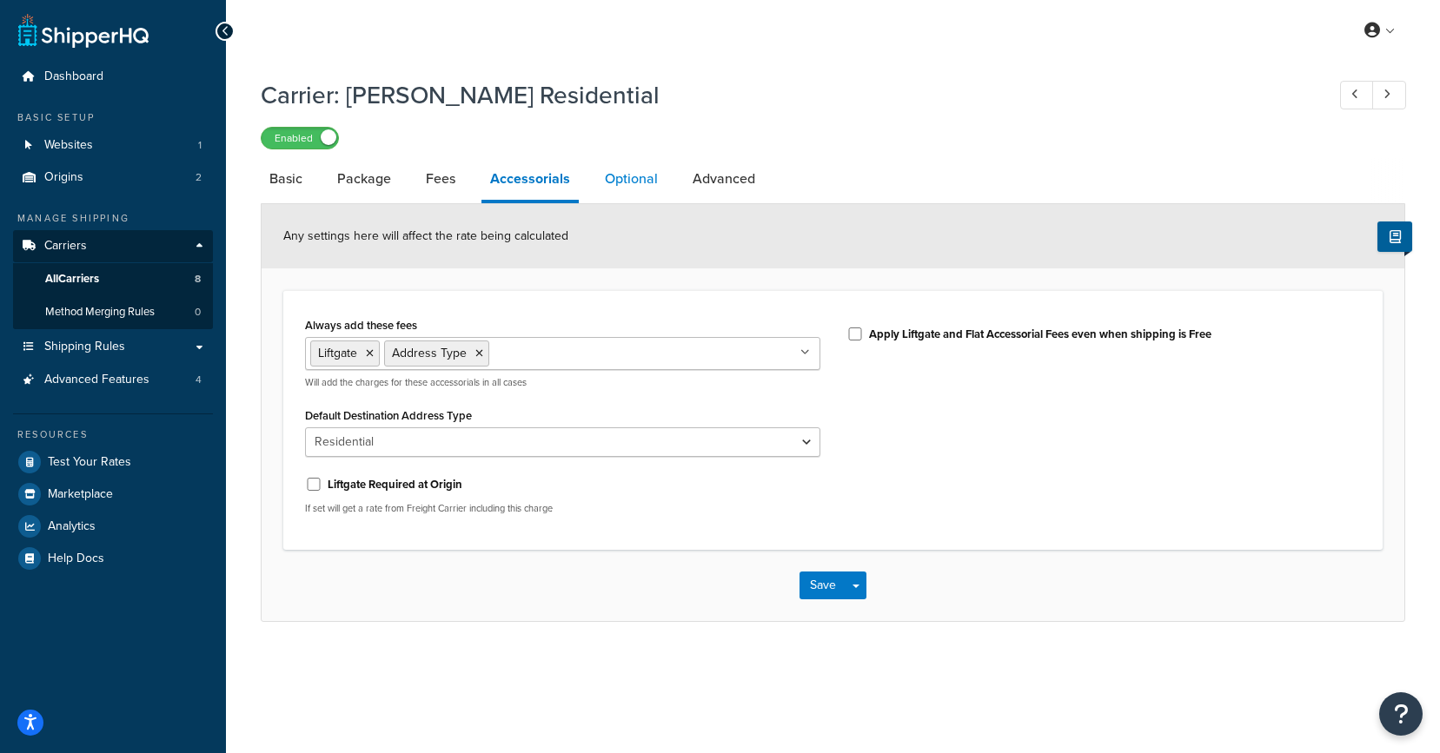
click at [631, 189] on link "Optional" at bounding box center [631, 179] width 70 height 42
select select "125"
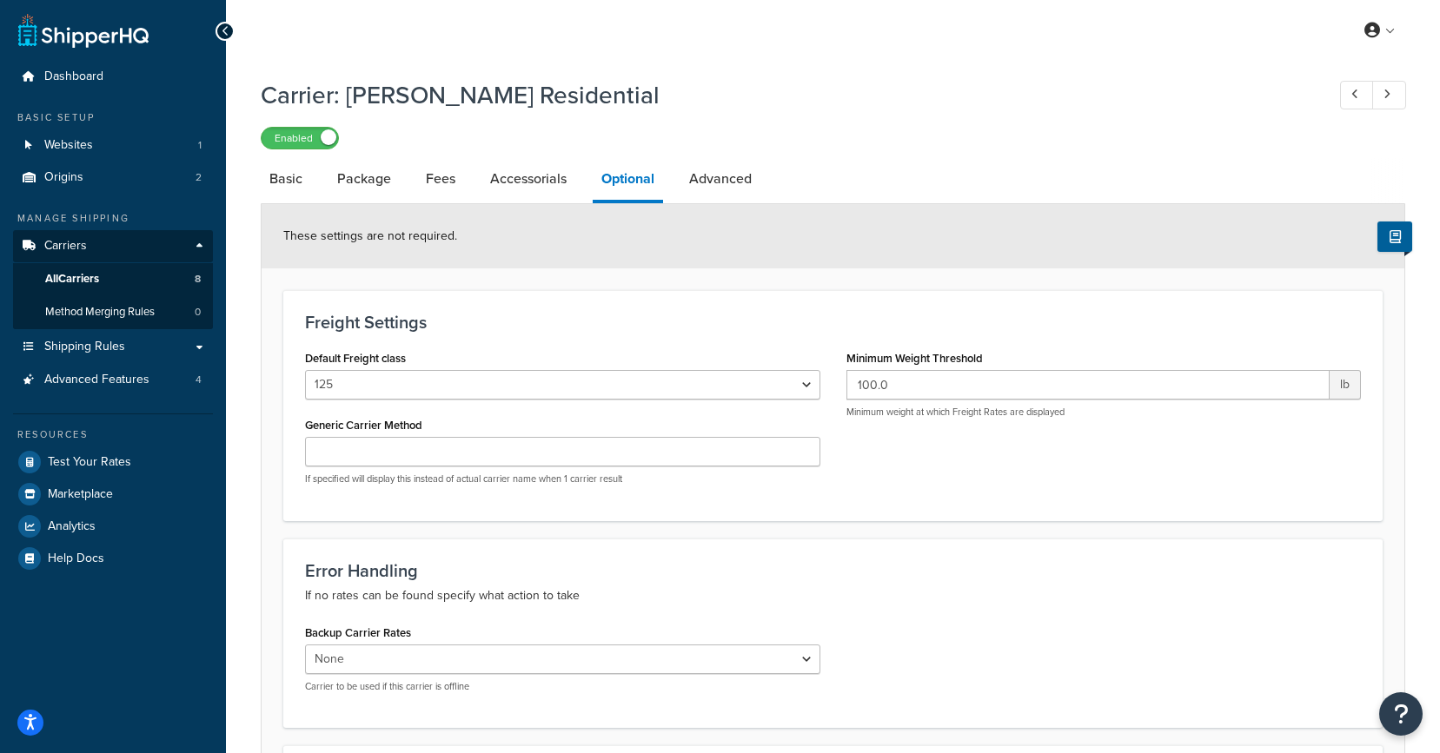
select select "residential"
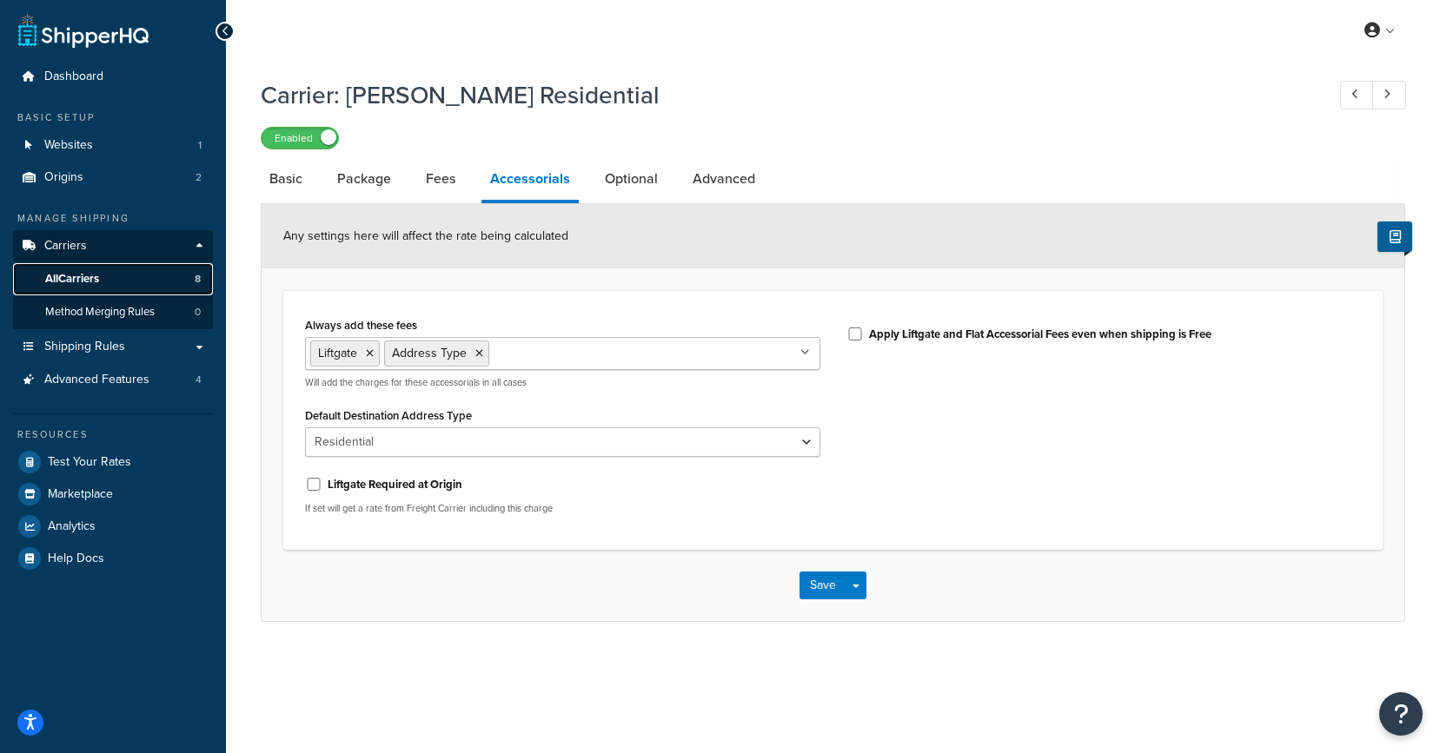
click at [113, 276] on link "All Carriers 8" at bounding box center [113, 279] width 200 height 32
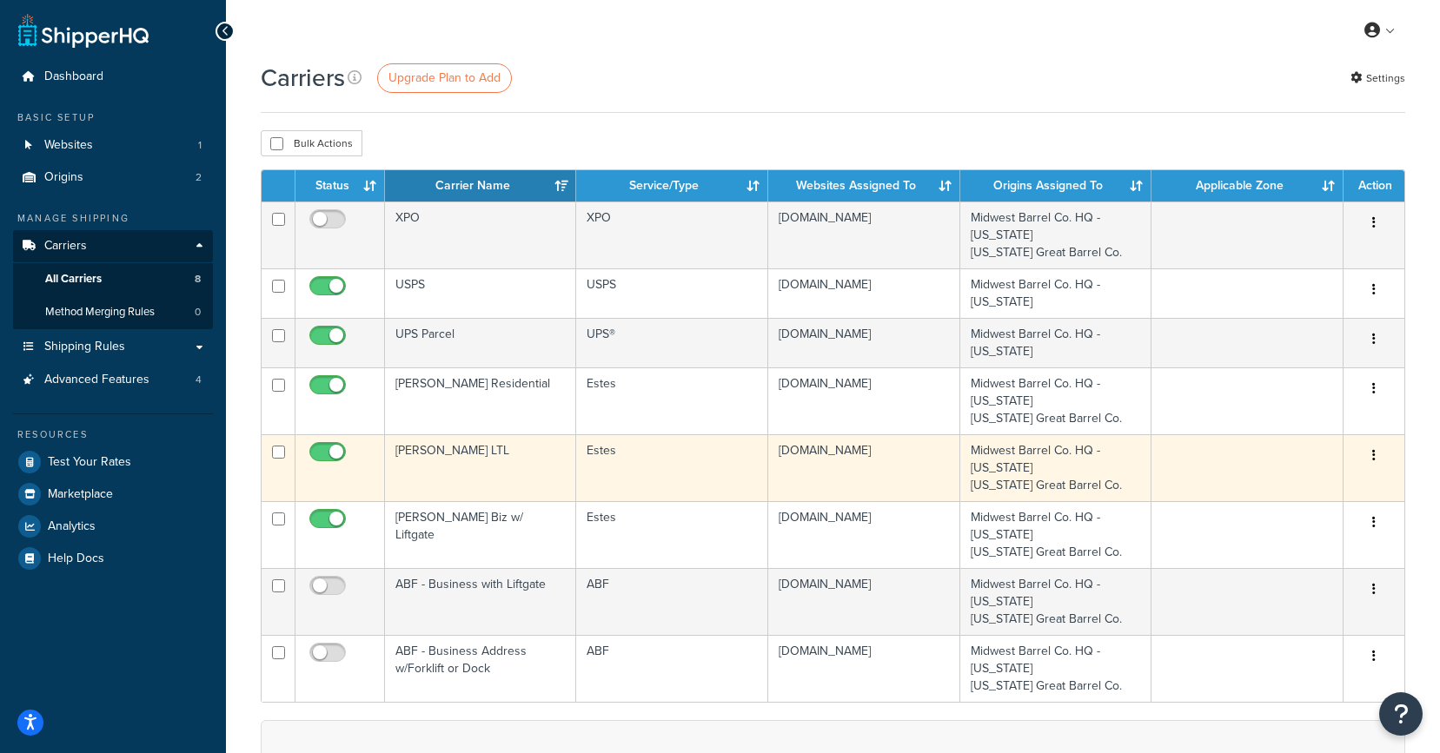
click at [470, 472] on td "[PERSON_NAME] LTL" at bounding box center [480, 468] width 191 height 67
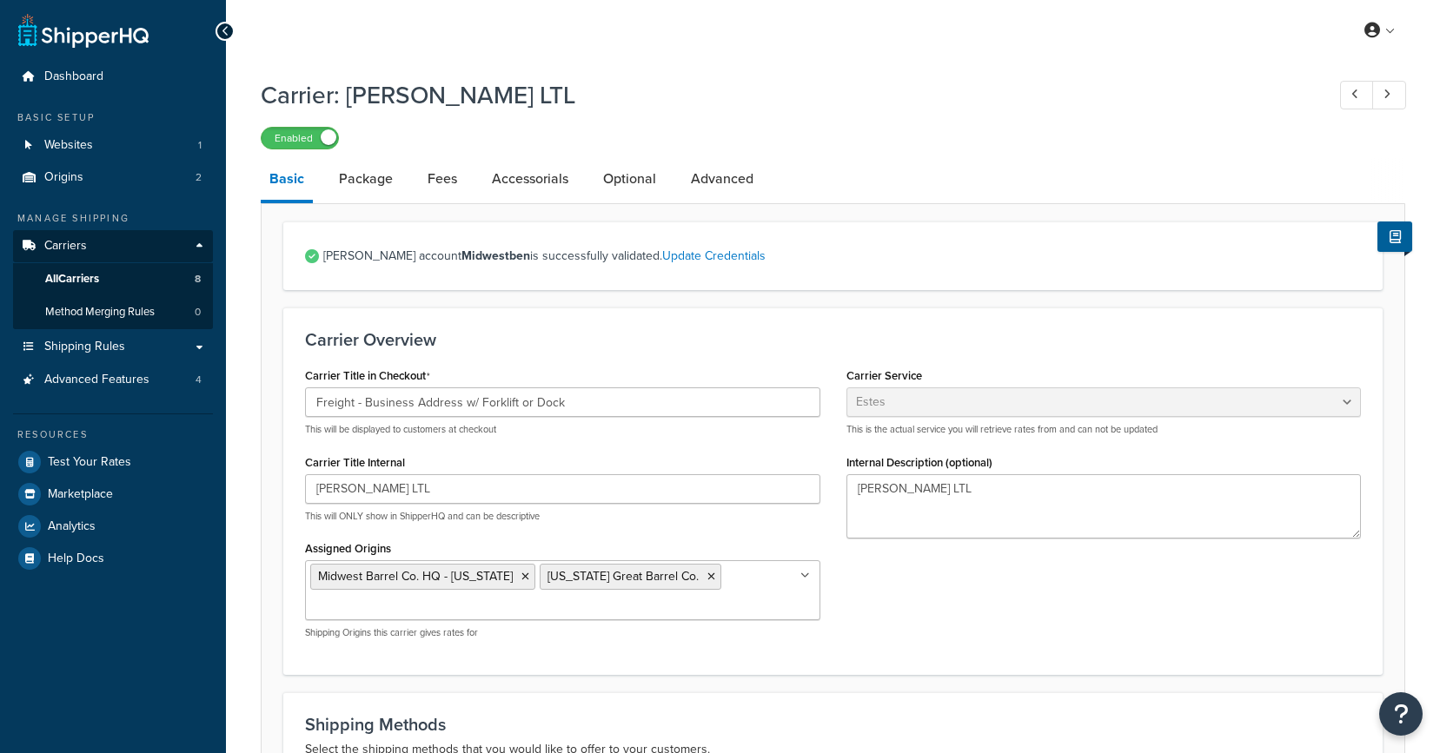
select select "estesFreight"
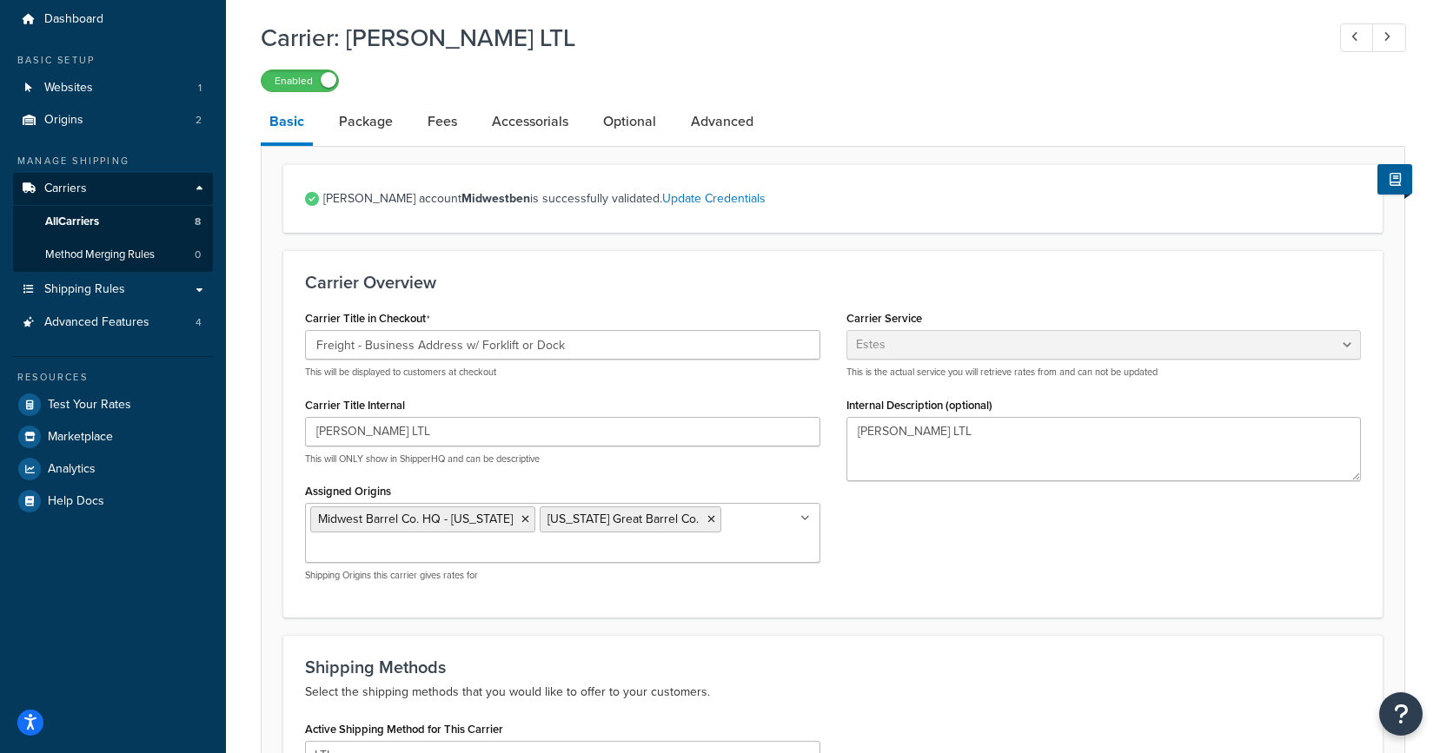
scroll to position [53, 0]
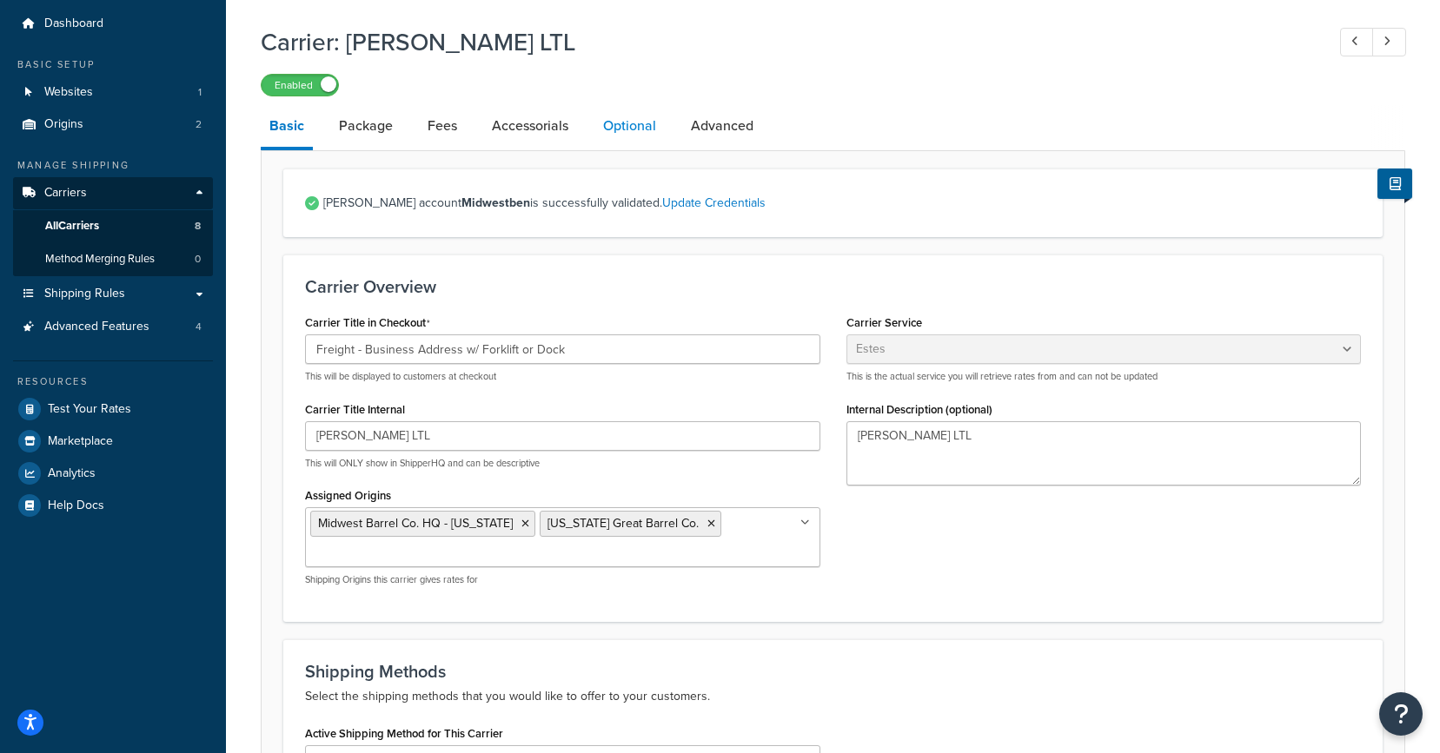
click at [613, 134] on link "Optional" at bounding box center [629, 126] width 70 height 42
select select "125"
select select "129917"
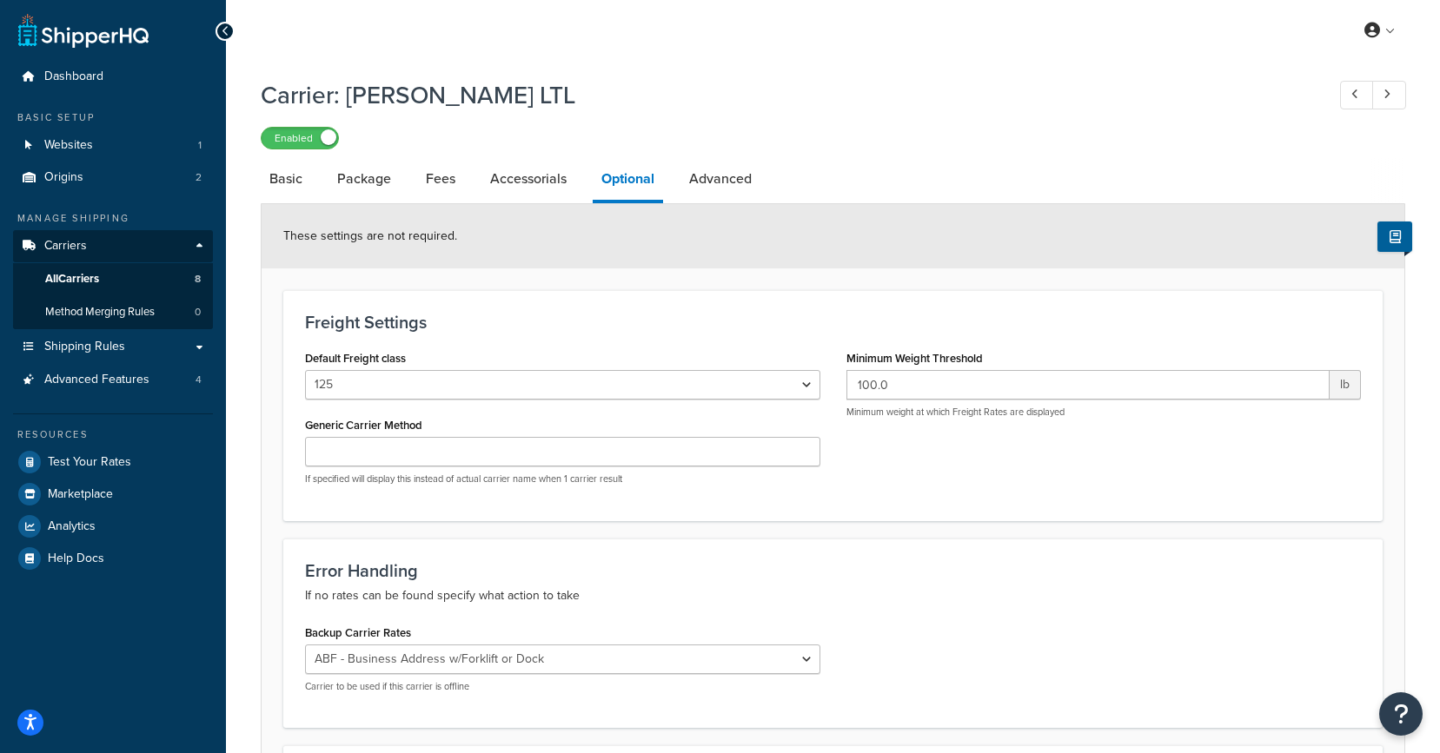
select select "estesFreight"
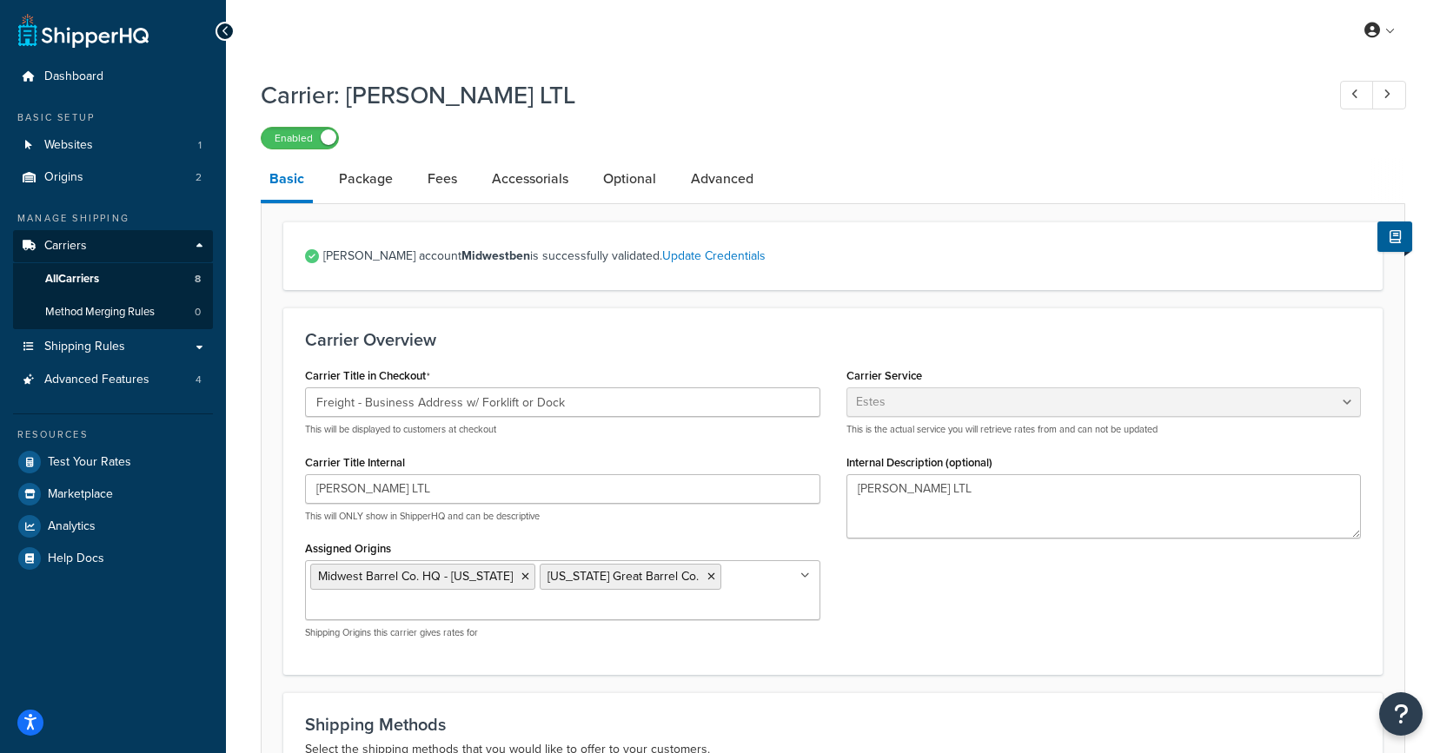
scroll to position [53, 0]
click at [116, 277] on link "All Carriers 8" at bounding box center [113, 279] width 200 height 32
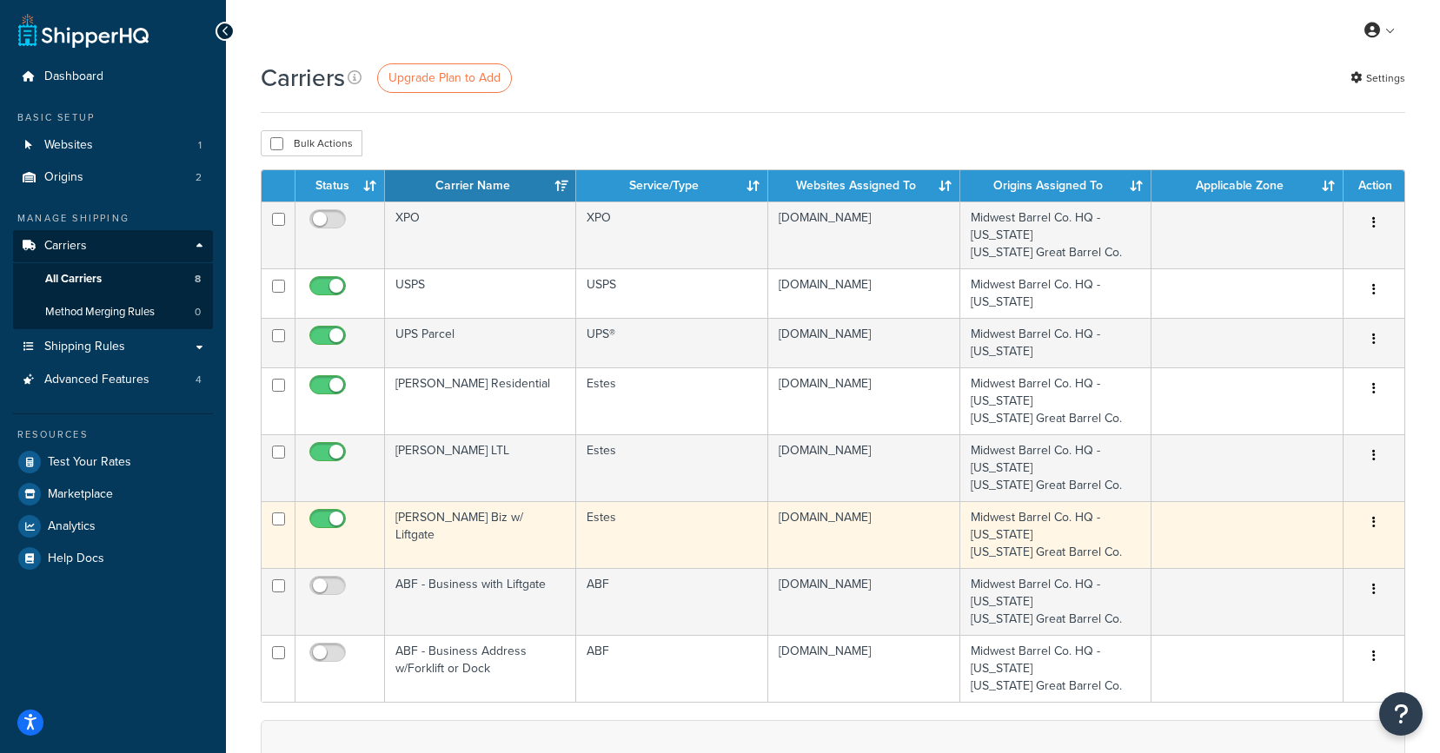
click at [432, 526] on td "[PERSON_NAME] Biz w/ Liftgate" at bounding box center [480, 534] width 191 height 67
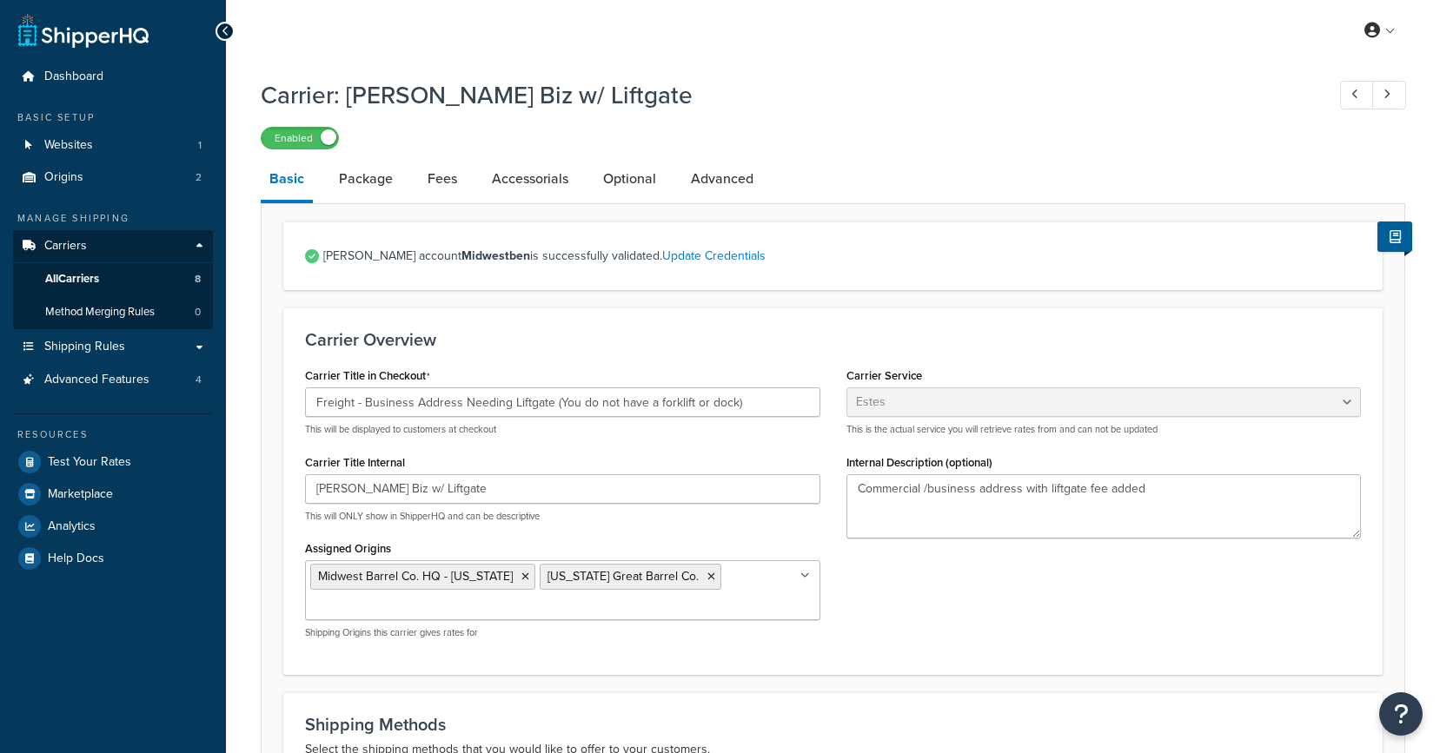
select select "estesFreight"
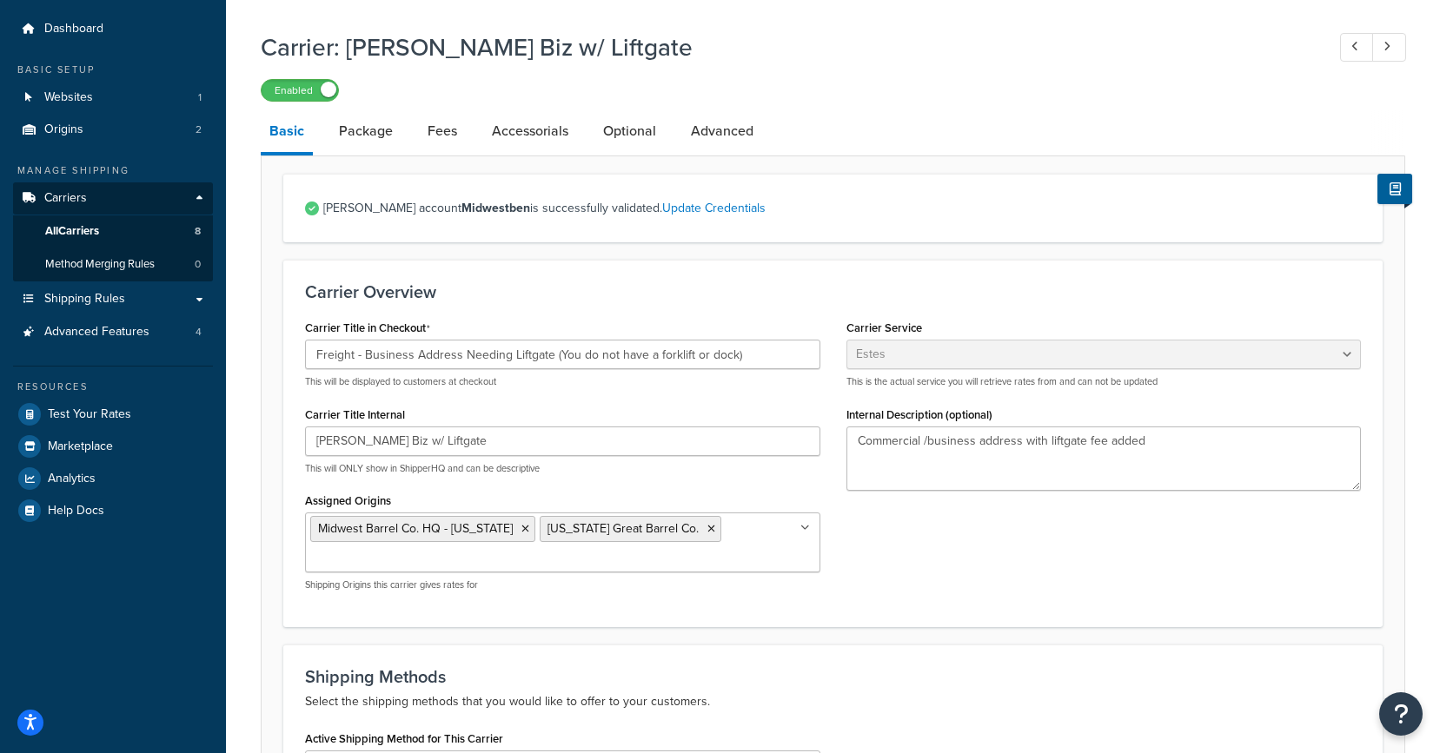
scroll to position [43, 0]
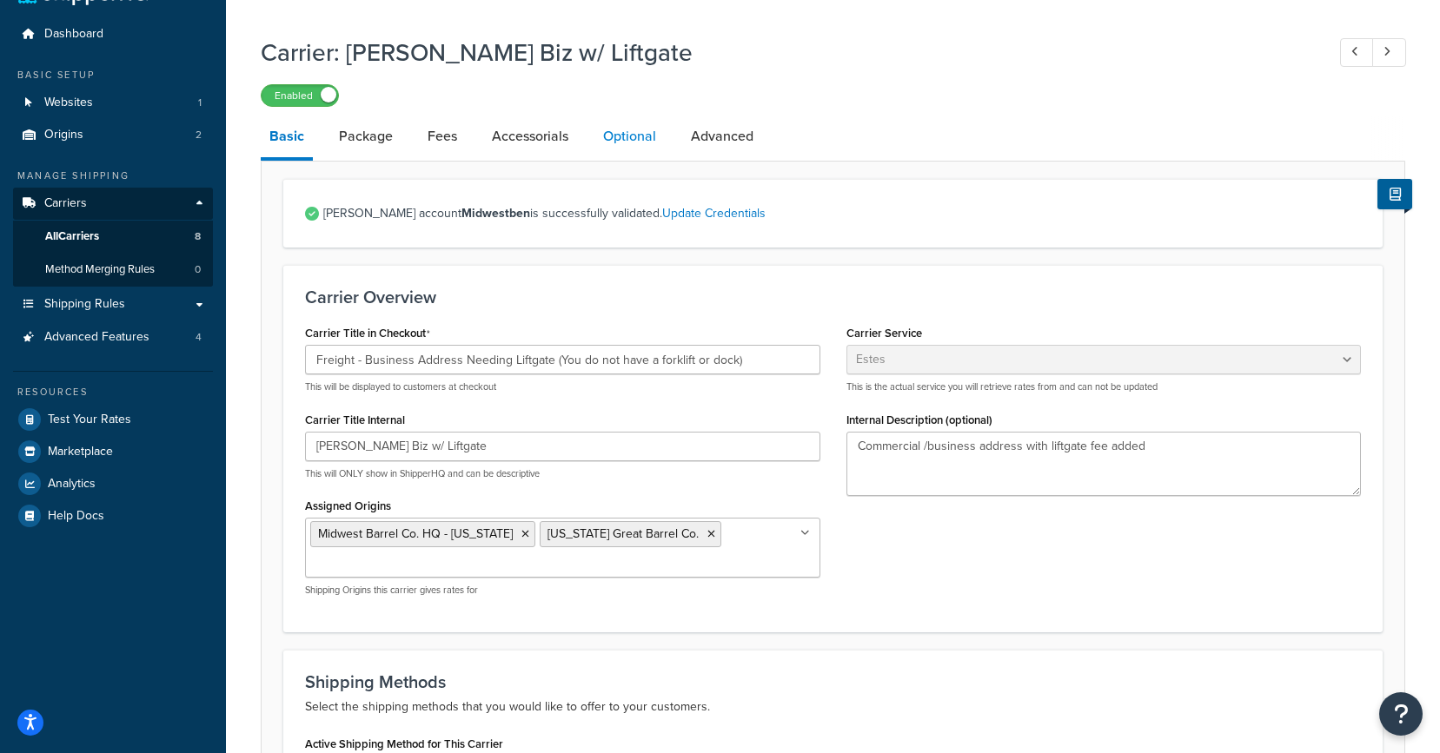
click at [621, 156] on link "Optional" at bounding box center [629, 137] width 70 height 42
select select "125"
select select "134443"
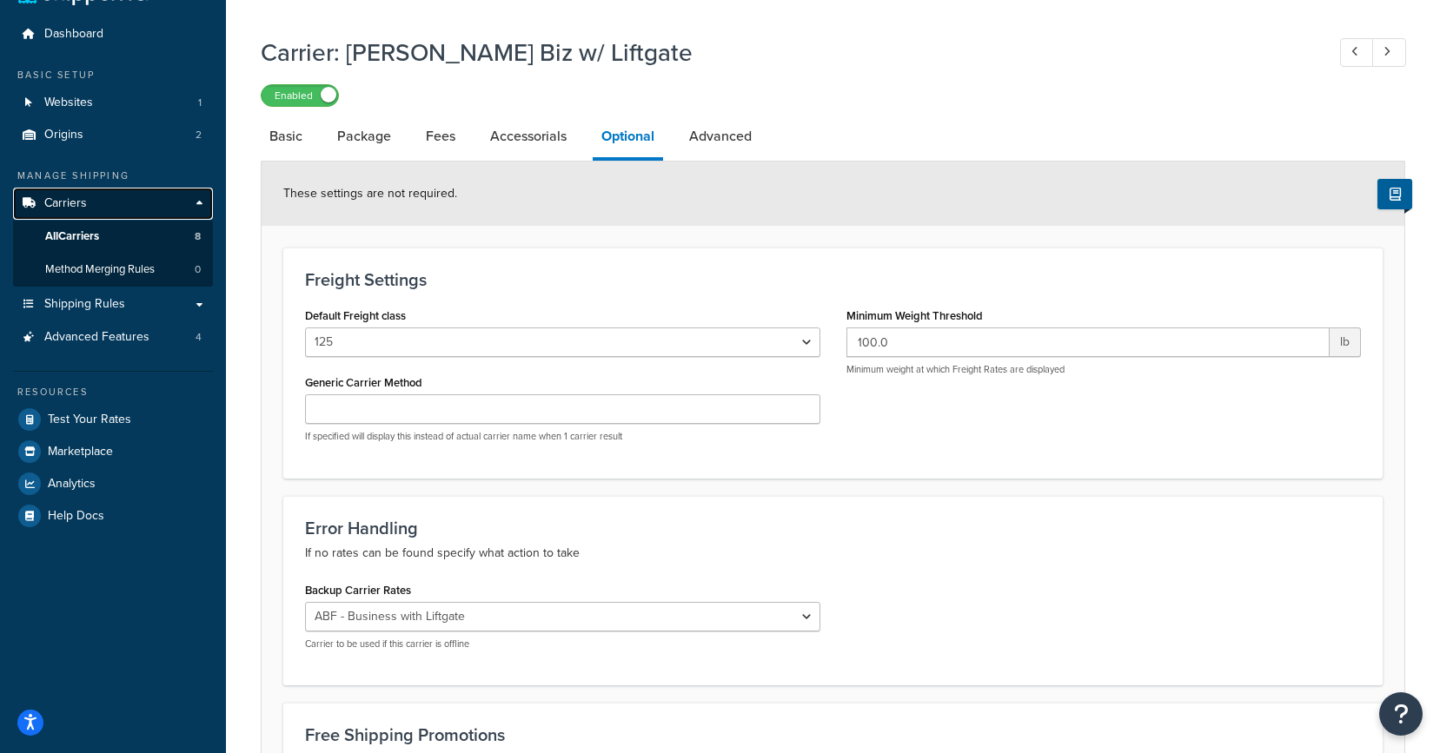
click at [88, 191] on link "Carriers" at bounding box center [113, 204] width 200 height 32
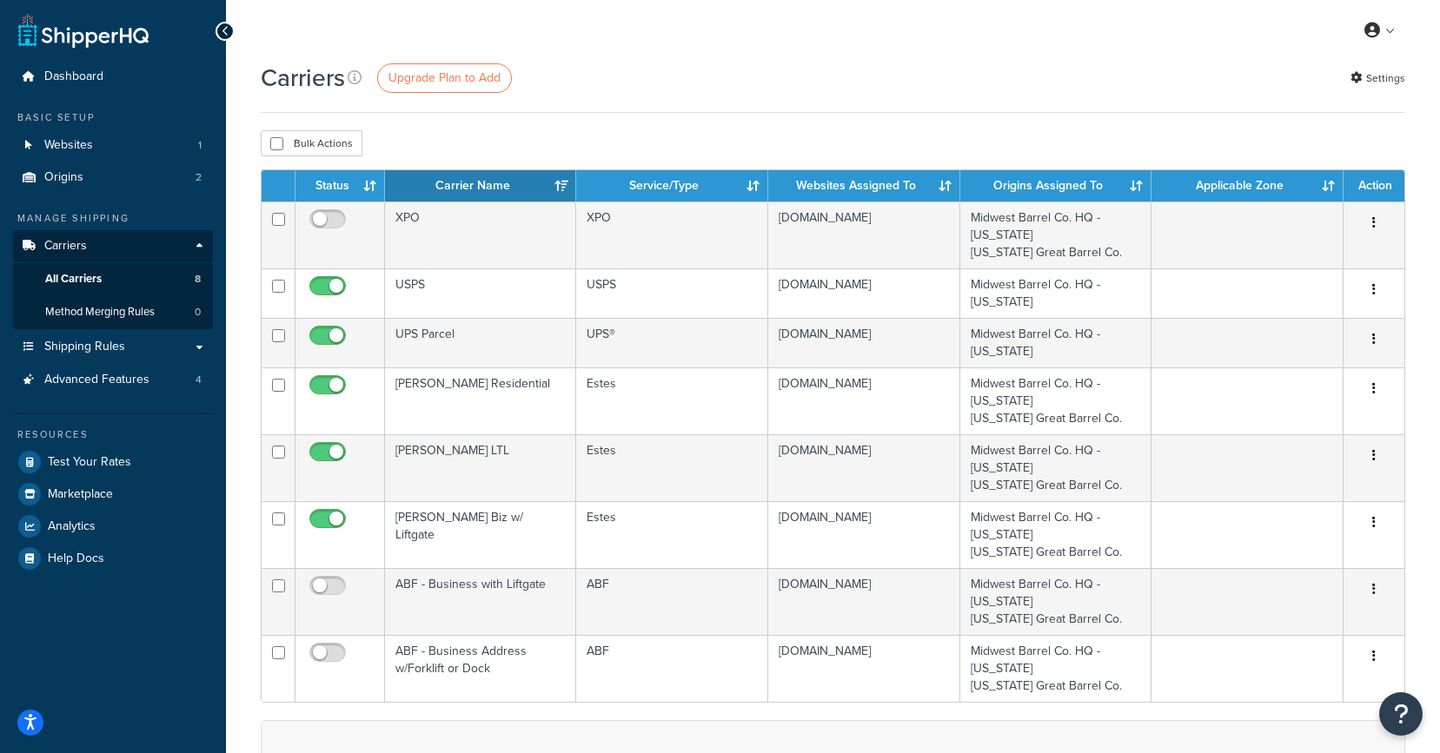
click at [632, 149] on div "Bulk Actions Duplicate [GEOGRAPHIC_DATA]" at bounding box center [833, 143] width 1145 height 26
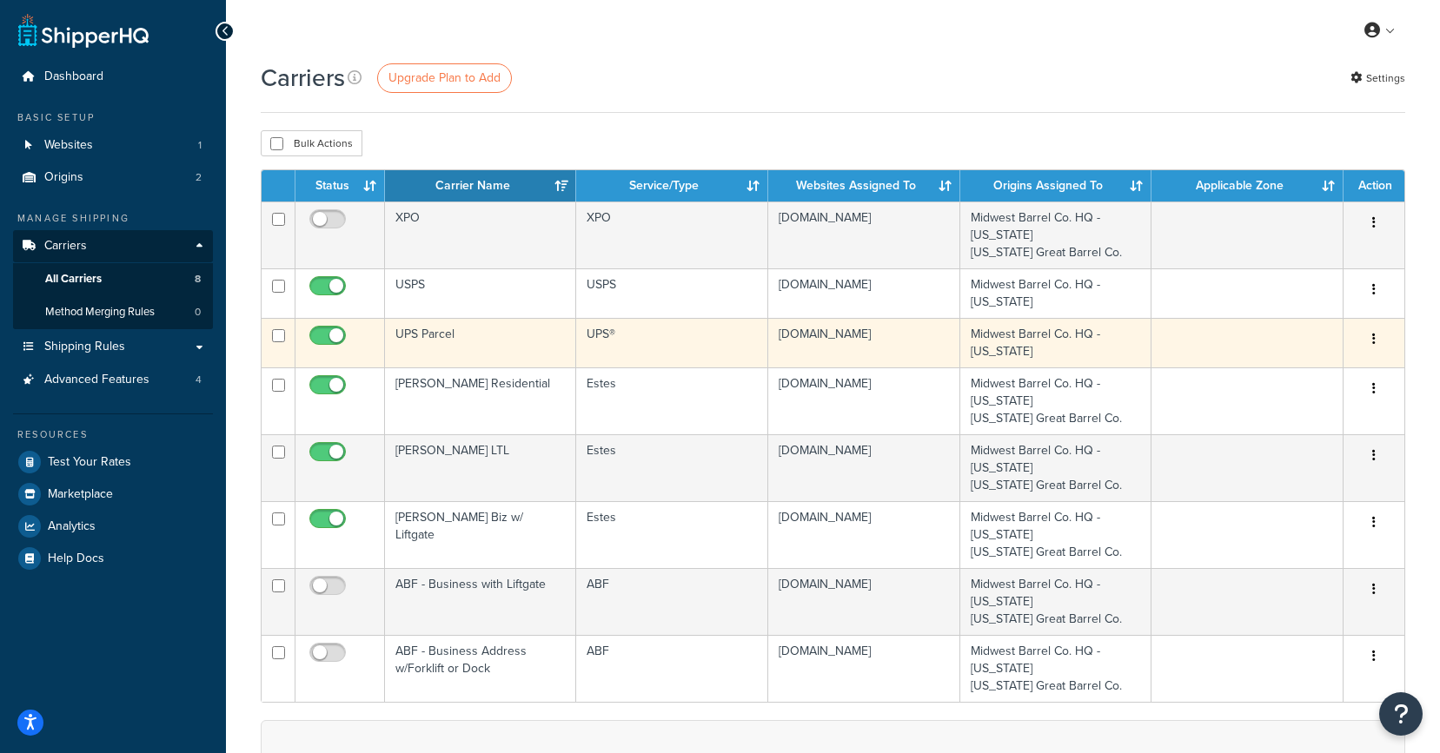
click at [499, 345] on td "UPS Parcel" at bounding box center [480, 343] width 191 height 50
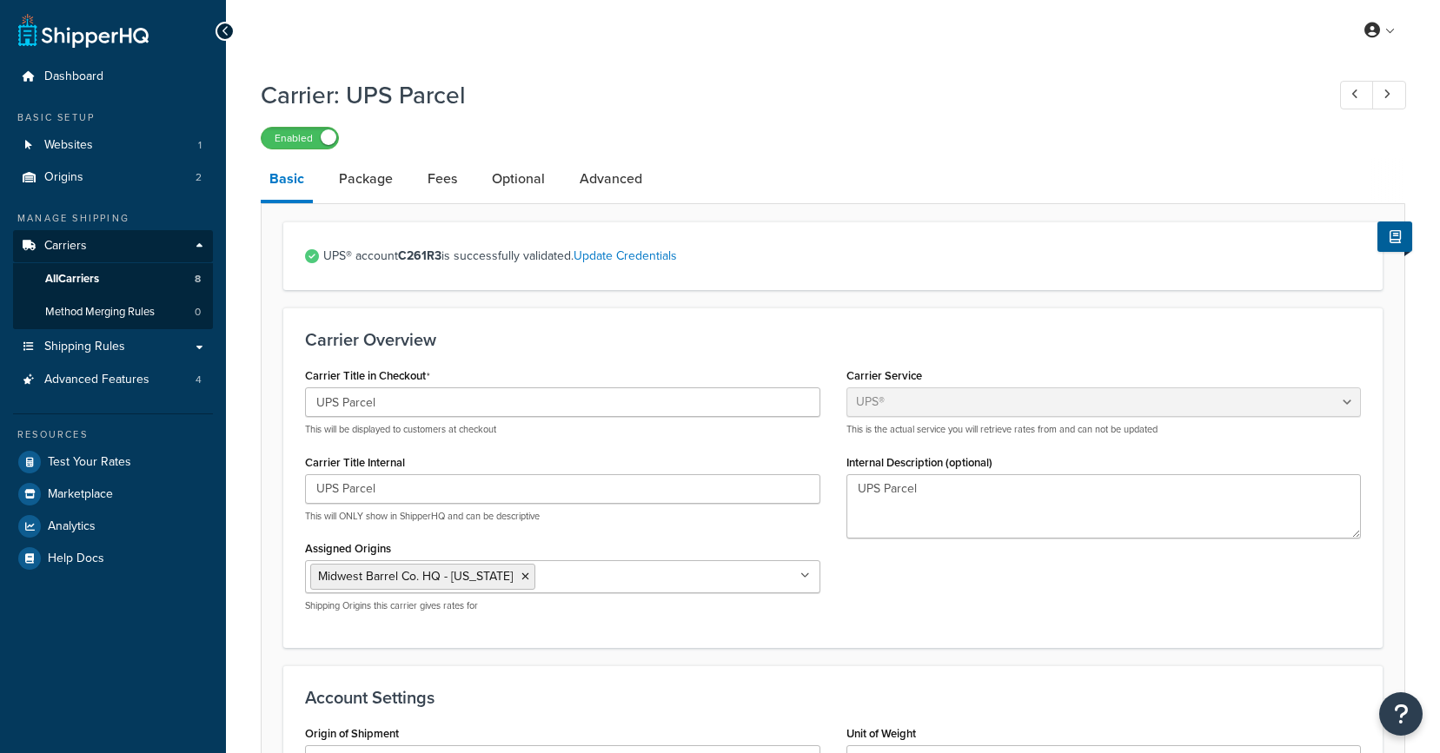
select select "ups"
click at [507, 198] on link "Optional" at bounding box center [518, 179] width 70 height 42
select select "residential"
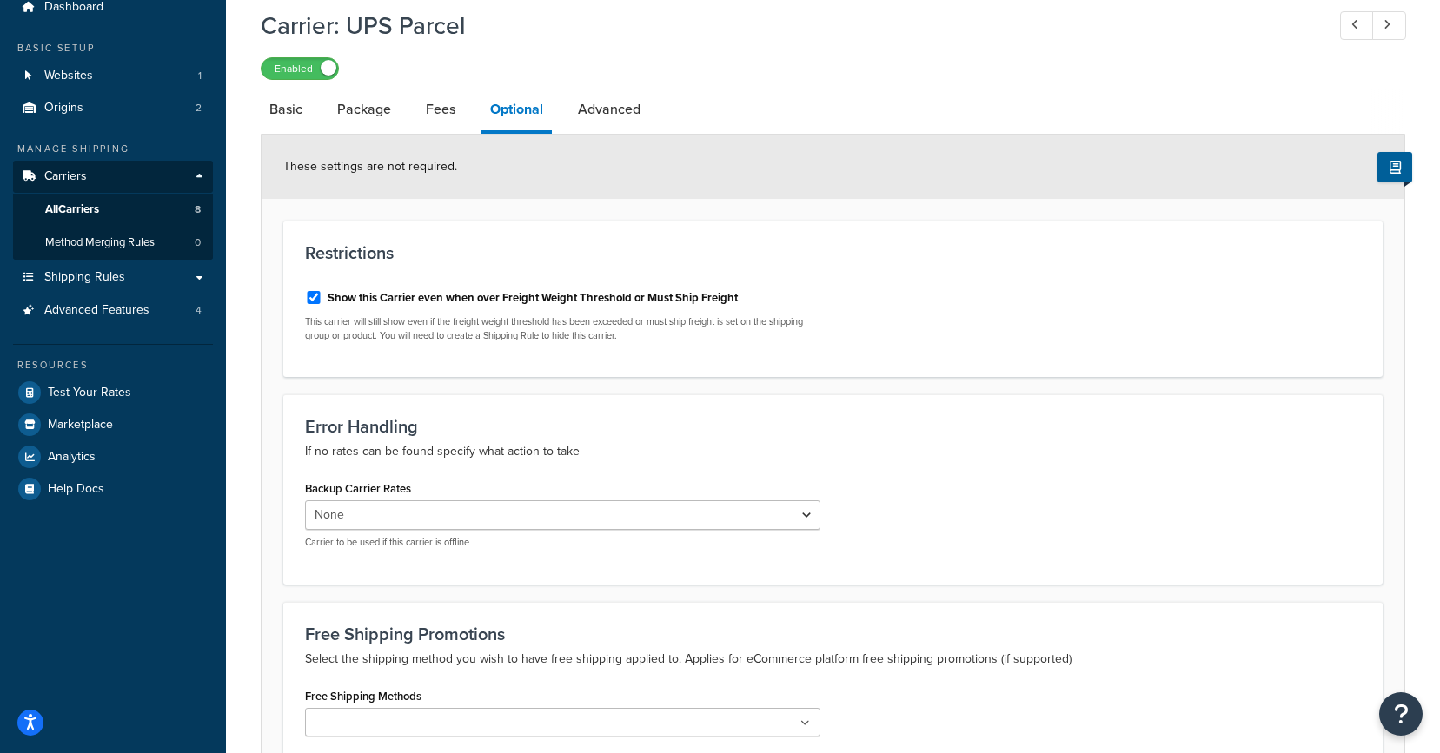
scroll to position [50, 0]
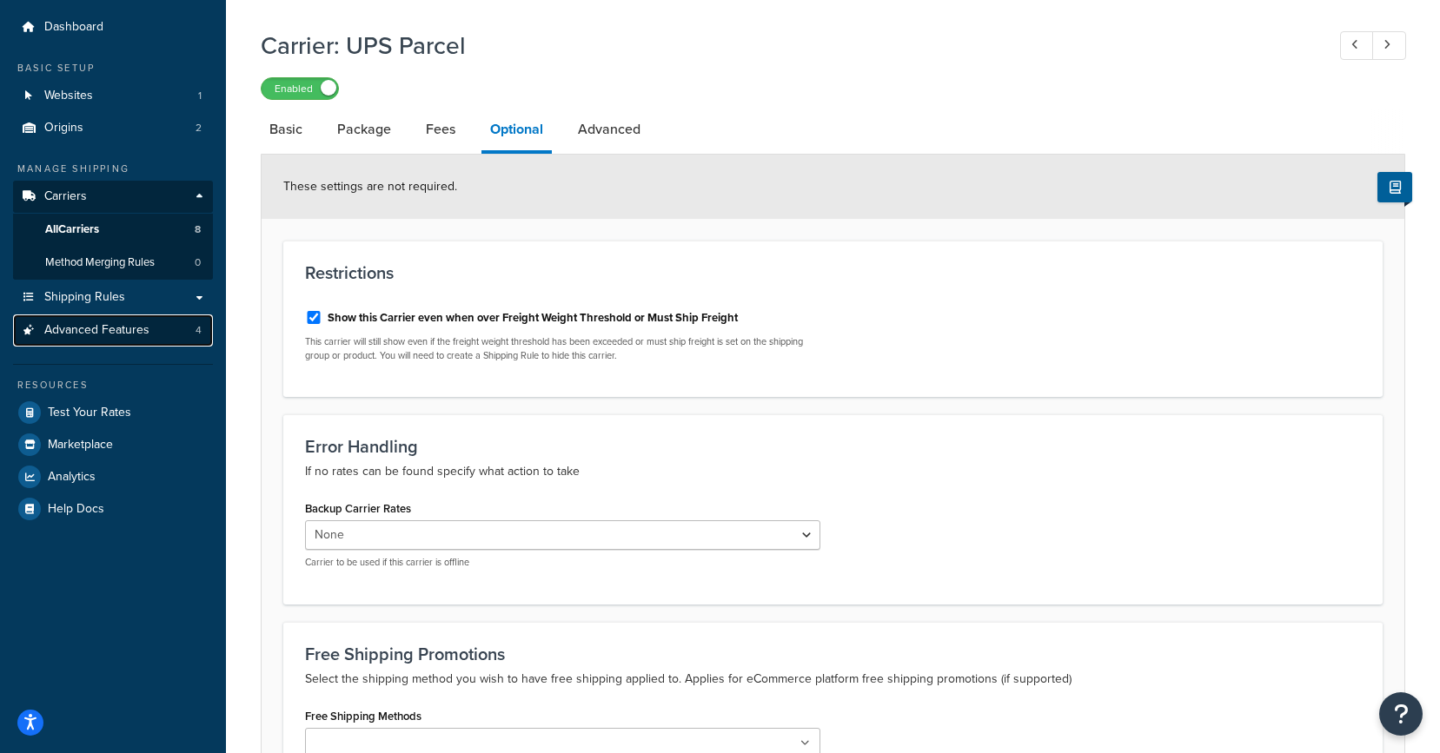
click at [99, 336] on span "Advanced Features" at bounding box center [96, 330] width 105 height 15
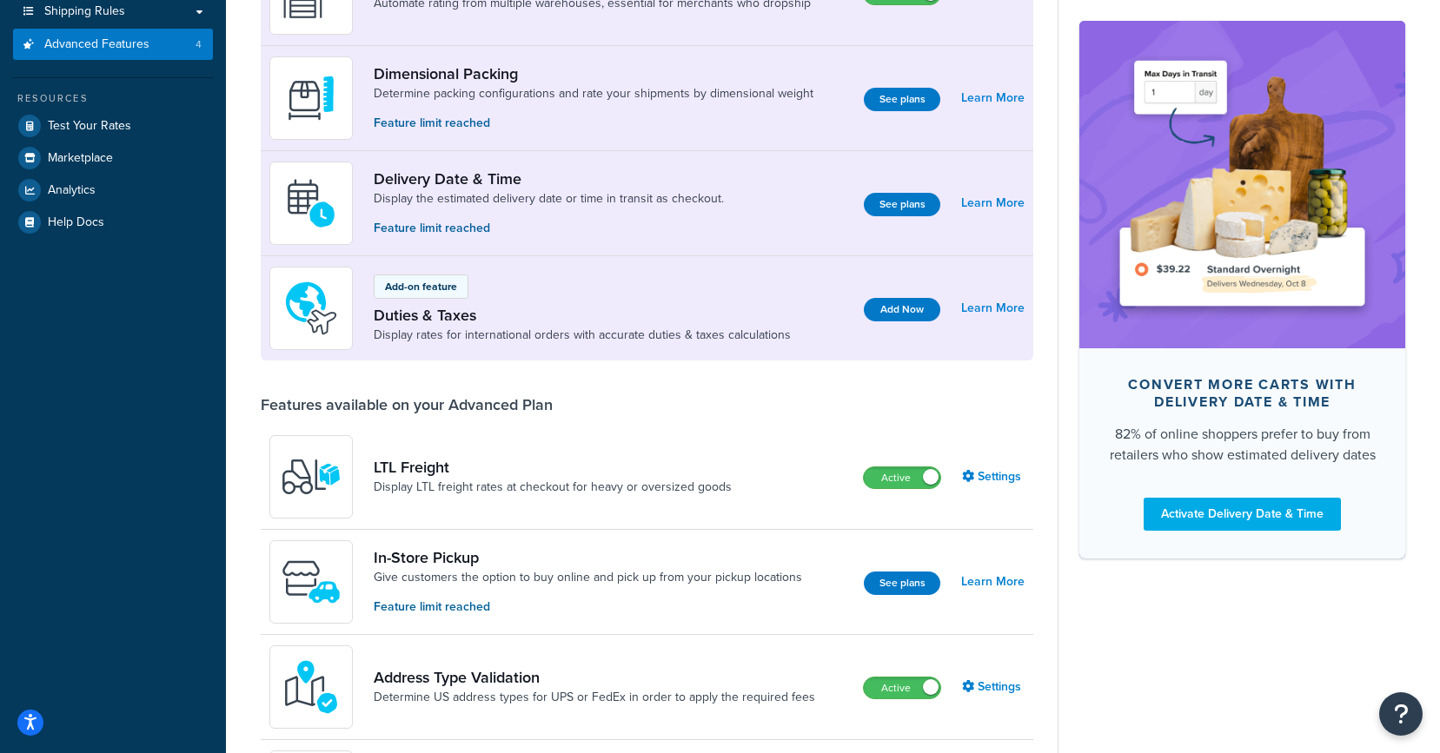
scroll to position [266, 0]
